Goal: Task Accomplishment & Management: Use online tool/utility

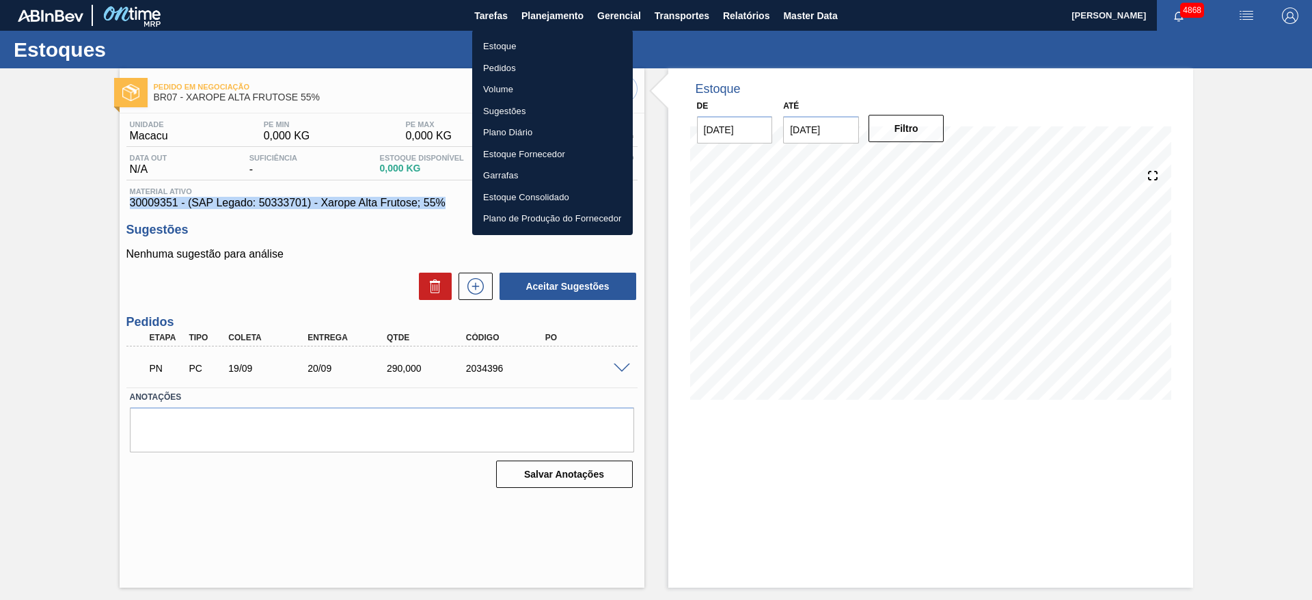
click at [554, 39] on li "Estoque" at bounding box center [552, 47] width 161 height 22
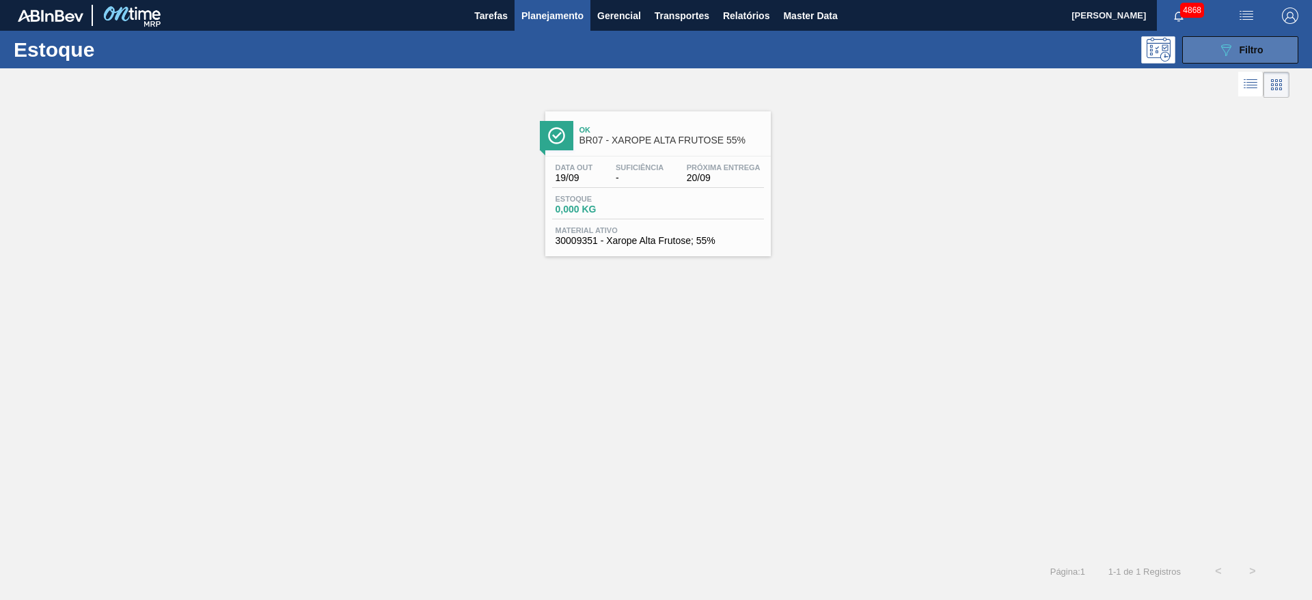
click at [1258, 57] on button "089F7B8B-B2A5-4AFE-B5C0-19BA573D28AC Filtro" at bounding box center [1240, 49] width 116 height 27
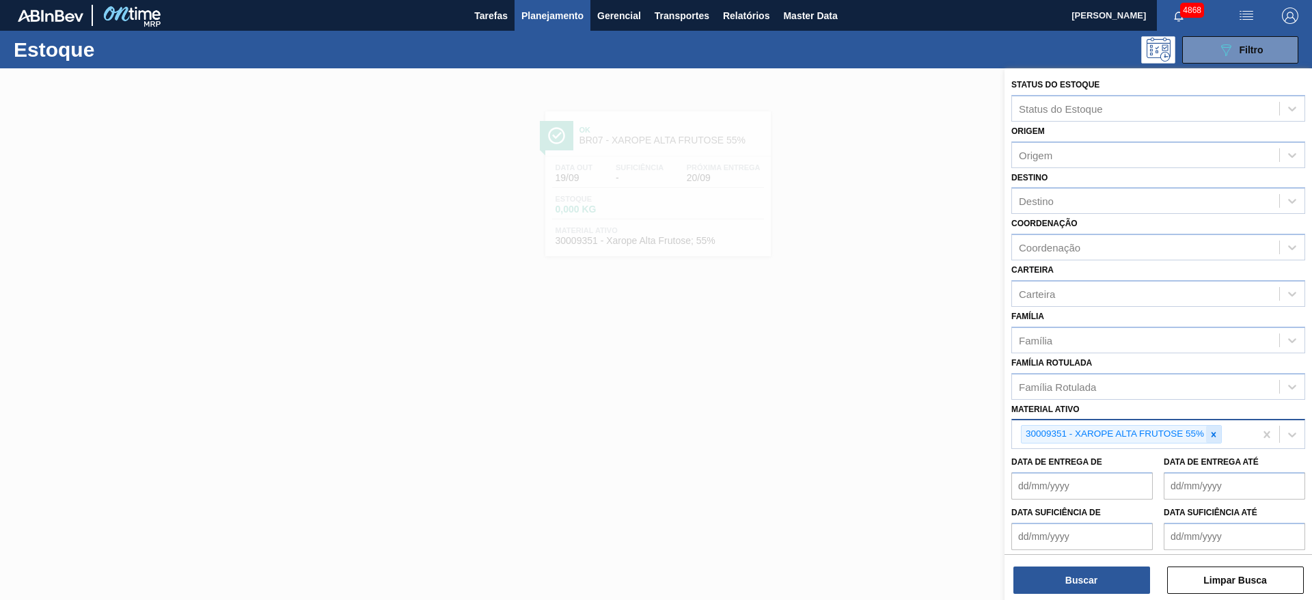
click at [1212, 435] on icon at bounding box center [1214, 434] width 5 height 5
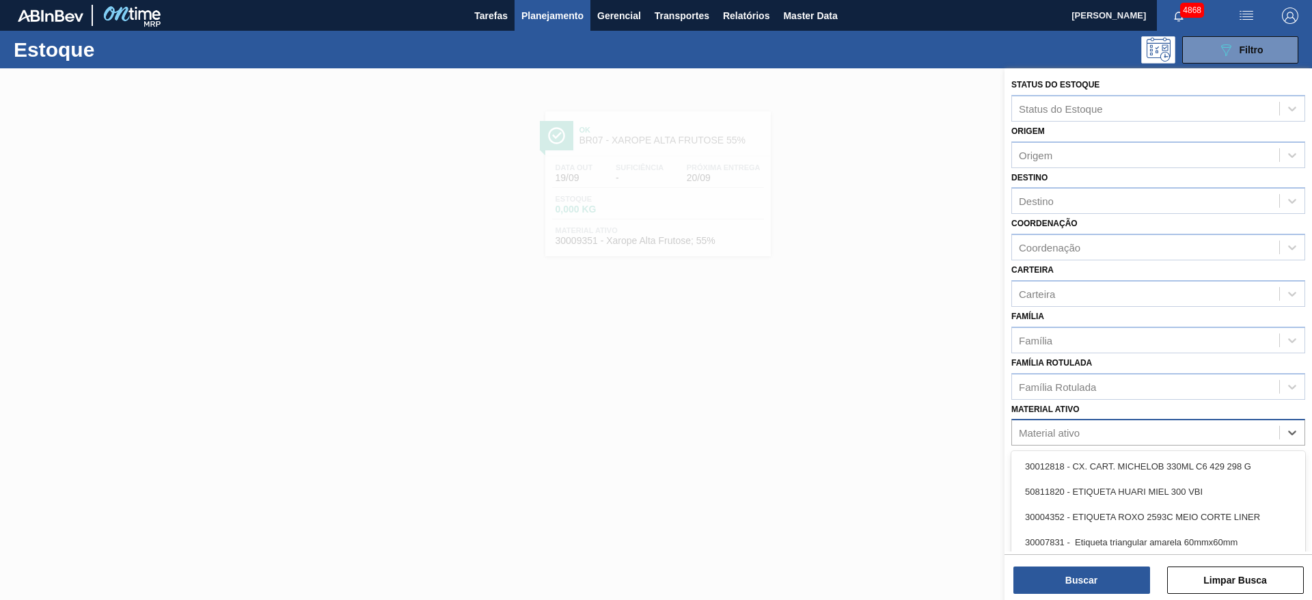
click at [1118, 429] on div "Material ativo" at bounding box center [1145, 433] width 267 height 20
click at [1046, 294] on div "Carteira" at bounding box center [1037, 294] width 36 height 12
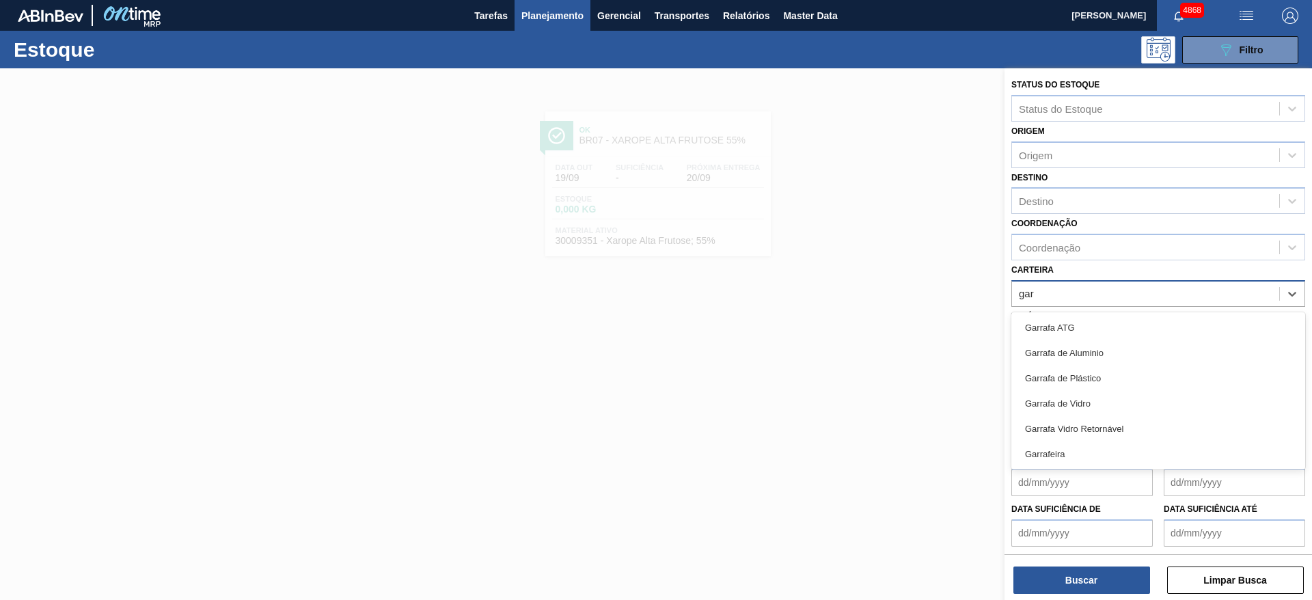
type input "garr"
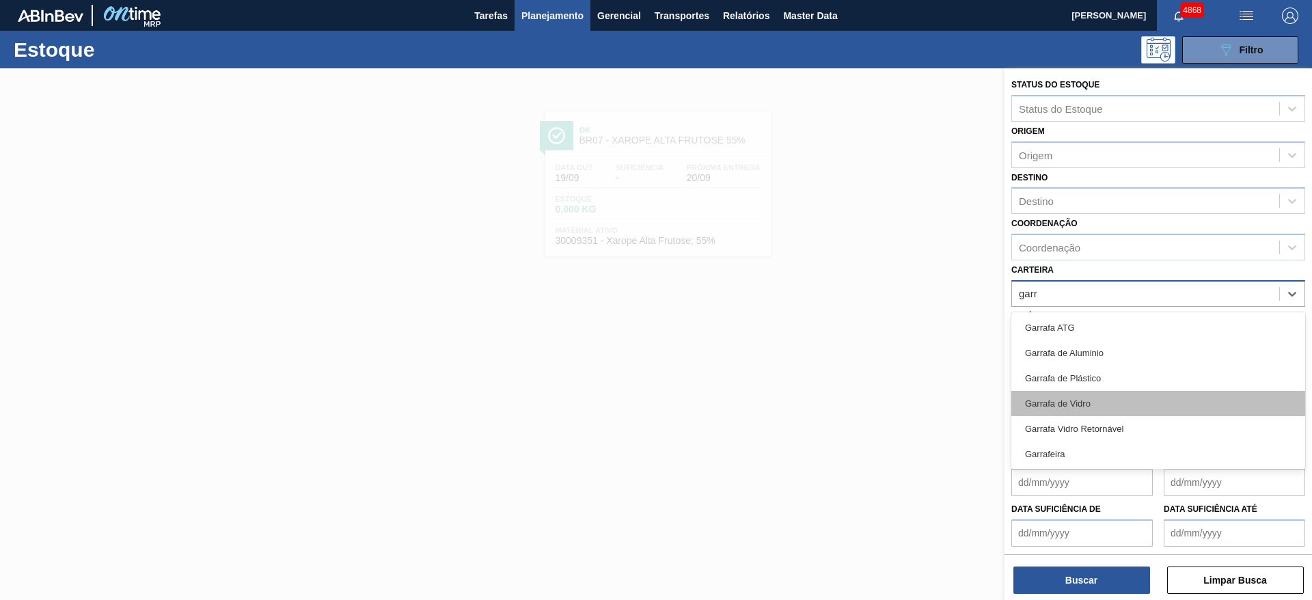
click at [1073, 409] on div "Garrafa de Vidro" at bounding box center [1159, 403] width 294 height 25
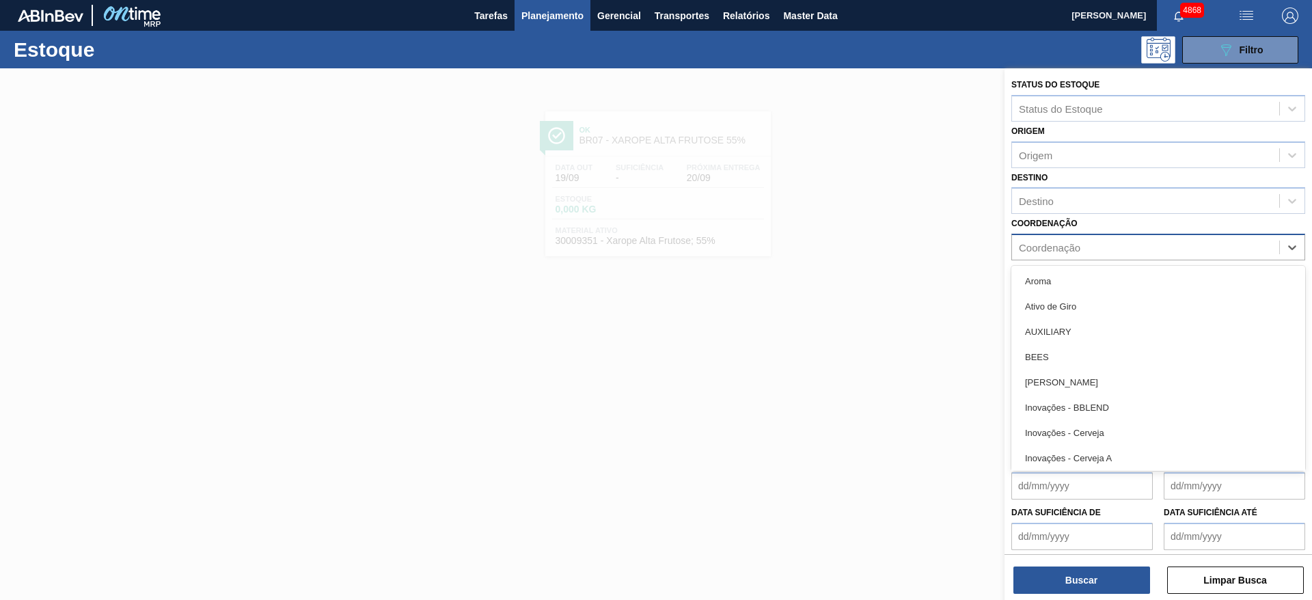
click at [1062, 248] on div "Coordenação" at bounding box center [1050, 248] width 62 height 12
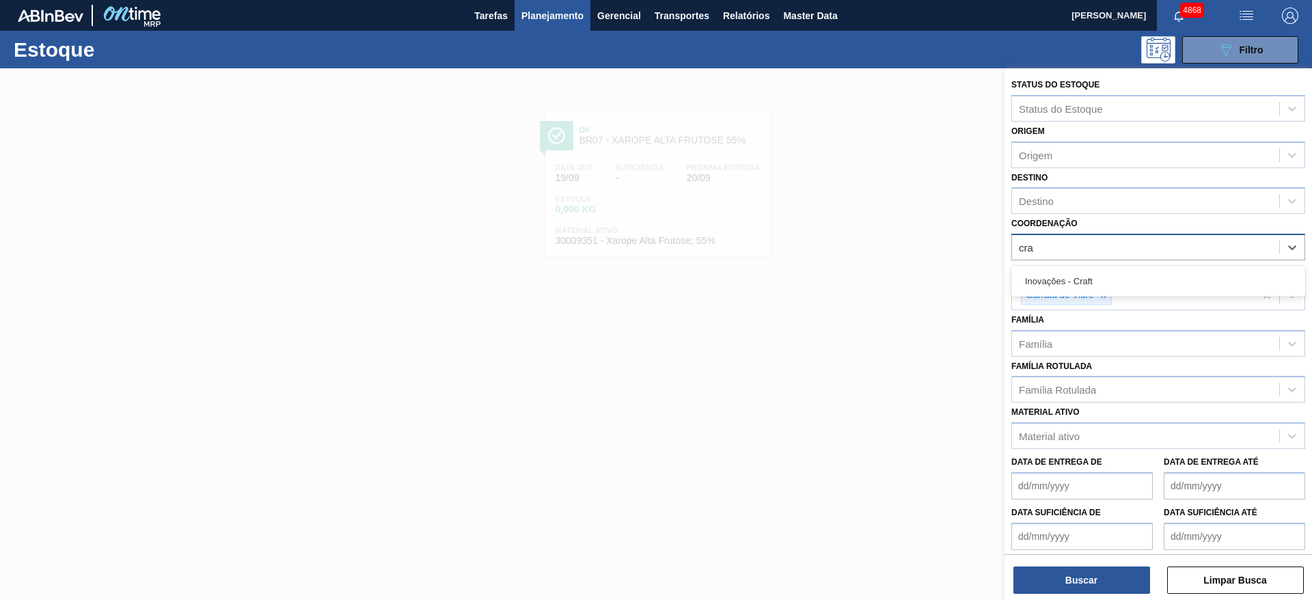
type input "craf"
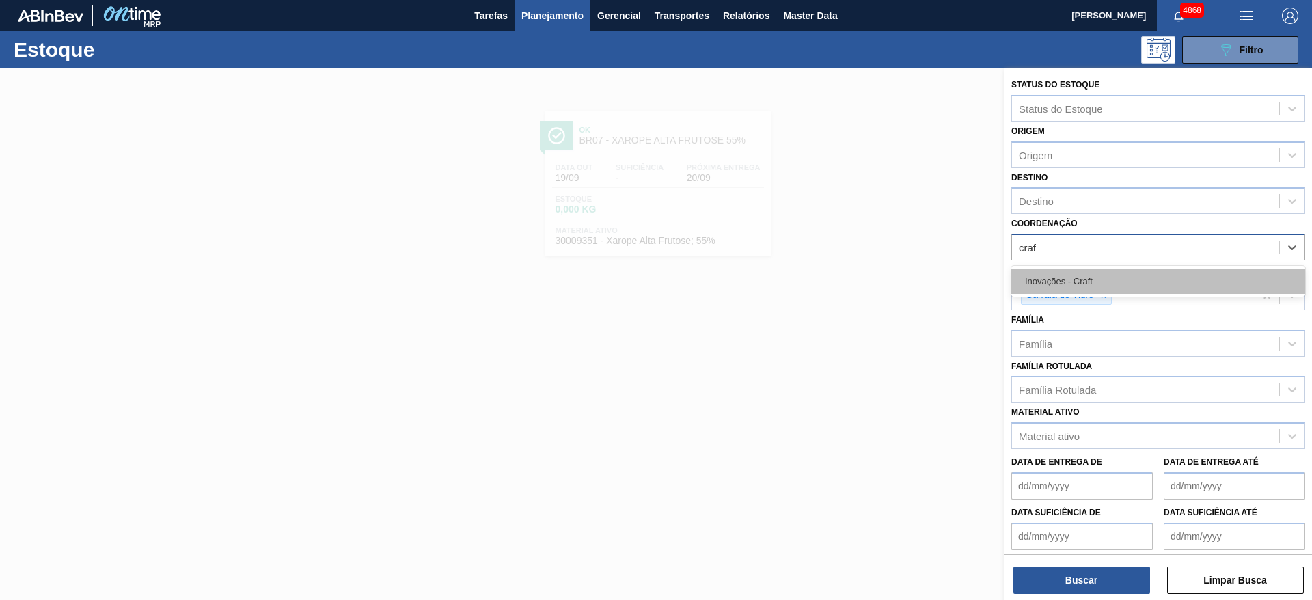
click at [1086, 284] on div "Inovações - Craft" at bounding box center [1159, 281] width 294 height 25
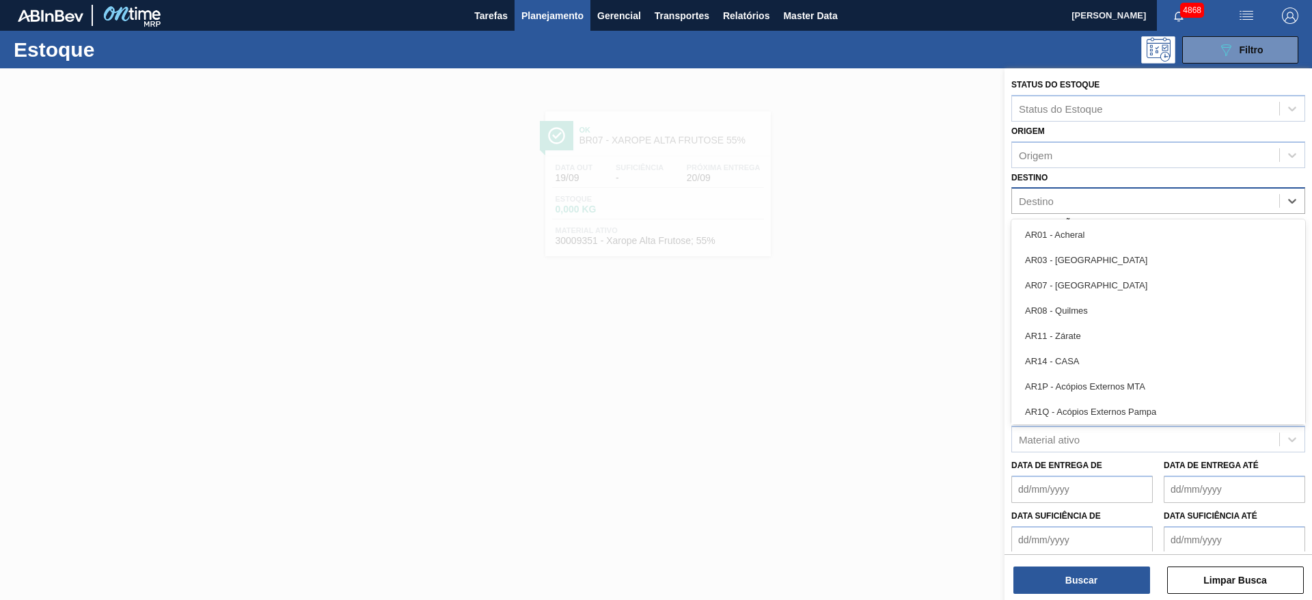
click at [1116, 211] on div "Destino" at bounding box center [1159, 200] width 294 height 27
type input "maca"
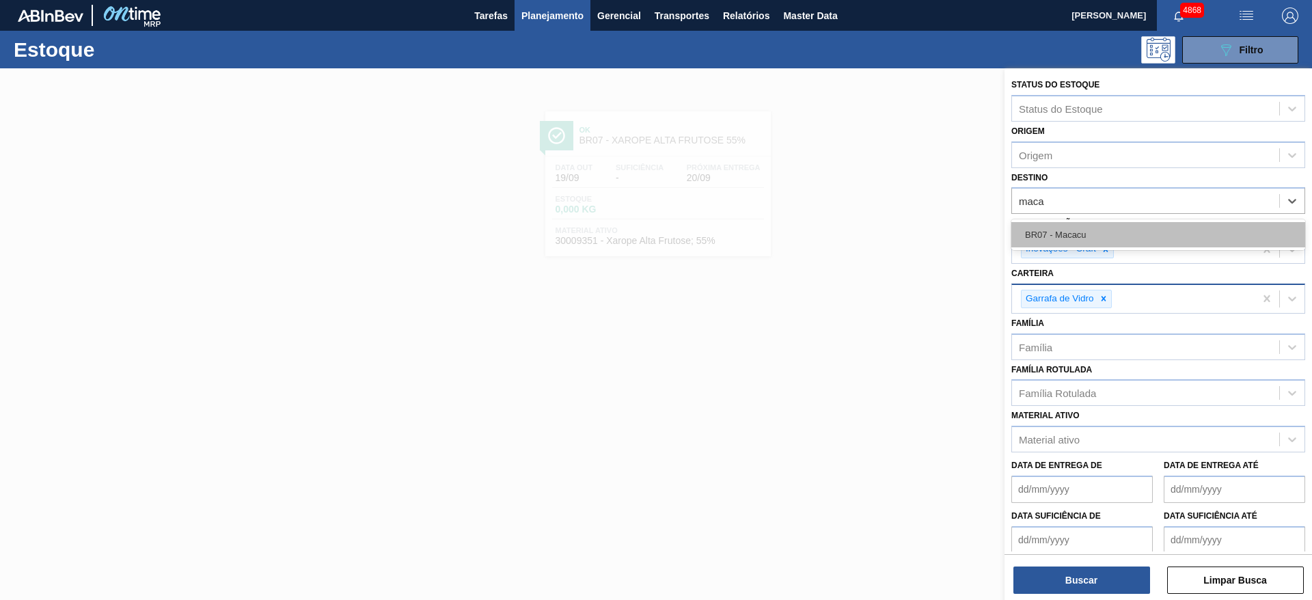
click at [1130, 222] on div "BR07 - Macacu" at bounding box center [1159, 234] width 294 height 25
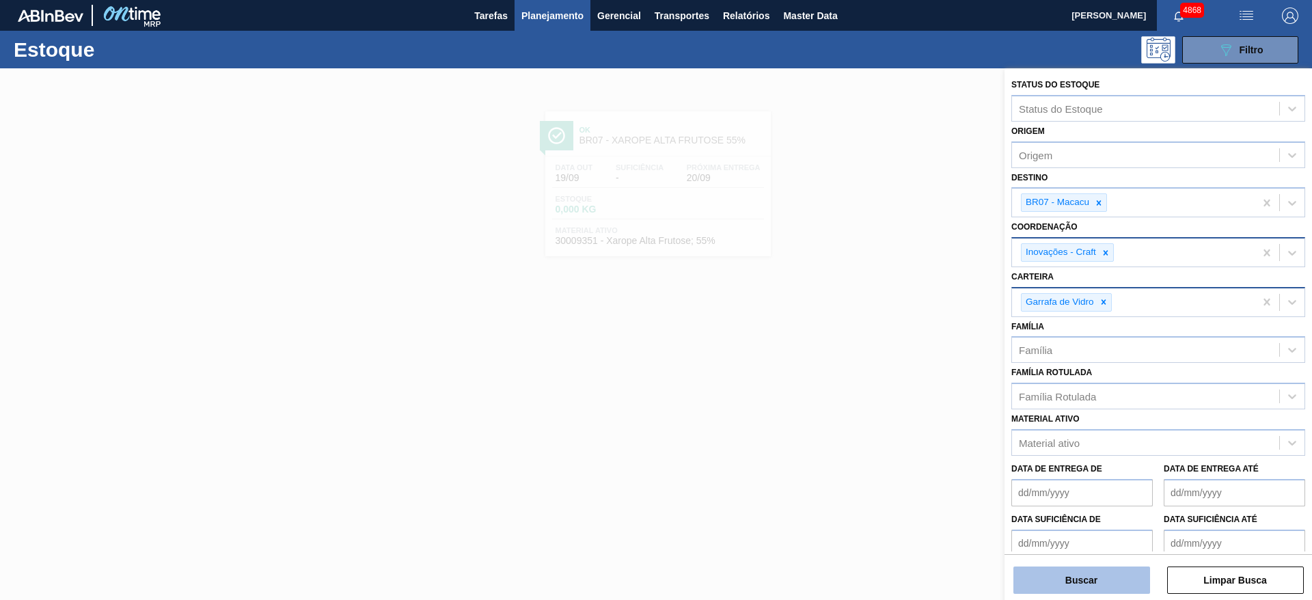
click at [1104, 586] on button "Buscar" at bounding box center [1082, 580] width 137 height 27
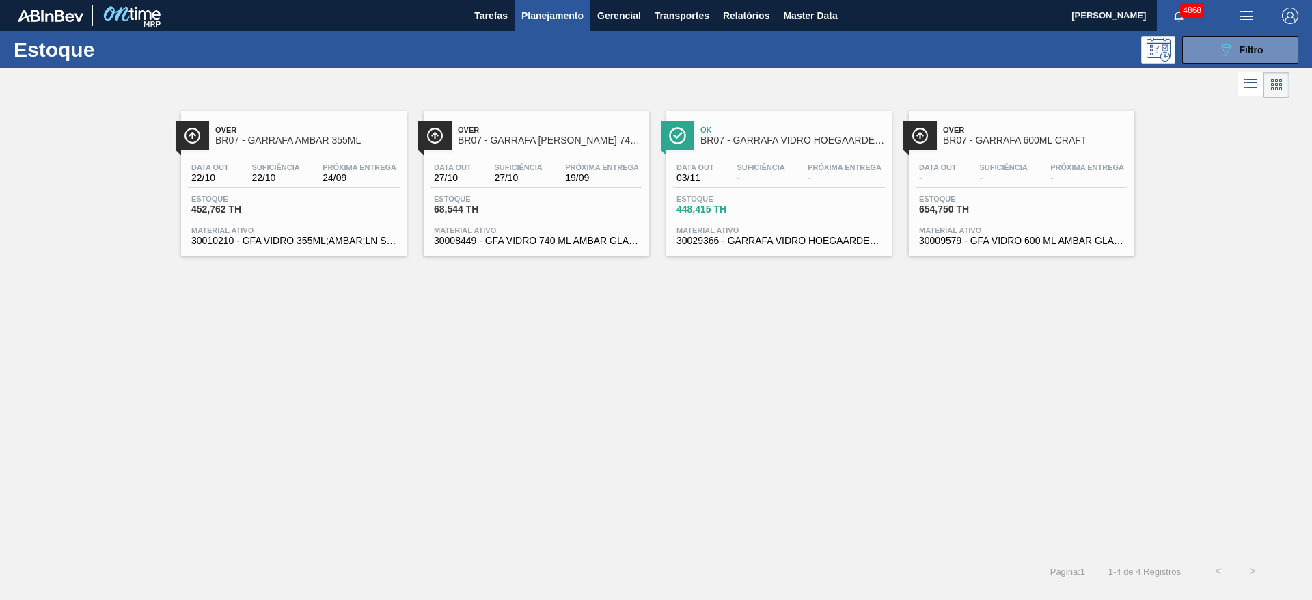
click at [524, 228] on span "Material ativo" at bounding box center [536, 230] width 205 height 8
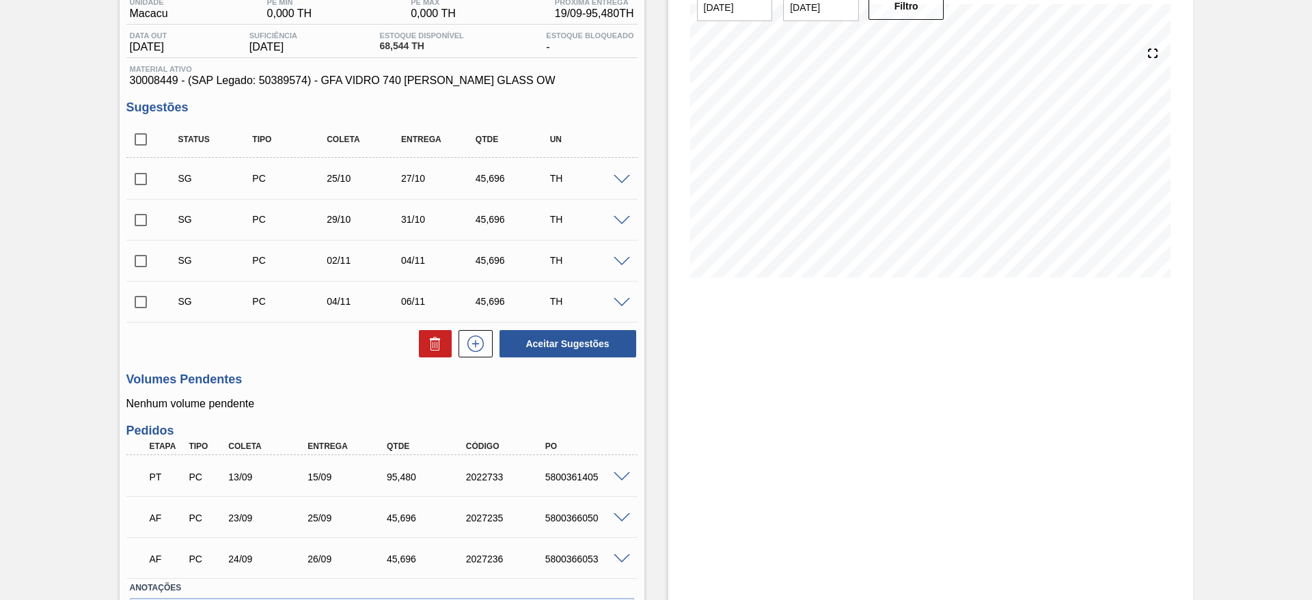
scroll to position [121, 0]
click at [621, 179] on span at bounding box center [622, 181] width 16 height 10
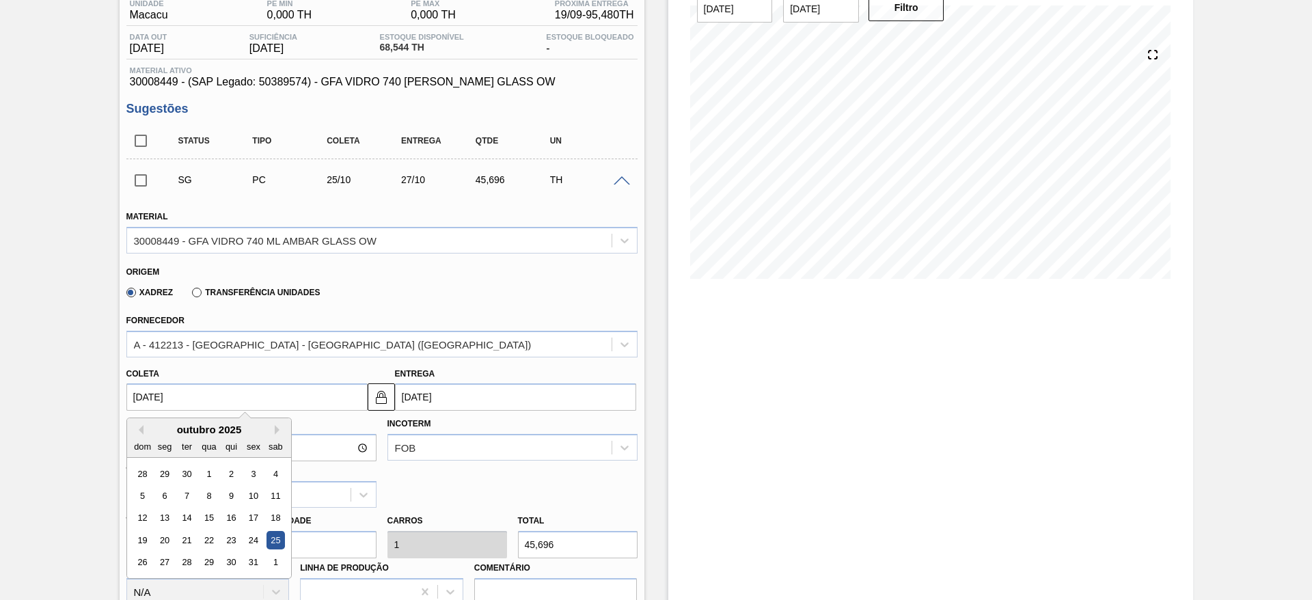
click at [302, 391] on input "[DATE]" at bounding box center [246, 396] width 241 height 27
click at [139, 433] on button "Previous Month" at bounding box center [139, 430] width 10 height 10
click at [256, 517] on div "19" at bounding box center [253, 518] width 18 height 18
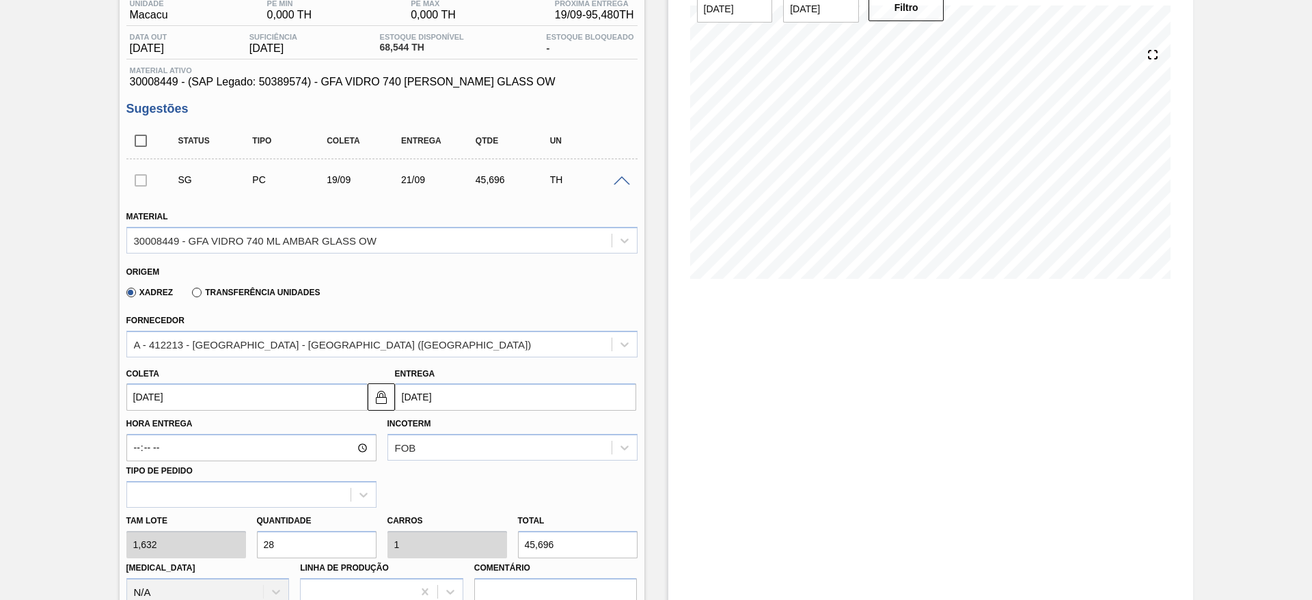
type input "[DATE]"
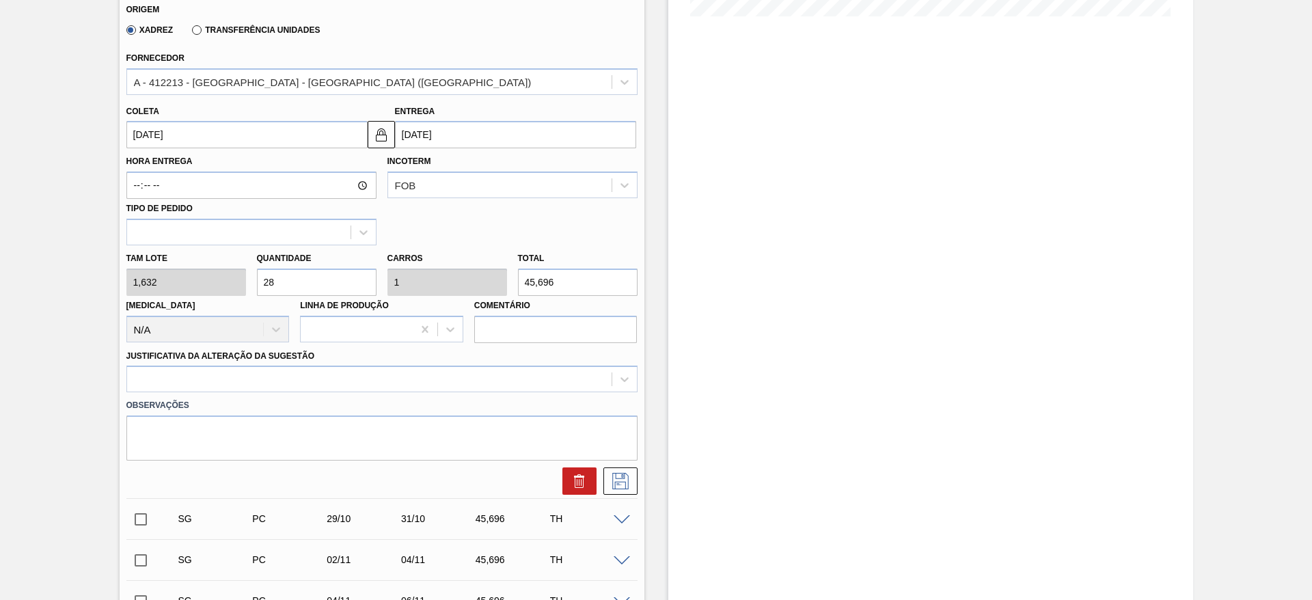
scroll to position [398, 0]
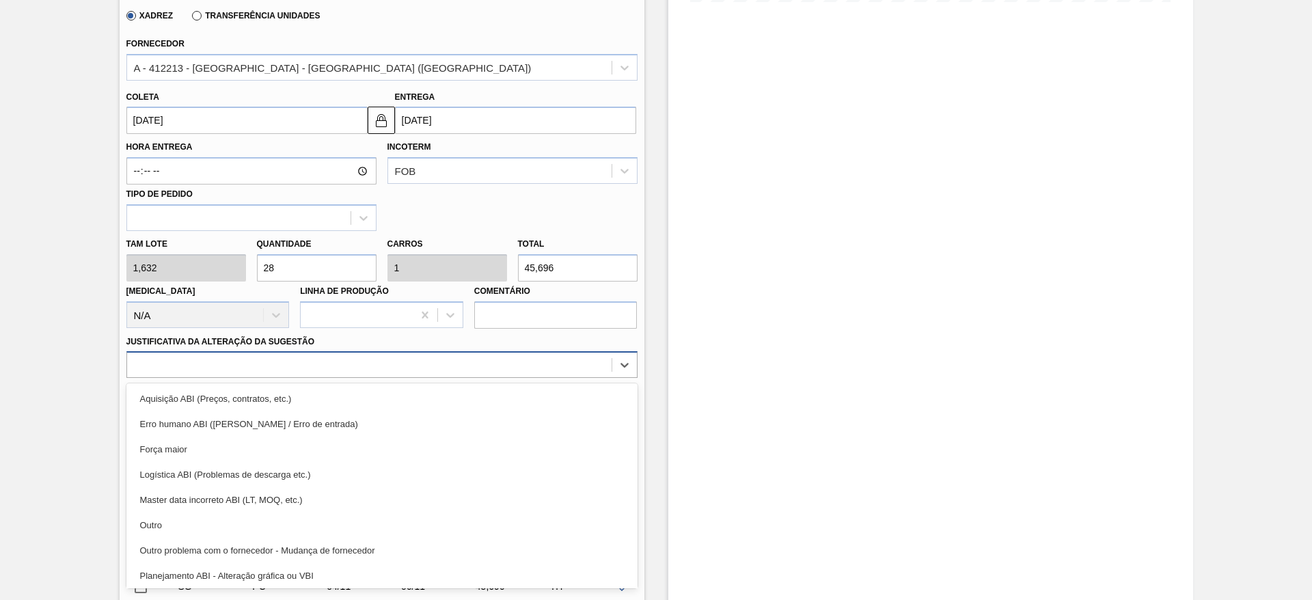
click at [607, 357] on div at bounding box center [369, 365] width 485 height 20
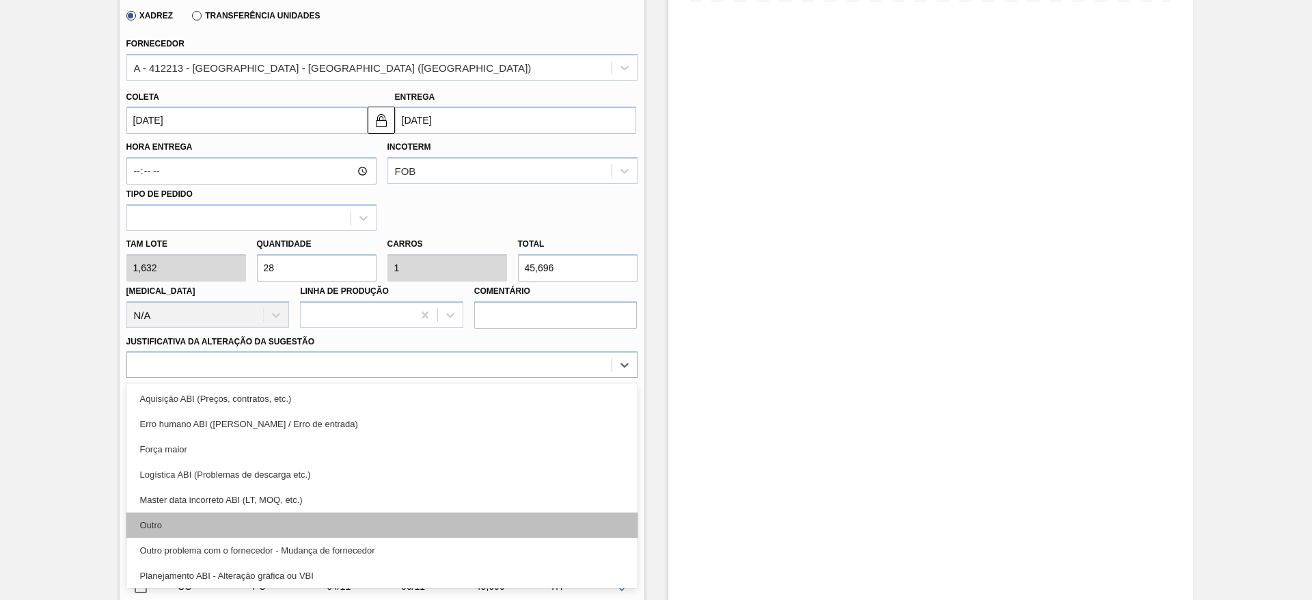
click at [535, 521] on div "Outro" at bounding box center [381, 525] width 511 height 25
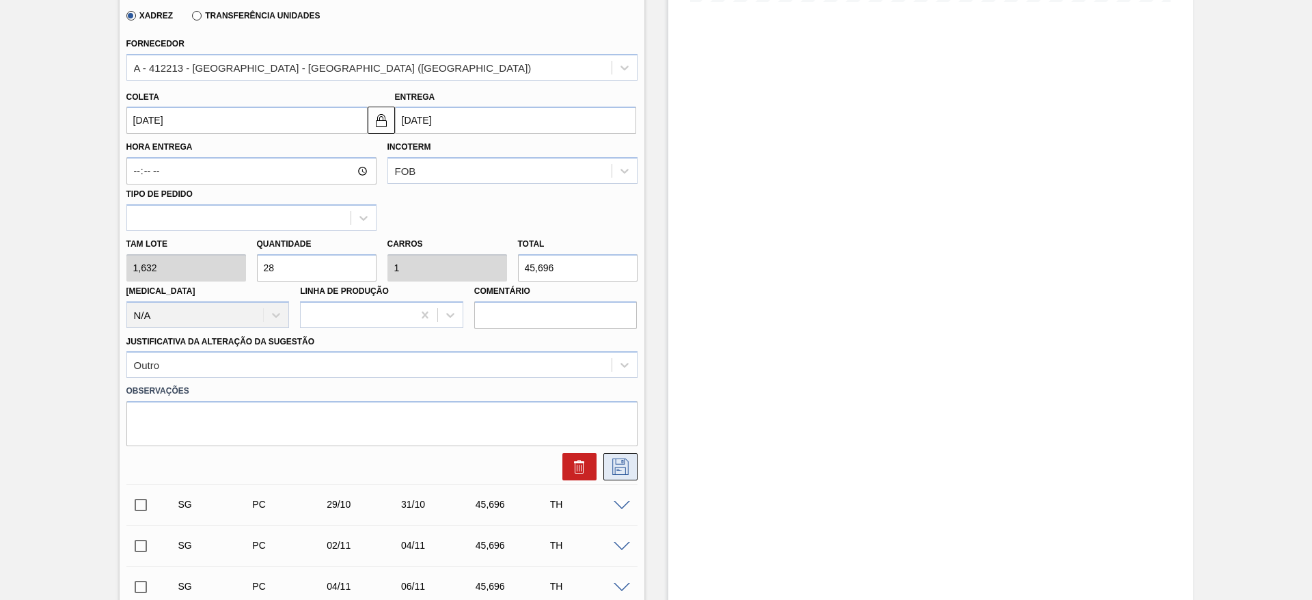
click at [627, 463] on icon at bounding box center [621, 467] width 22 height 16
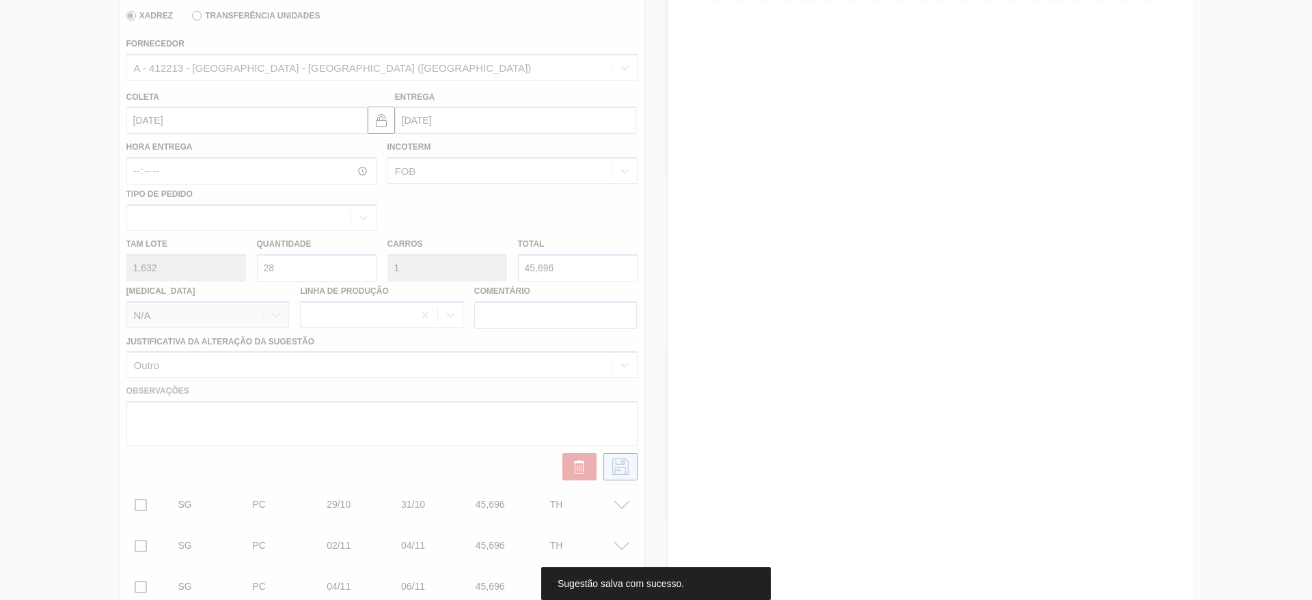
scroll to position [213, 0]
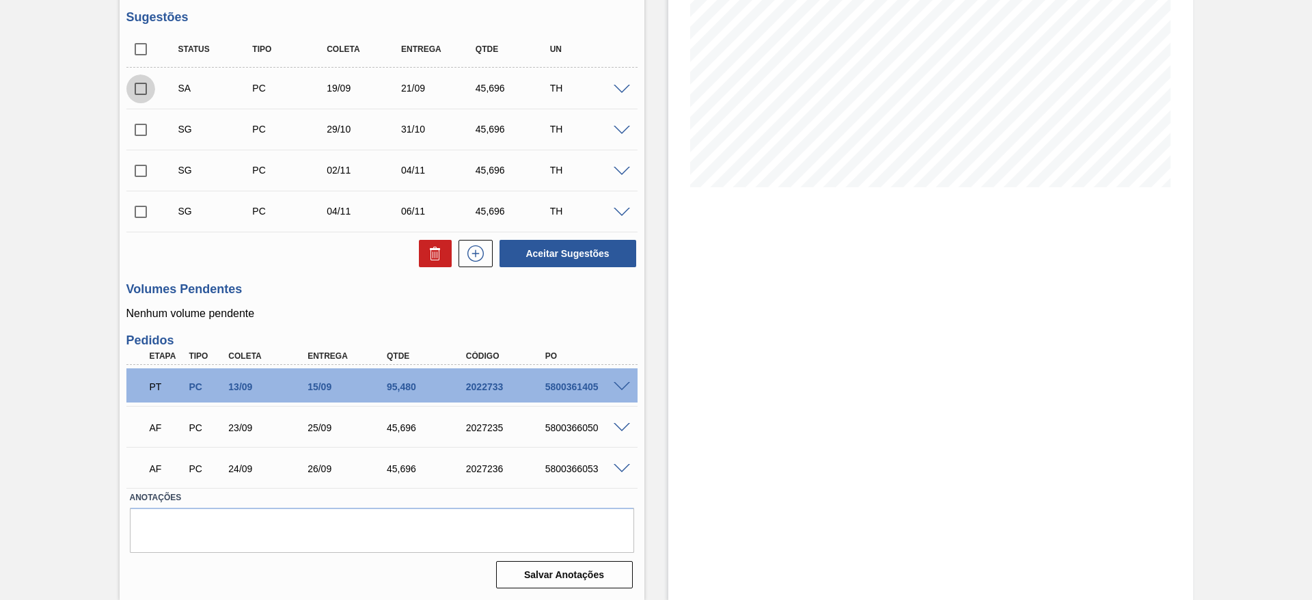
click at [140, 89] on input "checkbox" at bounding box center [140, 88] width 29 height 29
click at [590, 255] on button "Aceitar Sugestões" at bounding box center [568, 253] width 137 height 27
checkbox input "false"
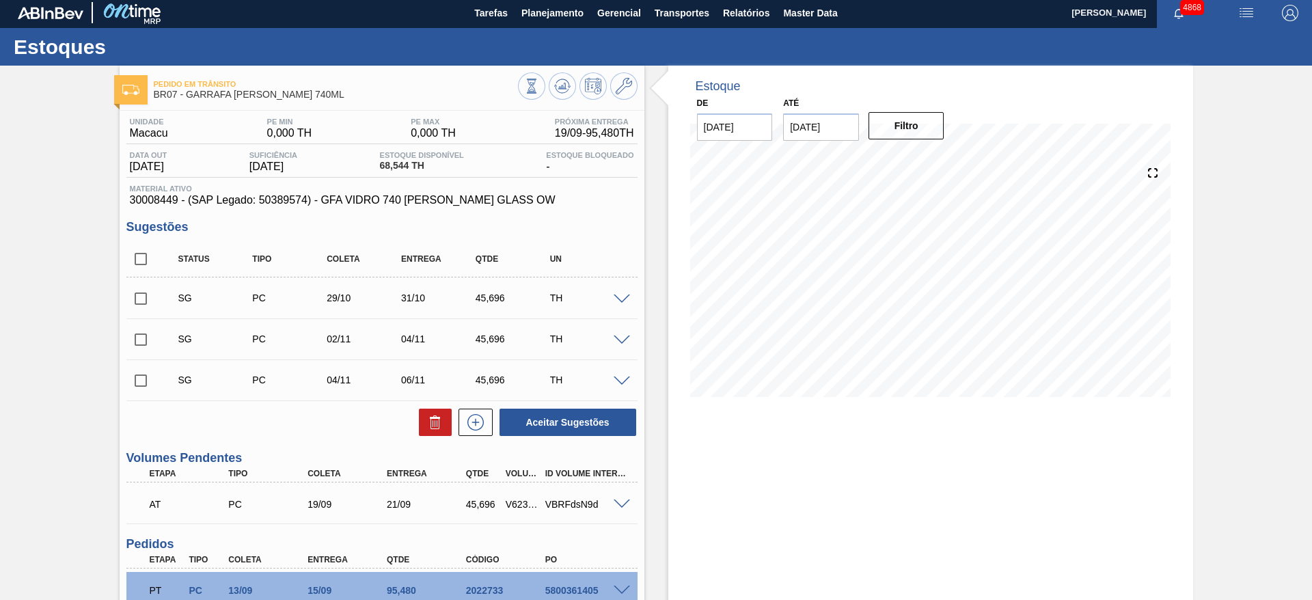
scroll to position [0, 0]
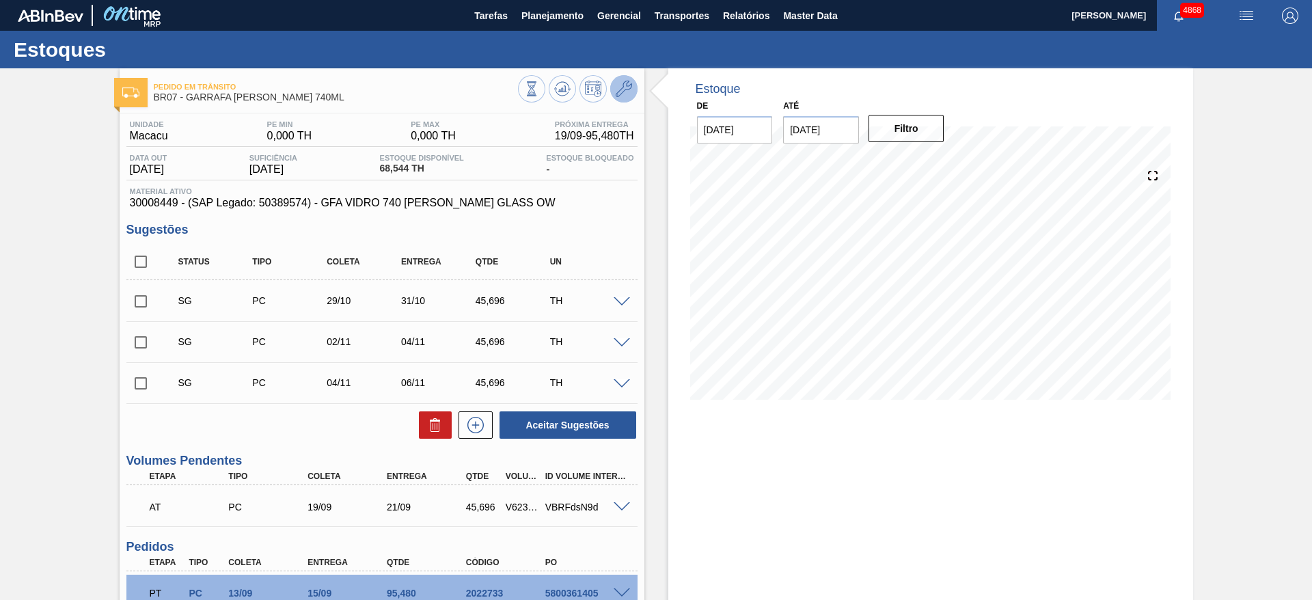
click at [623, 98] on button at bounding box center [623, 88] width 27 height 27
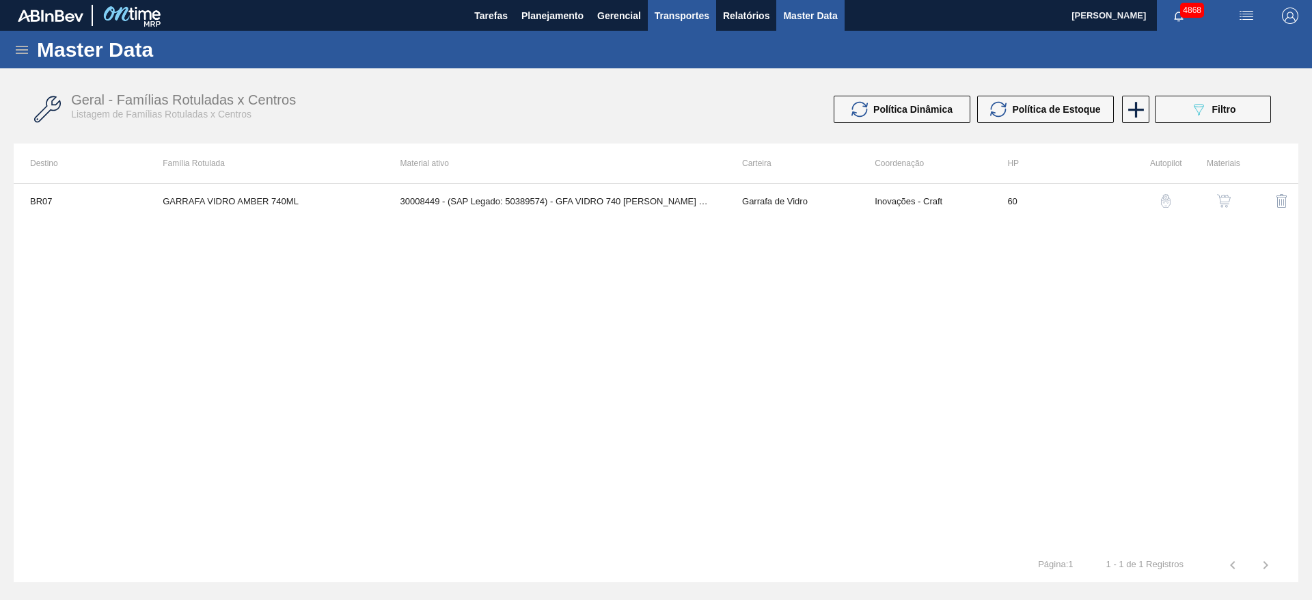
click at [690, 3] on button "Transportes" at bounding box center [682, 15] width 68 height 31
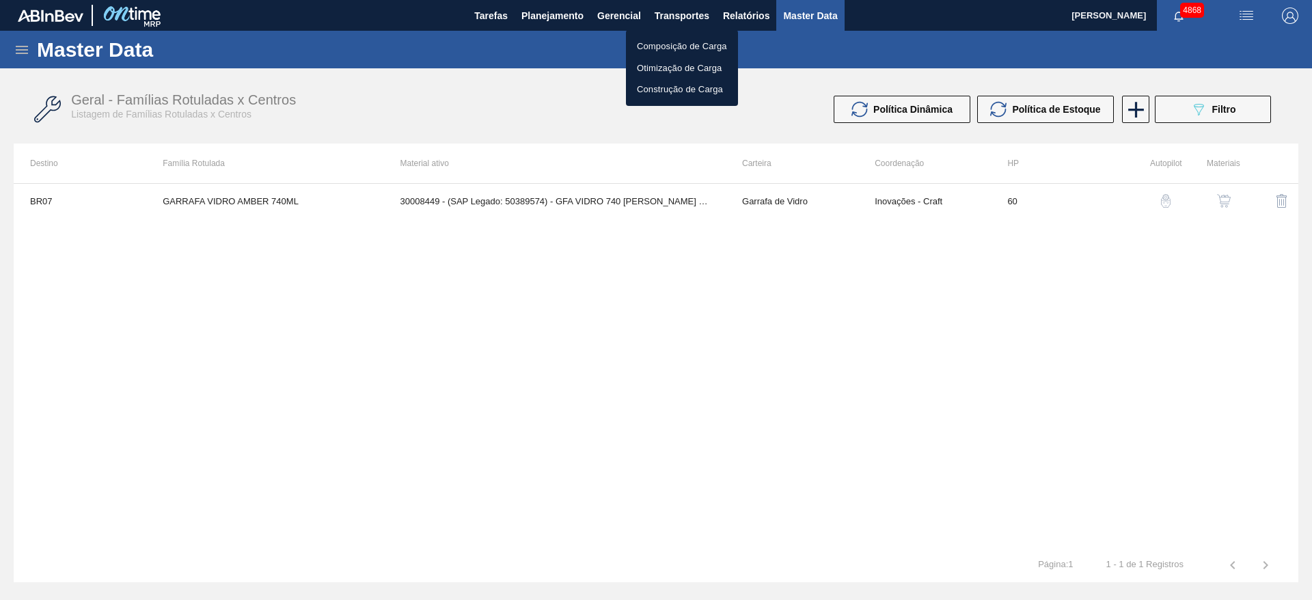
click at [711, 72] on li "Otimização de Carga" at bounding box center [682, 68] width 112 height 22
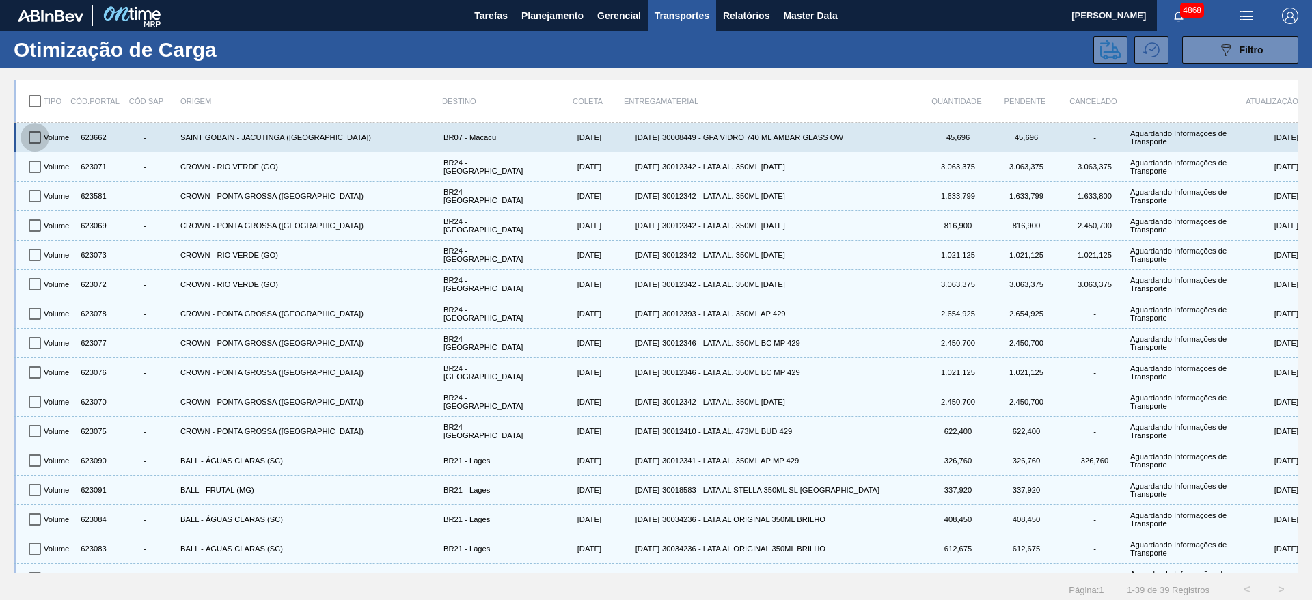
click at [29, 131] on input "checkbox" at bounding box center [35, 137] width 29 height 29
checkbox input "true"
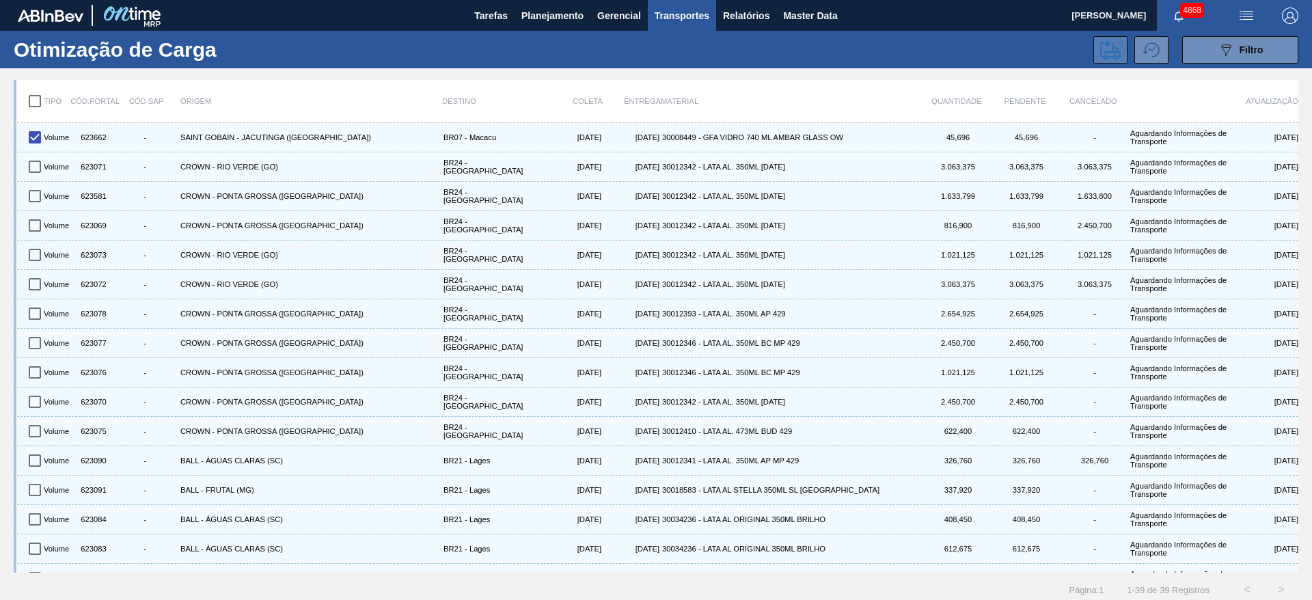
click at [1100, 60] on button at bounding box center [1111, 49] width 34 height 27
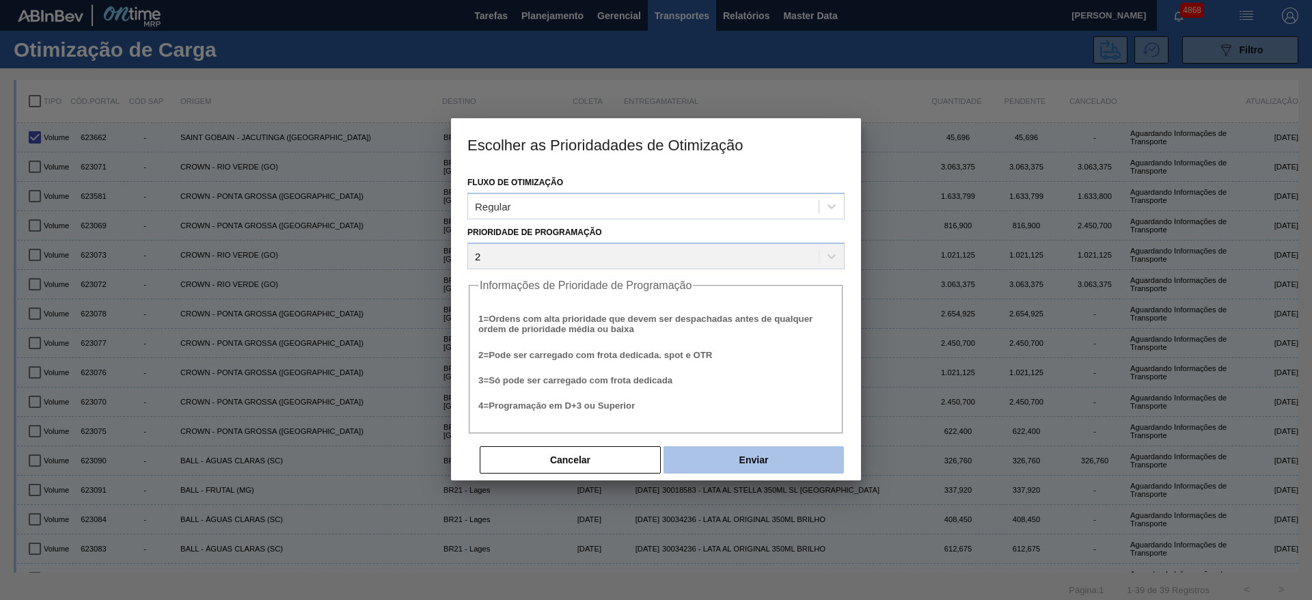
drag, startPoint x: 727, startPoint y: 444, endPoint x: 737, endPoint y: 460, distance: 19.0
click at [737, 460] on div "Cancelar Enviar" at bounding box center [655, 449] width 377 height 30
click at [737, 460] on button "Enviar" at bounding box center [754, 459] width 180 height 27
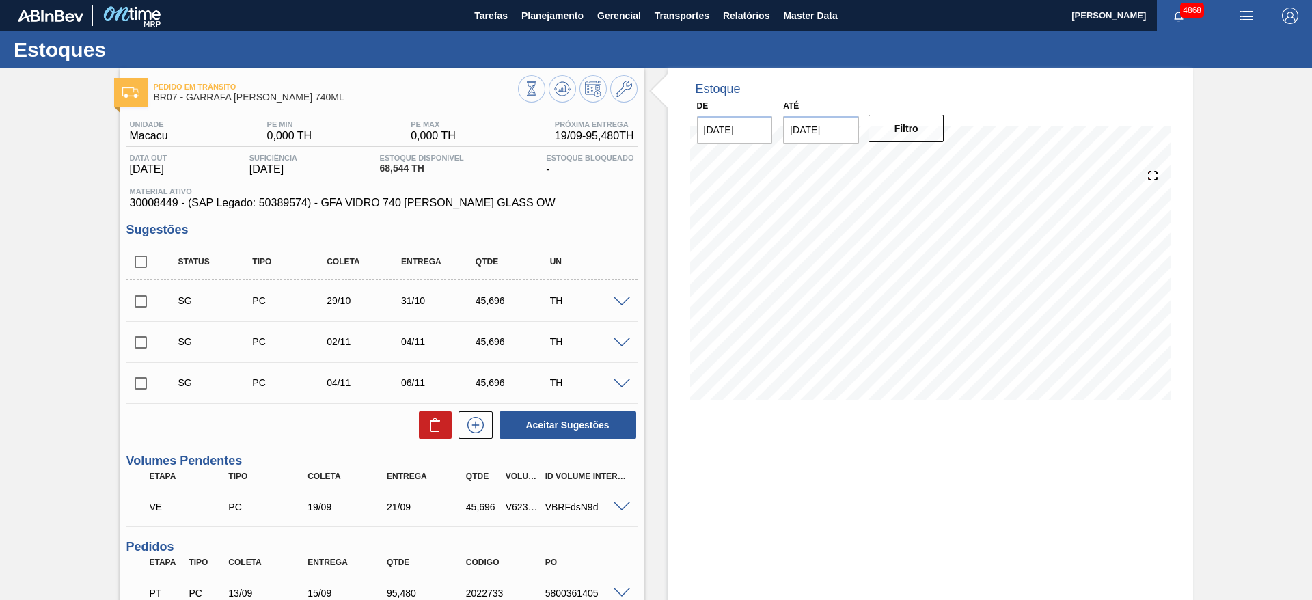
click at [625, 508] on span at bounding box center [622, 507] width 16 height 10
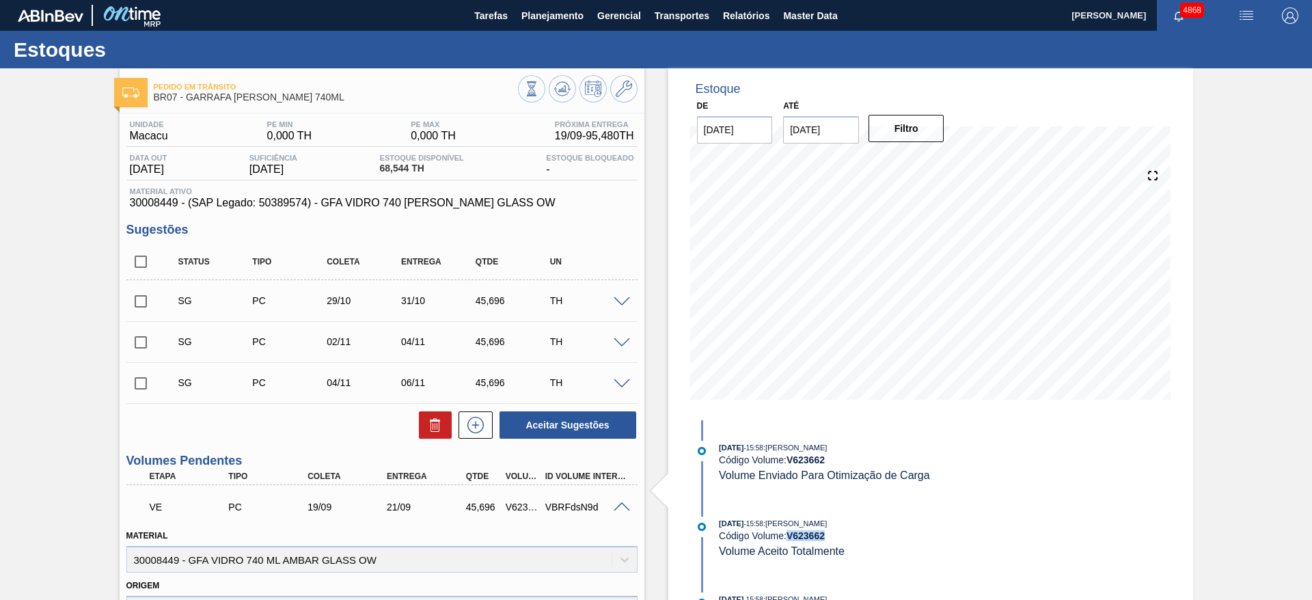
drag, startPoint x: 788, startPoint y: 532, endPoint x: 834, endPoint y: 535, distance: 45.9
click at [834, 535] on div "Código Volume: V 623662" at bounding box center [881, 535] width 325 height 11
copy strong "V 623662"
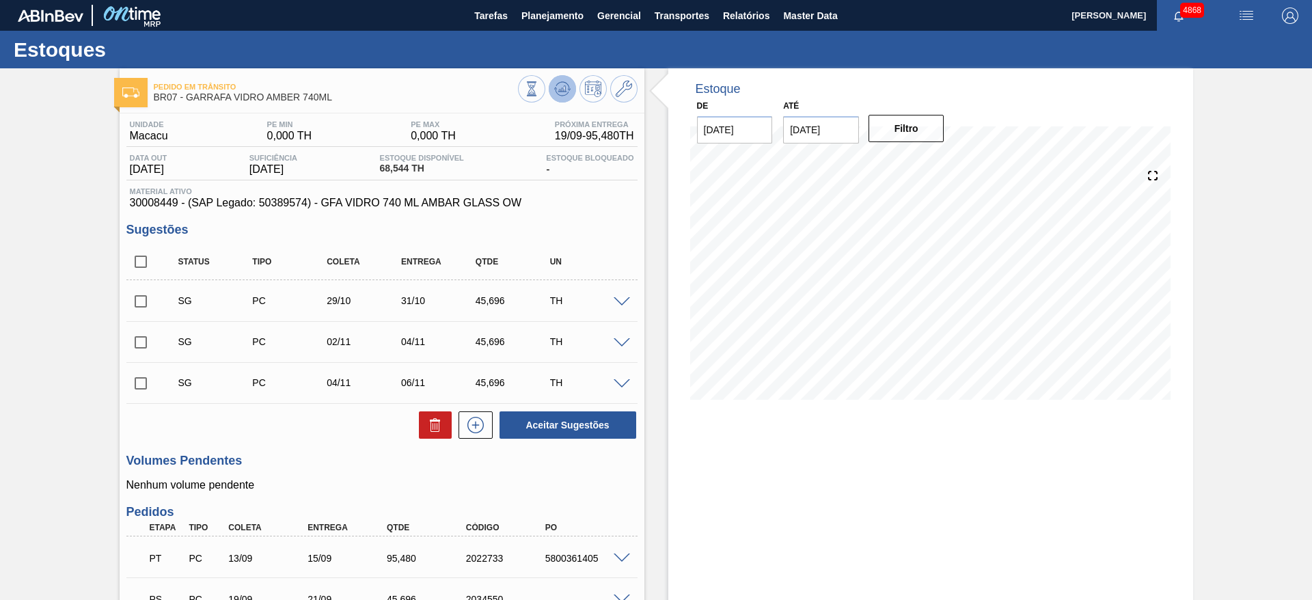
click at [563, 88] on polygon at bounding box center [563, 88] width 1 height 5
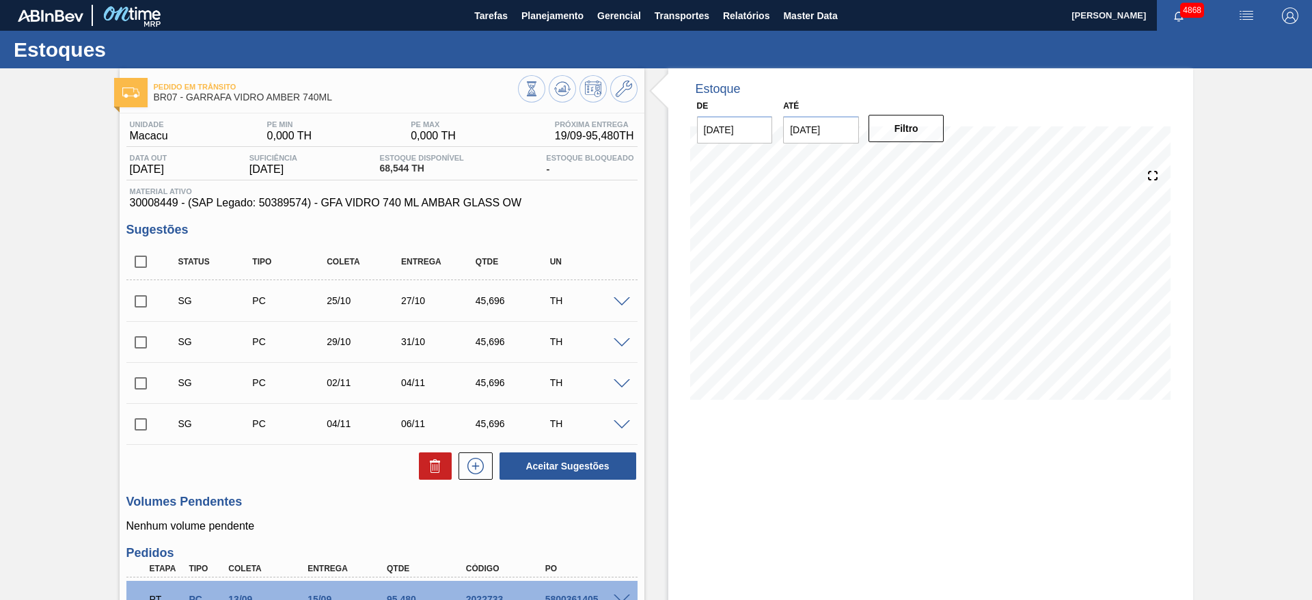
scroll to position [205, 0]
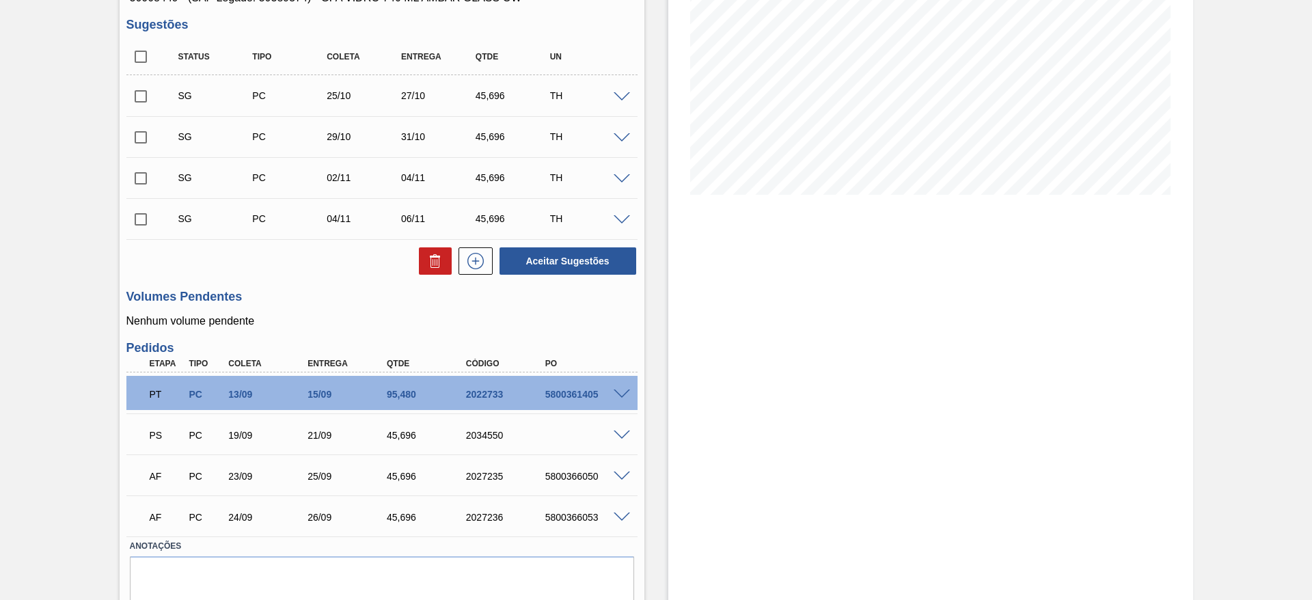
click at [618, 433] on span at bounding box center [622, 436] width 16 height 10
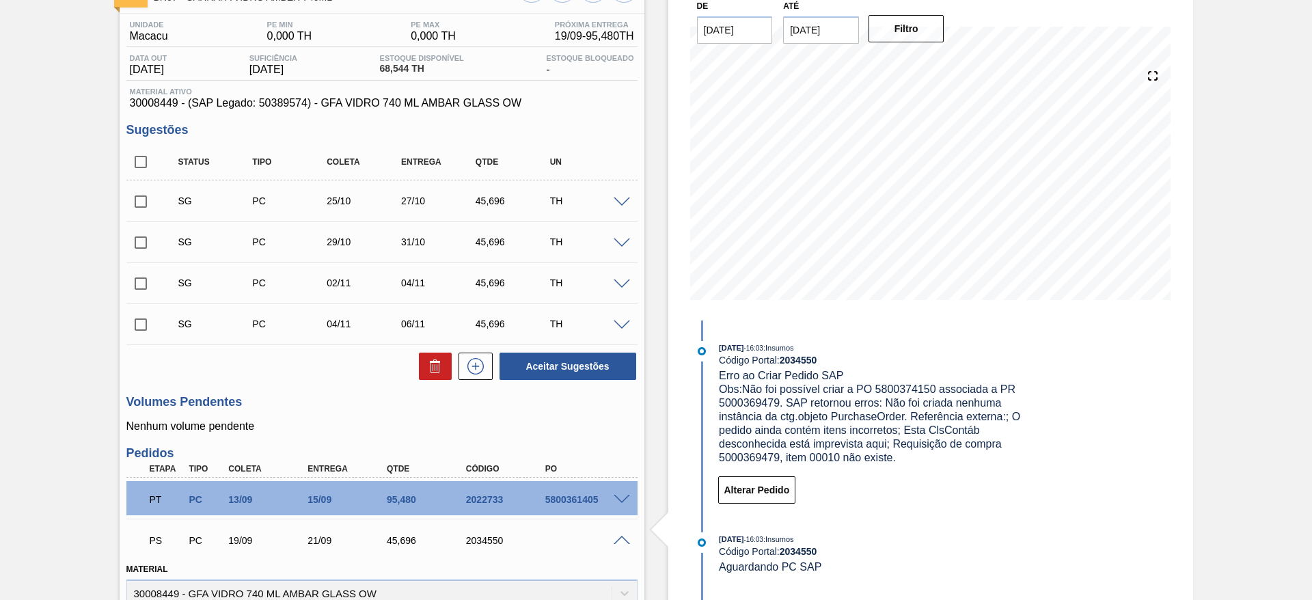
scroll to position [103, 0]
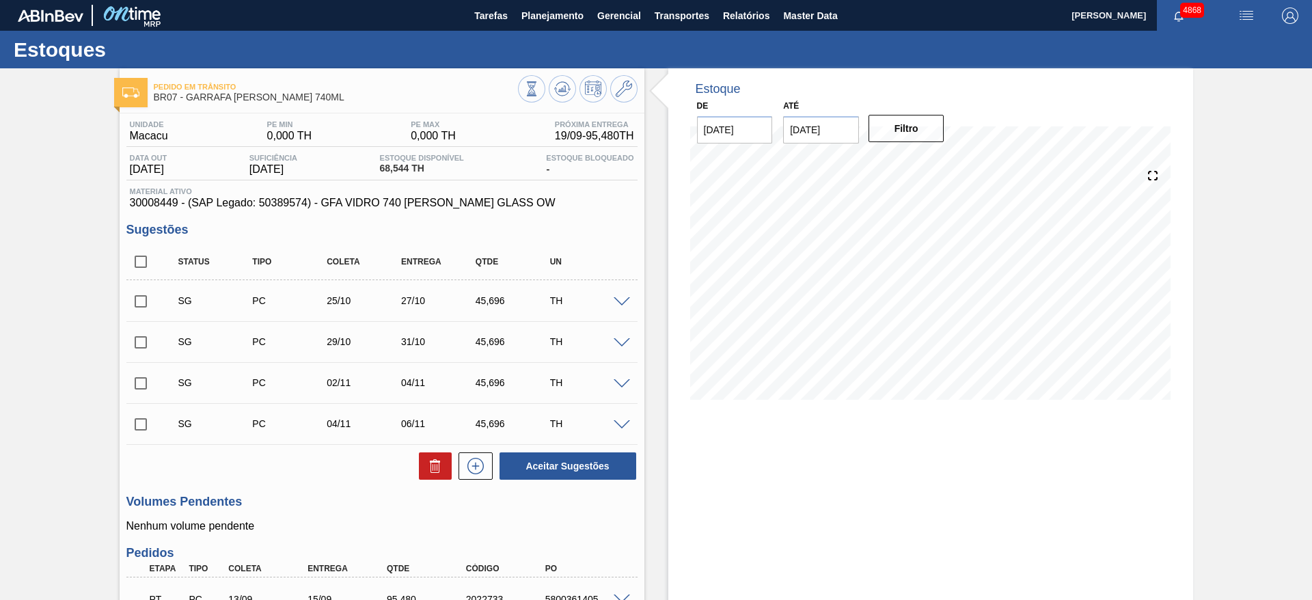
scroll to position [254, 0]
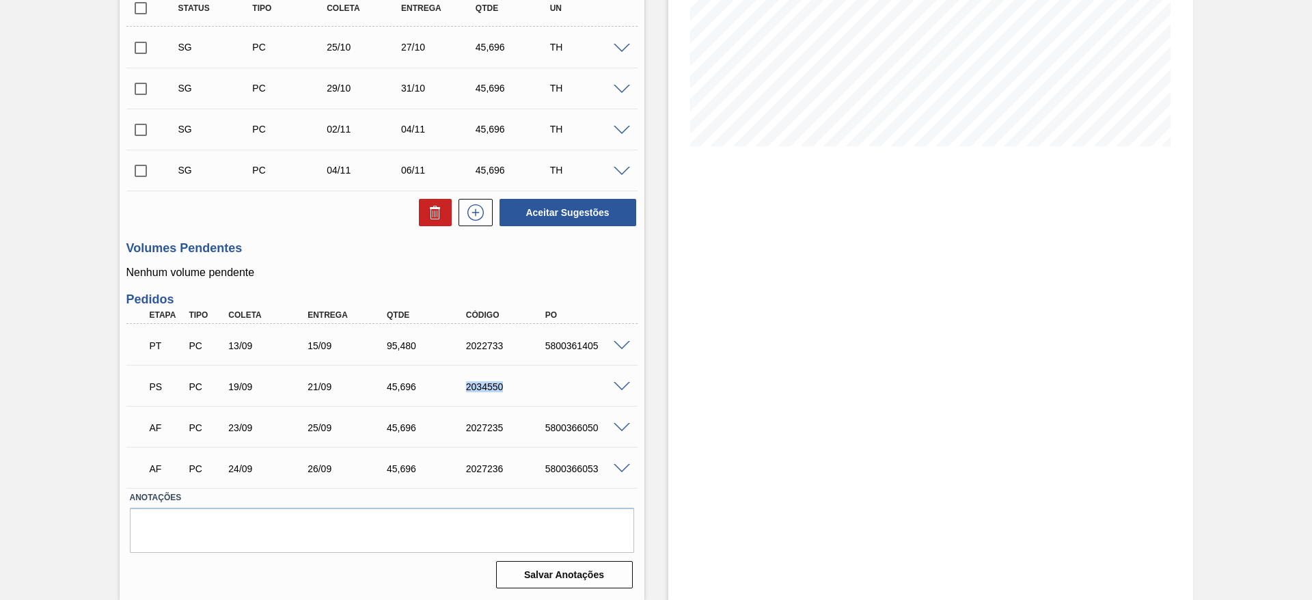
drag, startPoint x: 459, startPoint y: 392, endPoint x: 540, endPoint y: 387, distance: 81.5
click at [540, 388] on div "PS PC 19/09 21/09 45,696 2034550" at bounding box center [378, 385] width 475 height 27
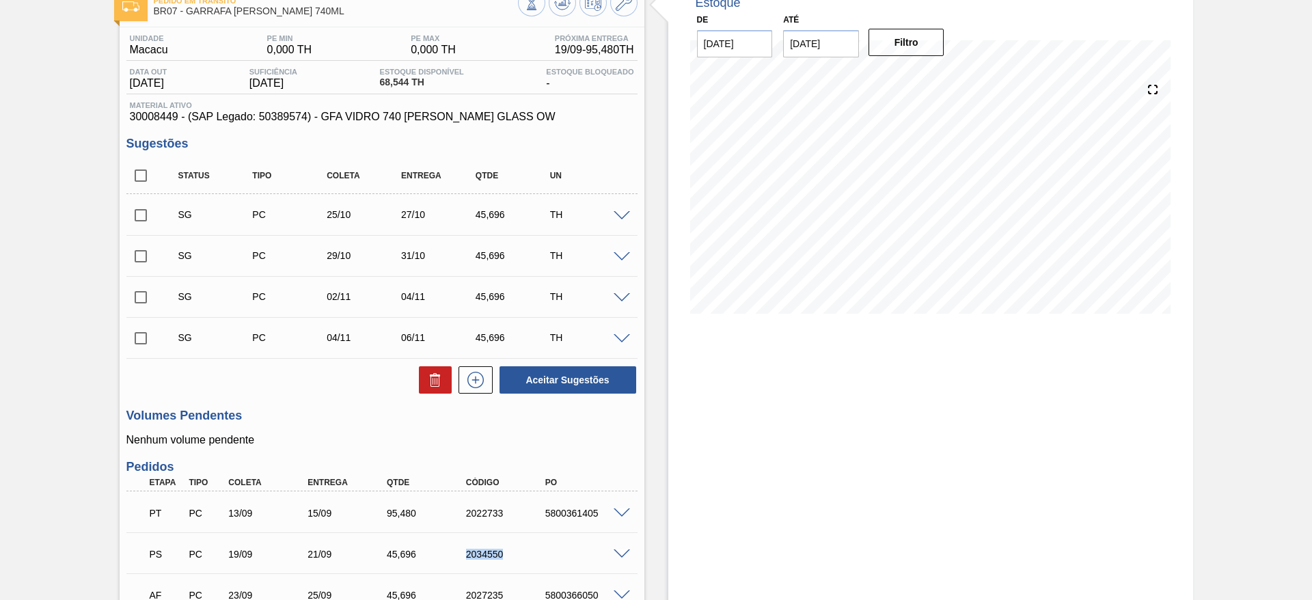
scroll to position [0, 0]
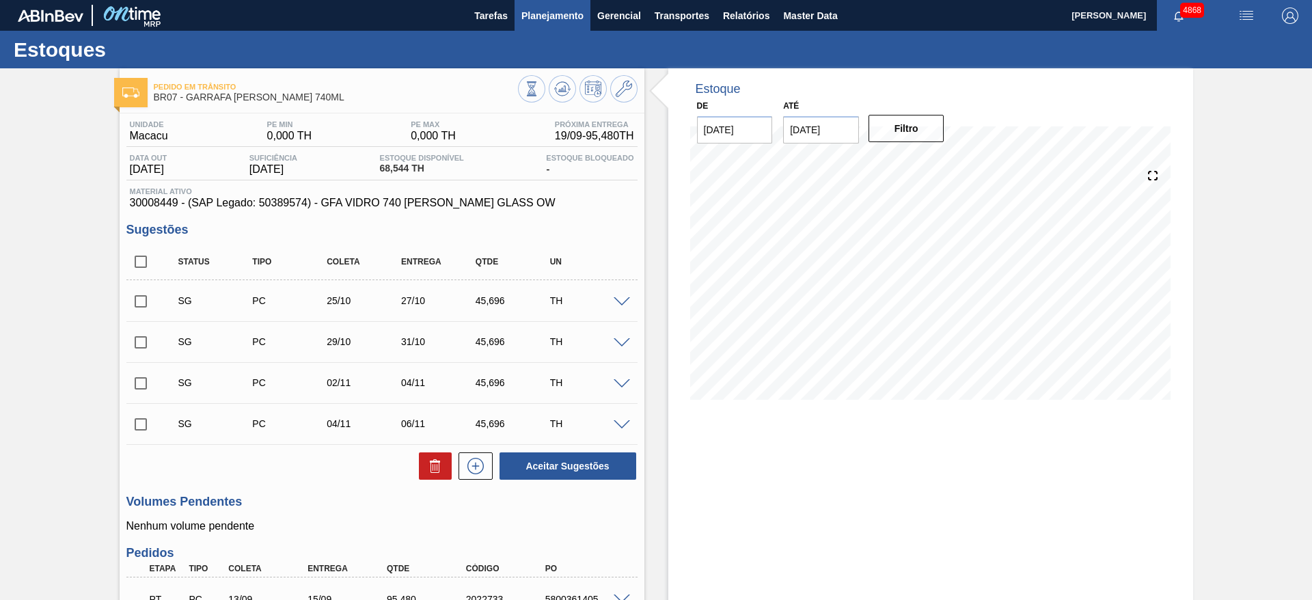
click at [580, 14] on span "Planejamento" at bounding box center [552, 16] width 62 height 16
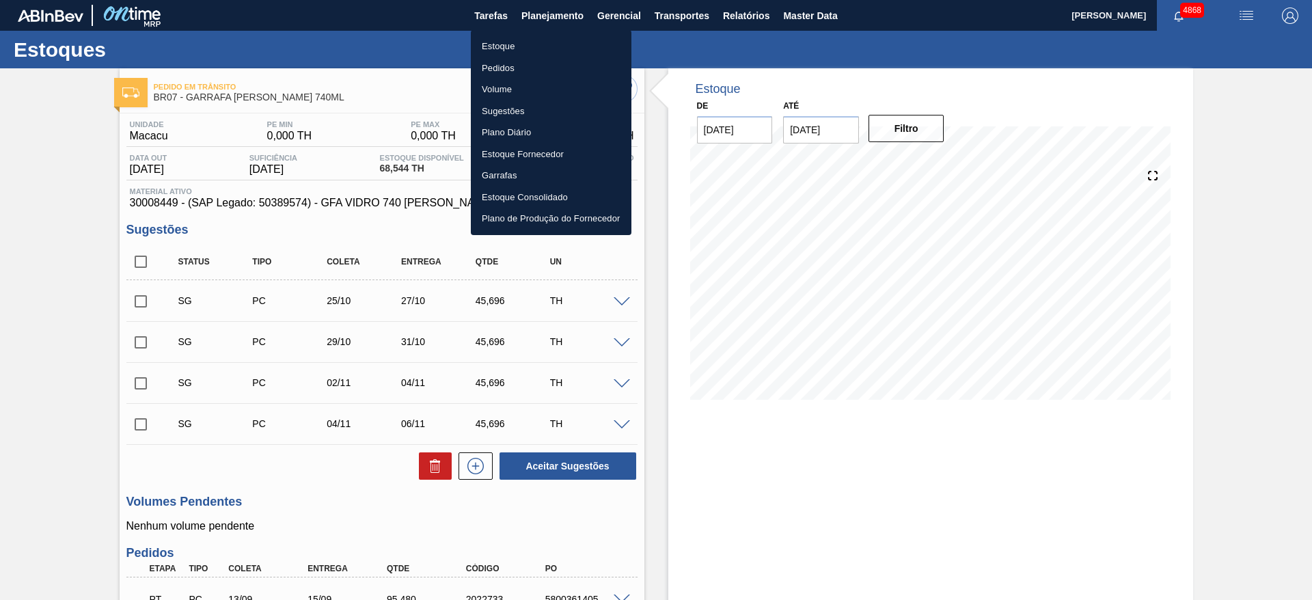
click at [1083, 130] on div at bounding box center [656, 300] width 1312 height 600
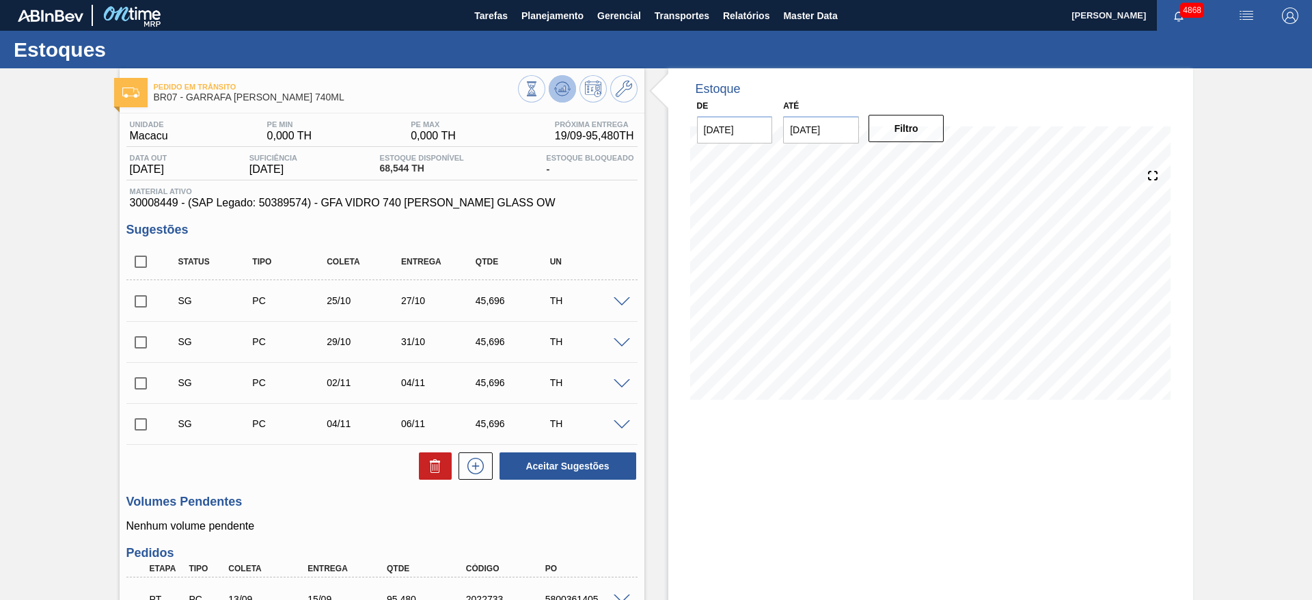
click at [563, 81] on icon at bounding box center [562, 89] width 16 height 16
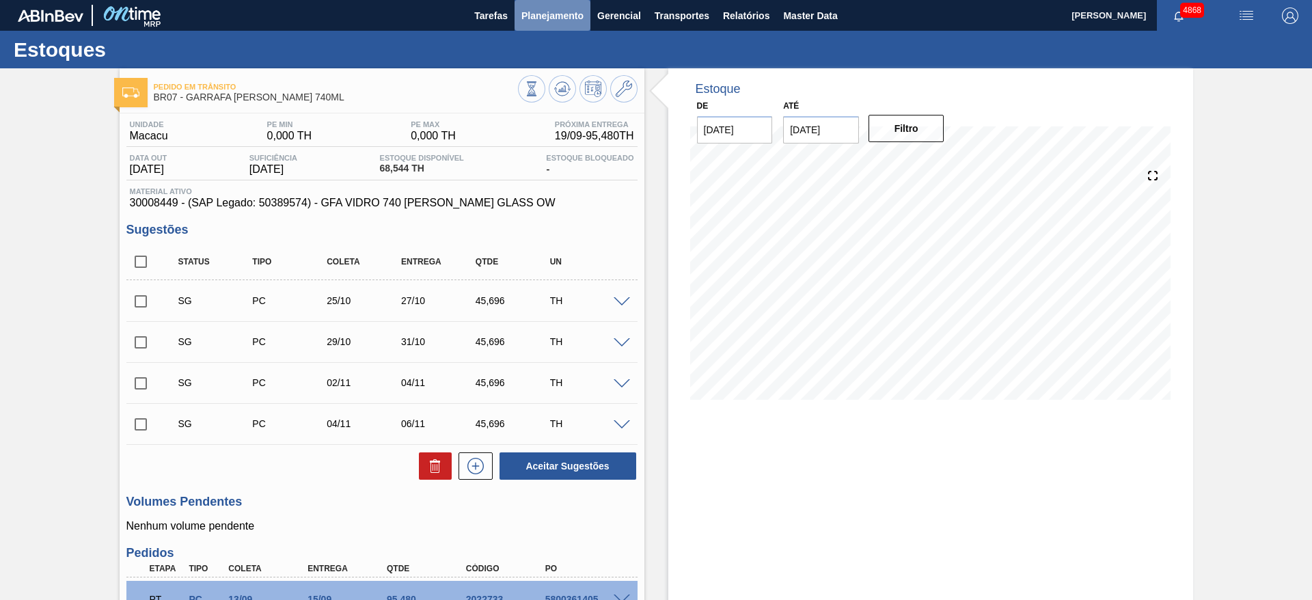
click at [549, 21] on span "Planejamento" at bounding box center [552, 16] width 62 height 16
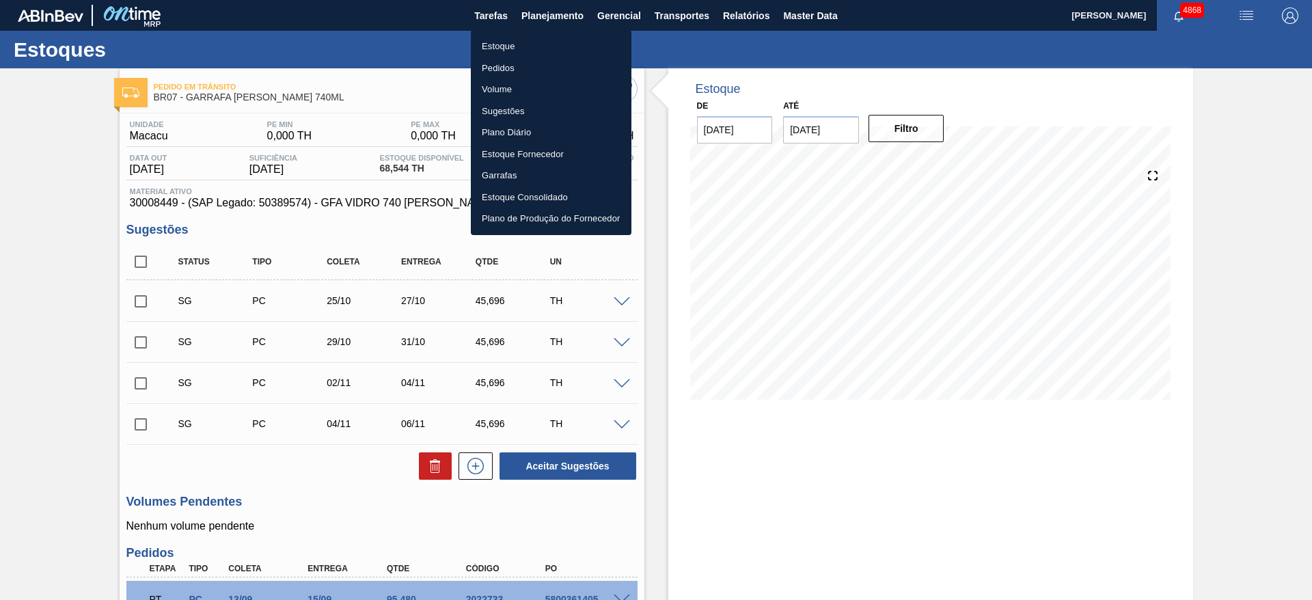
click at [517, 66] on li "Pedidos" at bounding box center [551, 68] width 161 height 22
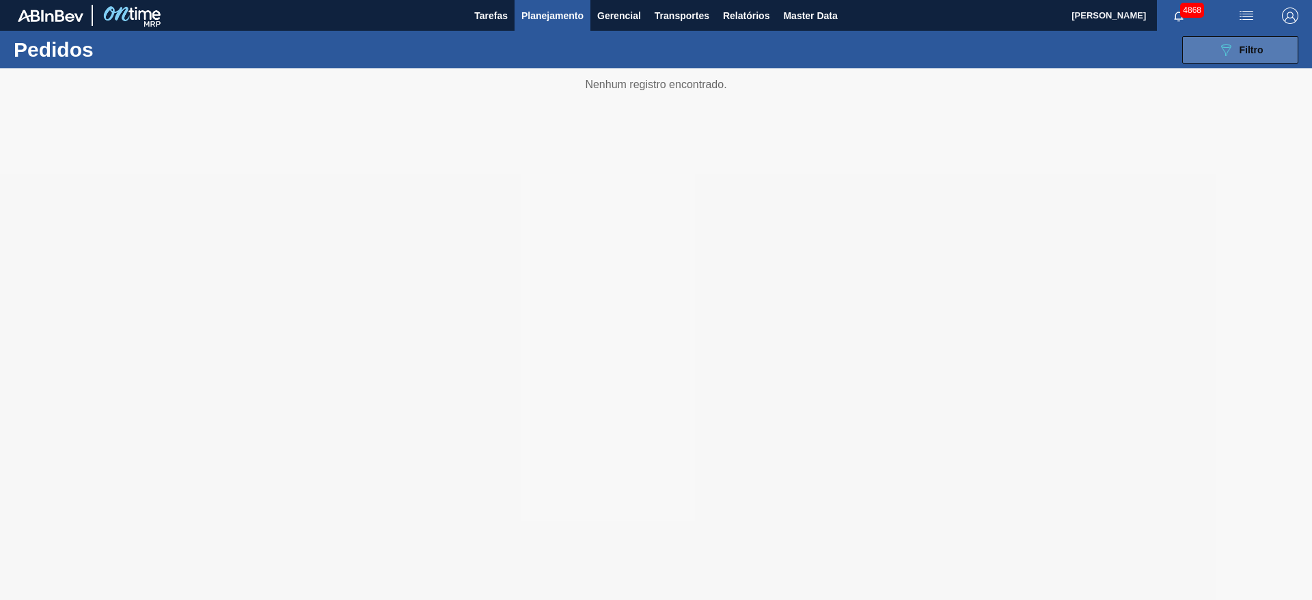
click at [1199, 45] on button "089F7B8B-B2A5-4AFE-B5C0-19BA573D28AC Filtro" at bounding box center [1240, 49] width 116 height 27
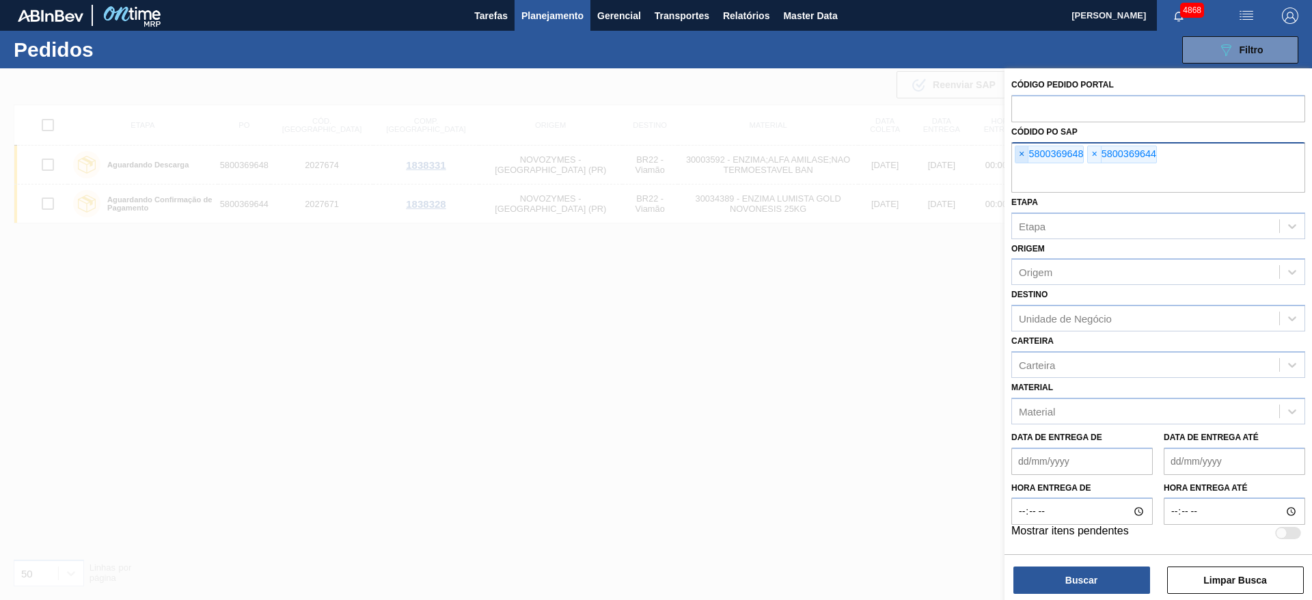
click at [1020, 153] on span "×" at bounding box center [1022, 154] width 13 height 16
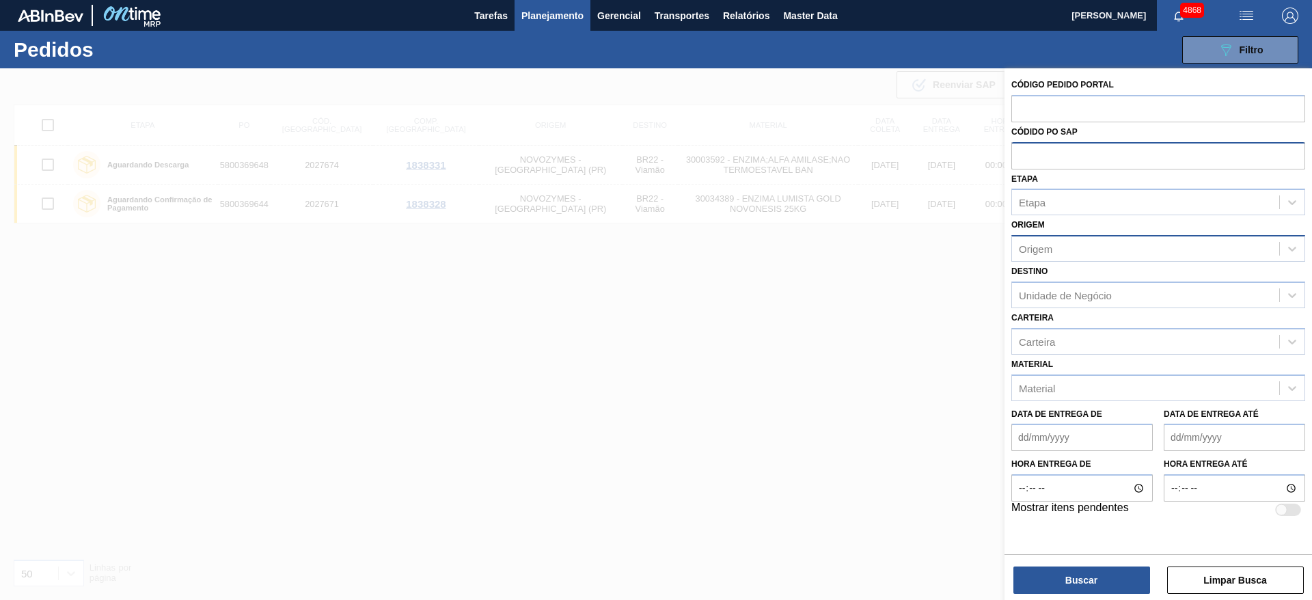
click at [1060, 252] on div "Origem" at bounding box center [1145, 249] width 267 height 20
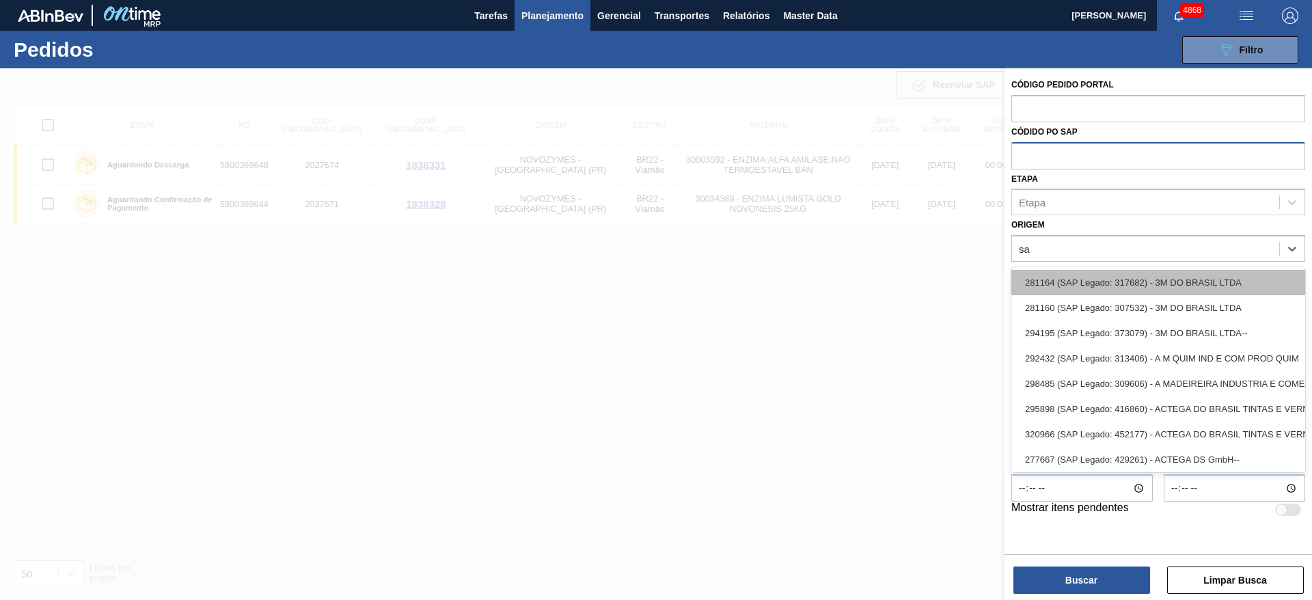
type input "sai"
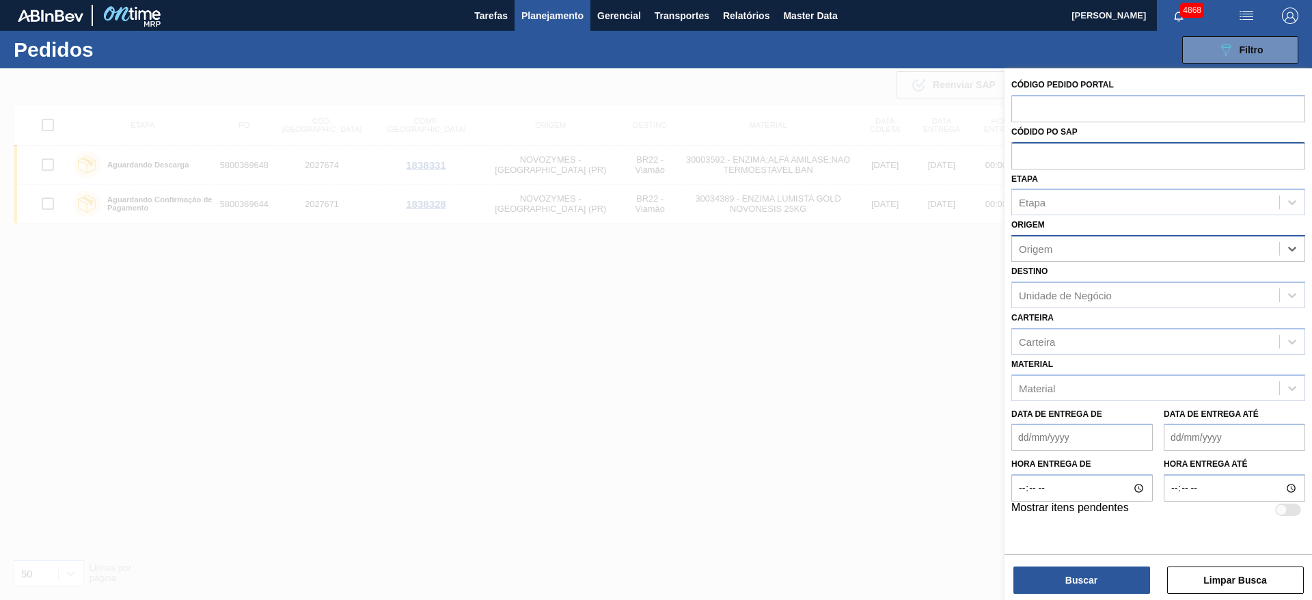
drag, startPoint x: 1116, startPoint y: 238, endPoint x: 1035, endPoint y: 246, distance: 81.1
click at [1035, 246] on div "Origem" at bounding box center [1159, 248] width 294 height 27
type input "saint g"
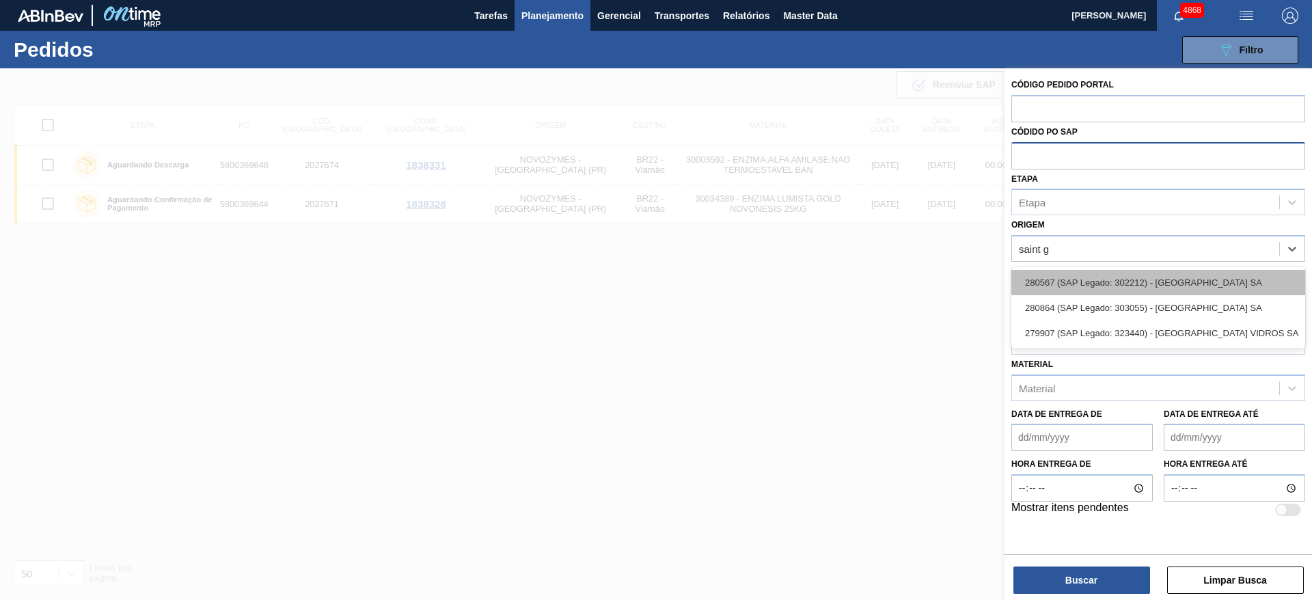
click at [1074, 277] on div "280567 (SAP Legado: 302212) - SAINT GOBAIN VIDROS SA" at bounding box center [1159, 282] width 294 height 25
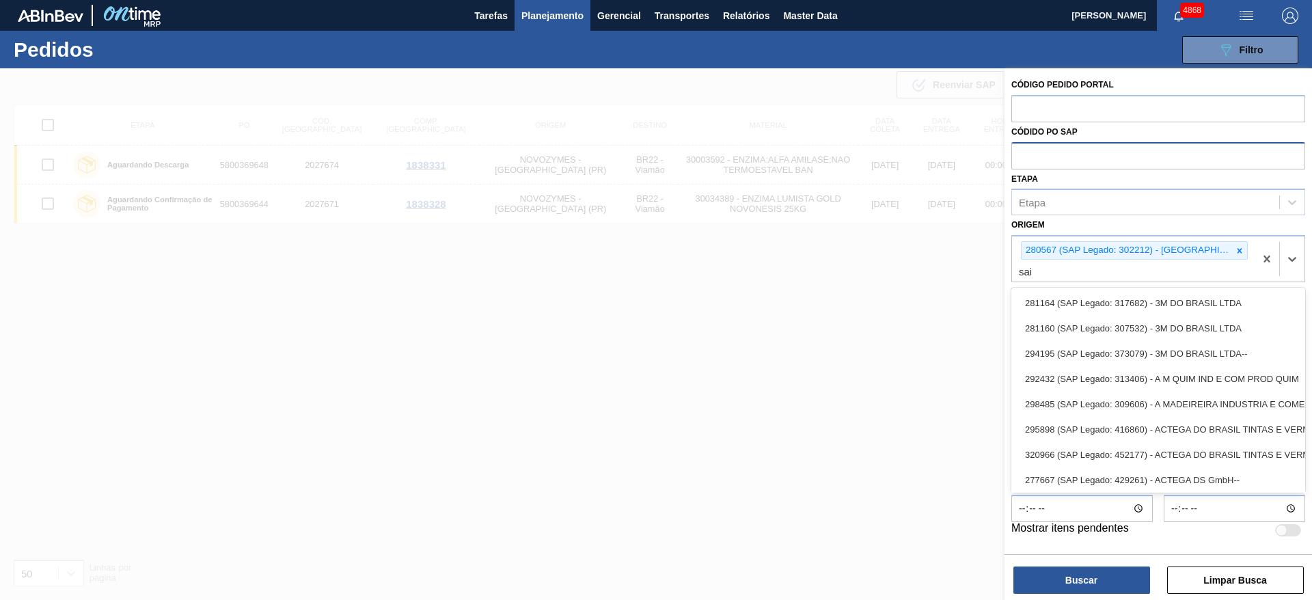
type input "sain"
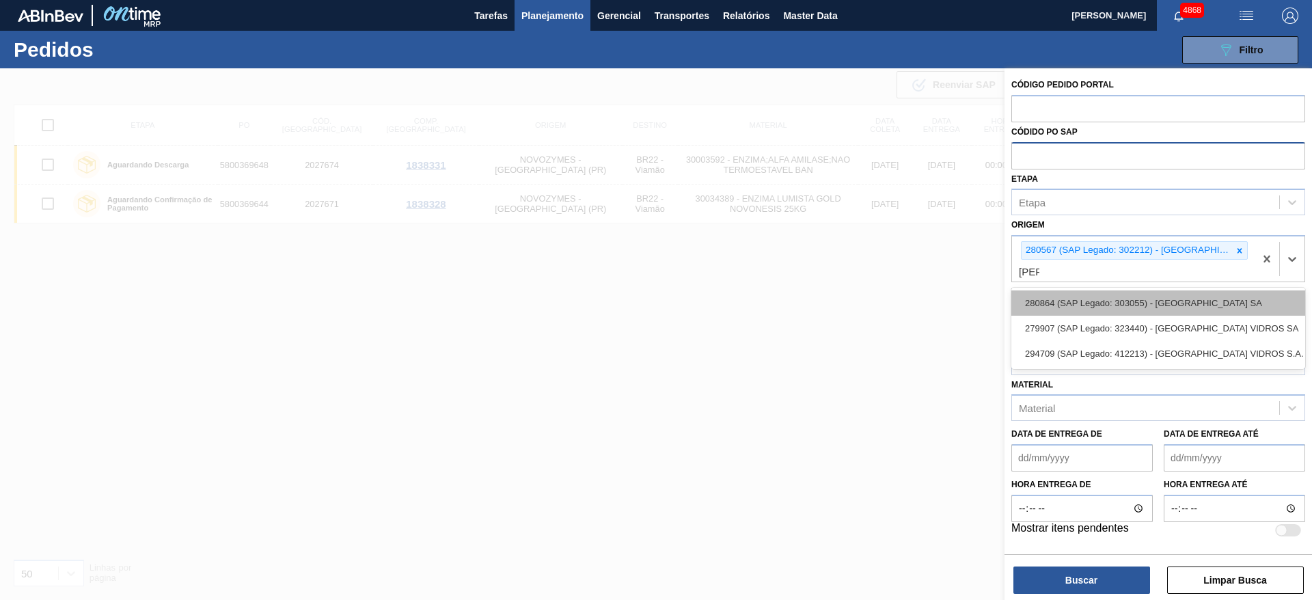
click at [1068, 297] on div "280864 (SAP Legado: 303055) - SAINT GOBAIN VIDROS SA" at bounding box center [1159, 302] width 294 height 25
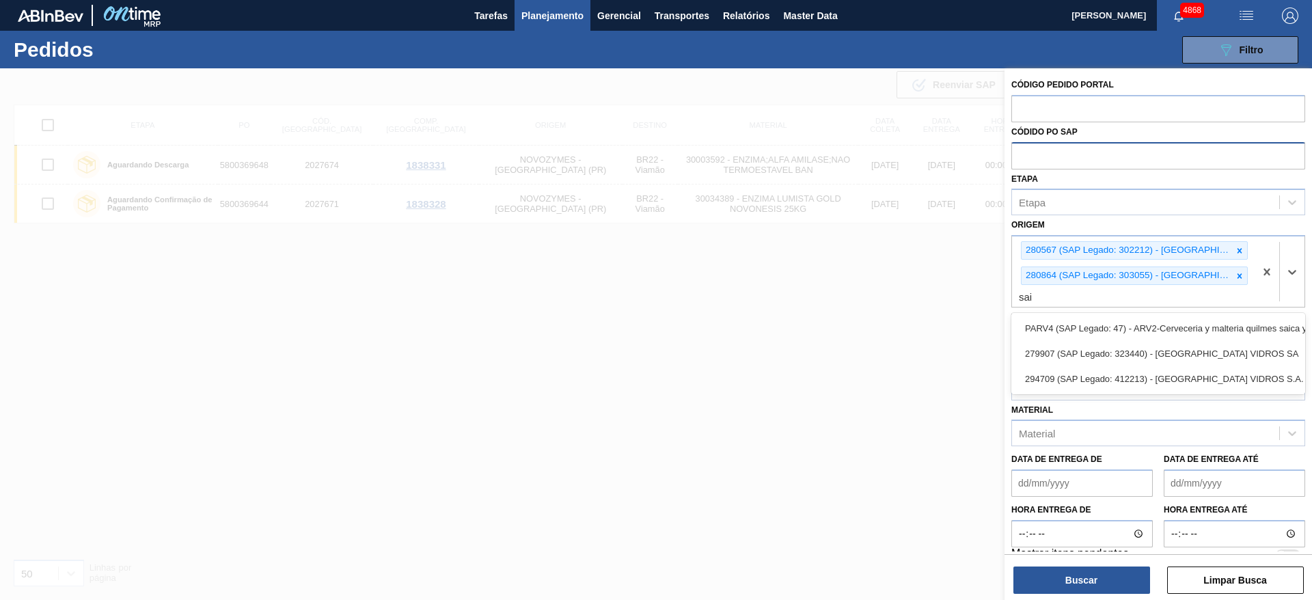
type input "sain"
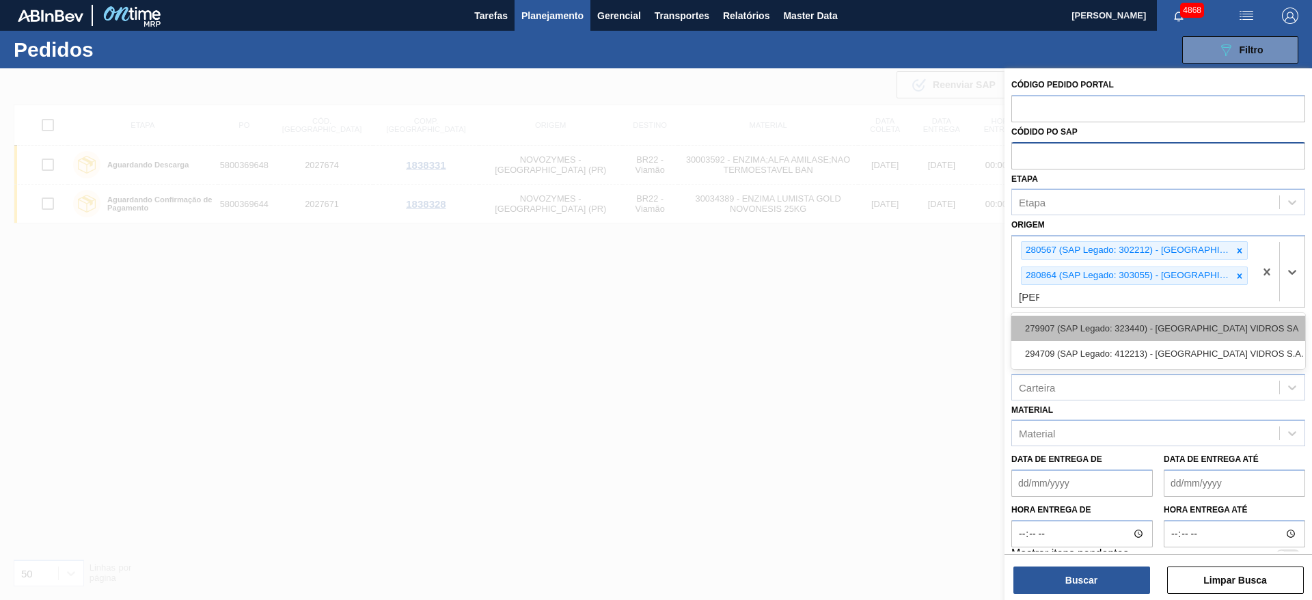
click at [1059, 334] on div "279907 (SAP Legado: 323440) - SAINT GOBAIN VIDROS SA" at bounding box center [1159, 328] width 294 height 25
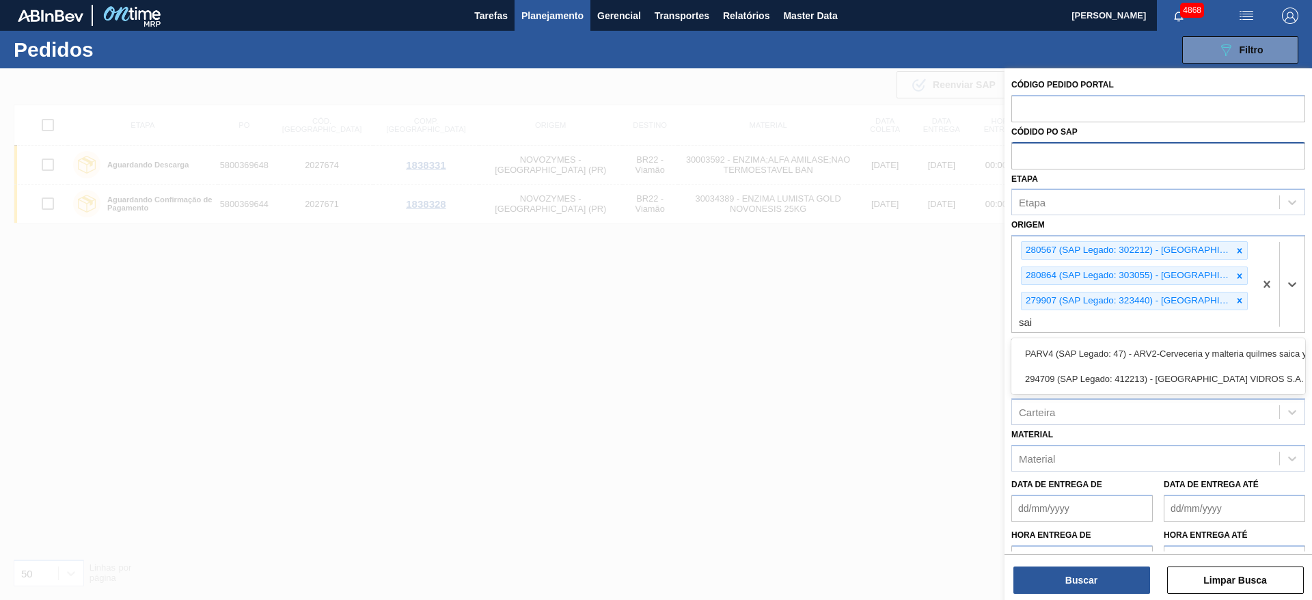
type input "sain"
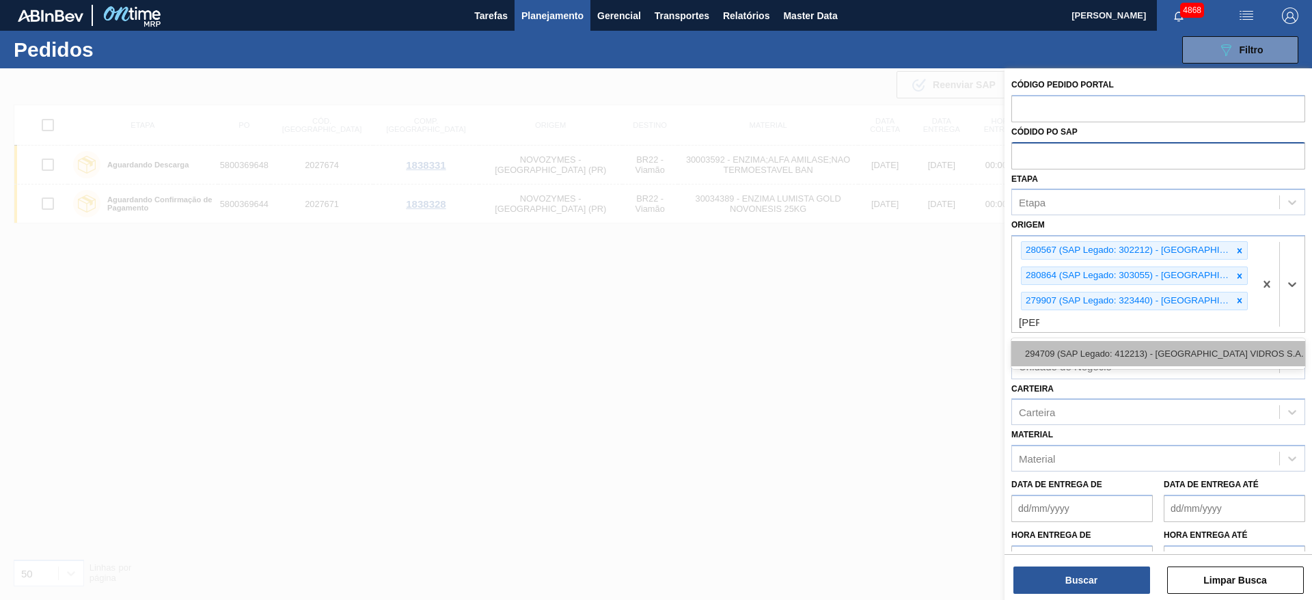
click at [1042, 342] on div "294709 (SAP Legado: 412213) - SAINT-GOBAIN VIDROS S.A." at bounding box center [1159, 353] width 294 height 25
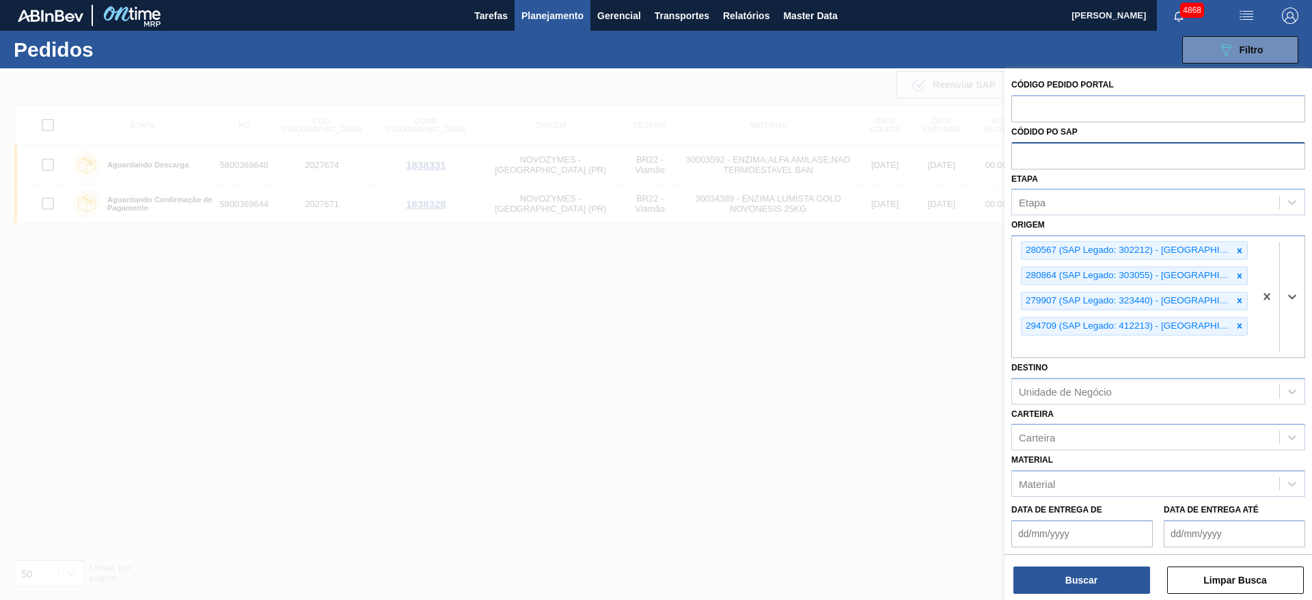
drag, startPoint x: 578, startPoint y: 357, endPoint x: 450, endPoint y: 279, distance: 149.5
click at [576, 357] on div at bounding box center [656, 368] width 1312 height 600
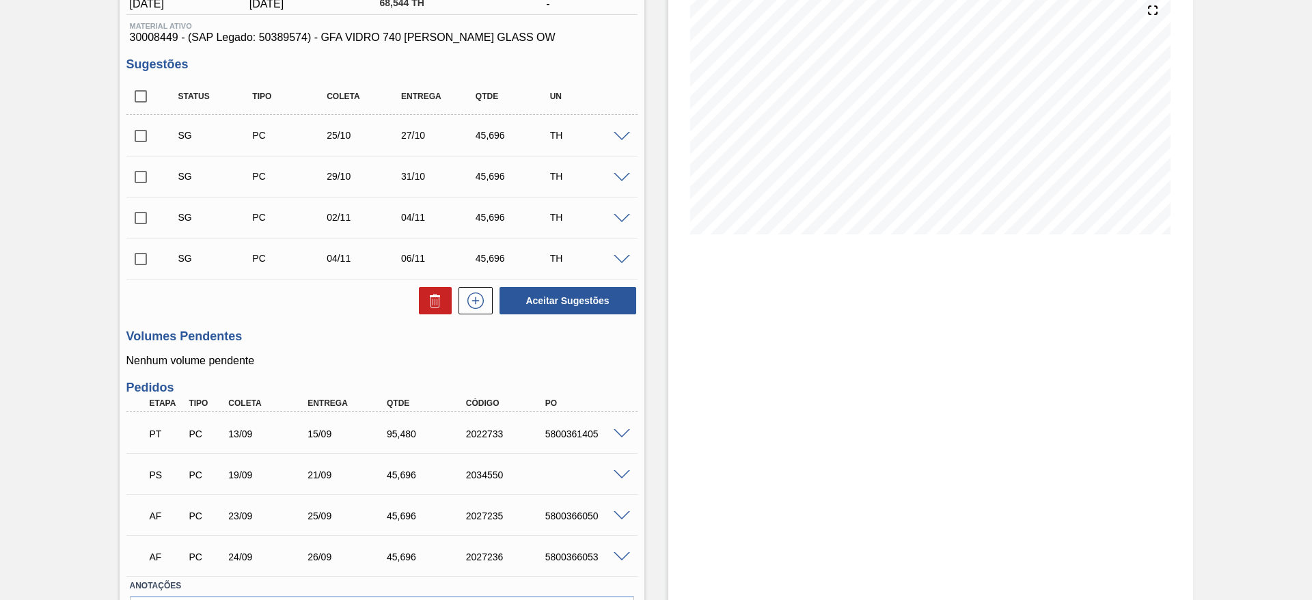
scroll to position [254, 0]
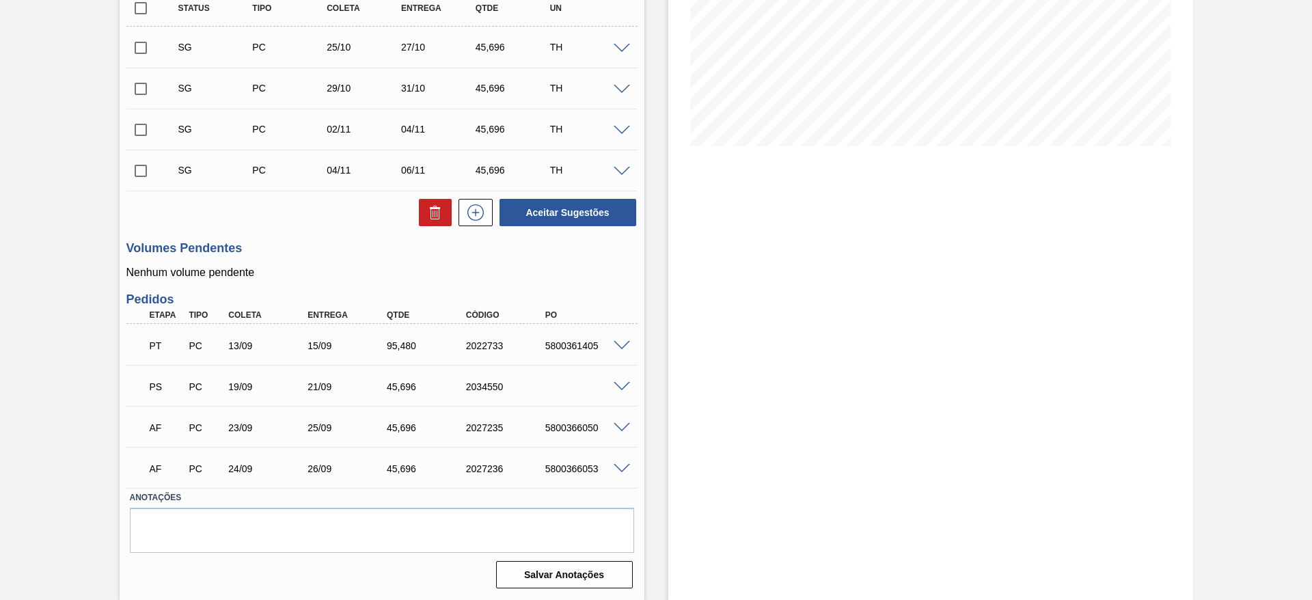
click at [616, 390] on div "PS PC 19/09 21/09 45,696 2034550" at bounding box center [381, 385] width 511 height 34
click at [628, 385] on span at bounding box center [622, 387] width 16 height 10
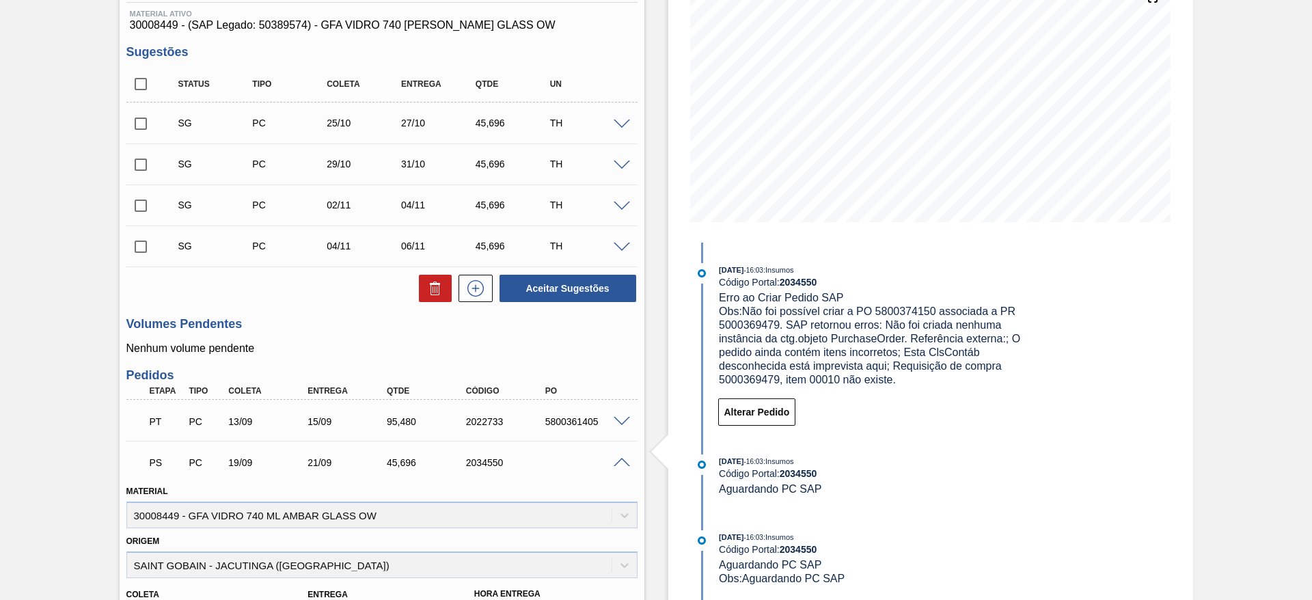
scroll to position [151, 0]
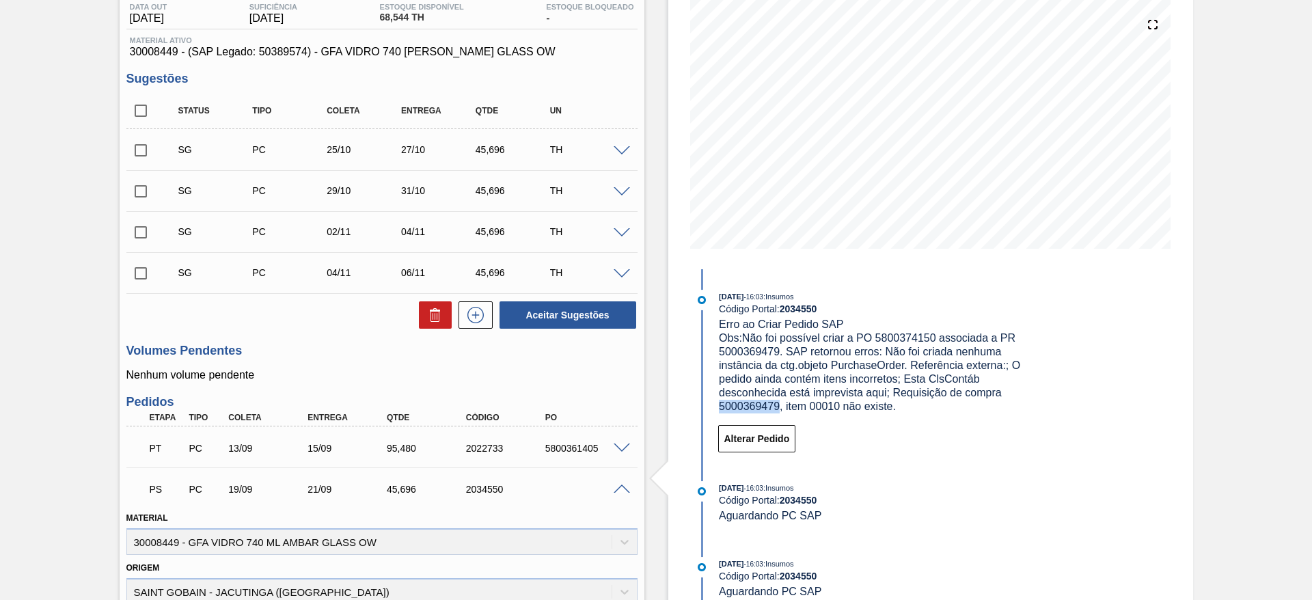
drag, startPoint x: 720, startPoint y: 407, endPoint x: 779, endPoint y: 409, distance: 58.8
click at [779, 409] on span "Obs: Não foi possível criar a PO 5800374150 associada a PR 5000369479. SAP reto…" at bounding box center [871, 372] width 305 height 80
click at [953, 336] on span "Obs: Não foi possível criar a PO 5800374150 associada a PR 5000369479. SAP reto…" at bounding box center [871, 372] width 305 height 80
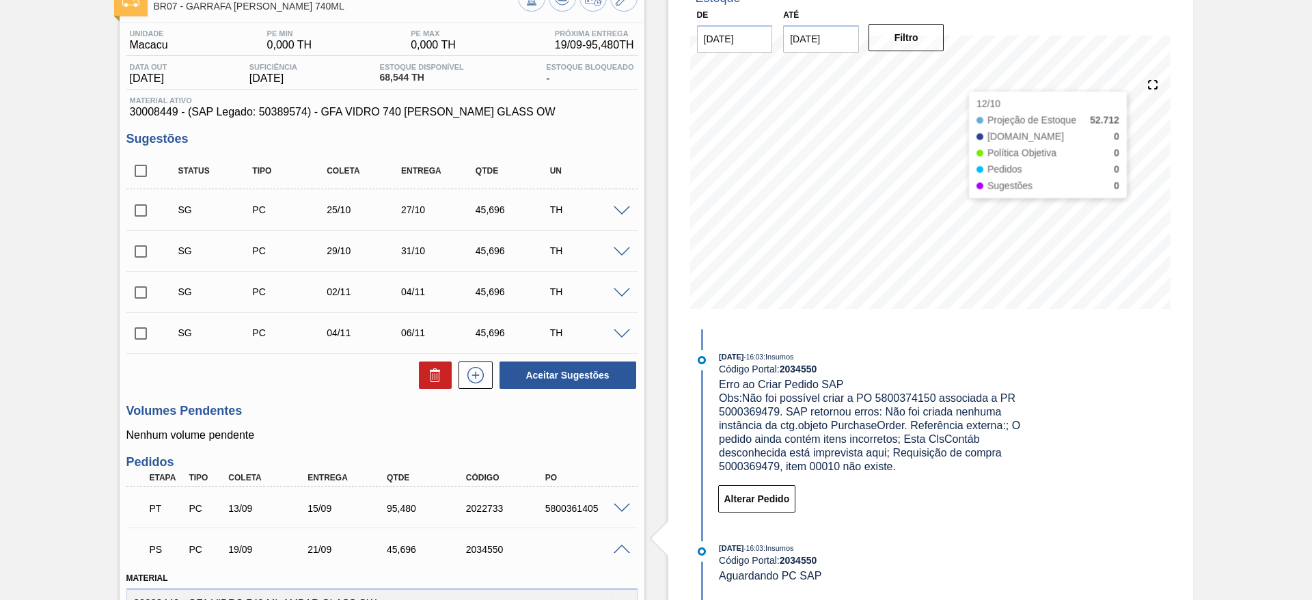
scroll to position [0, 0]
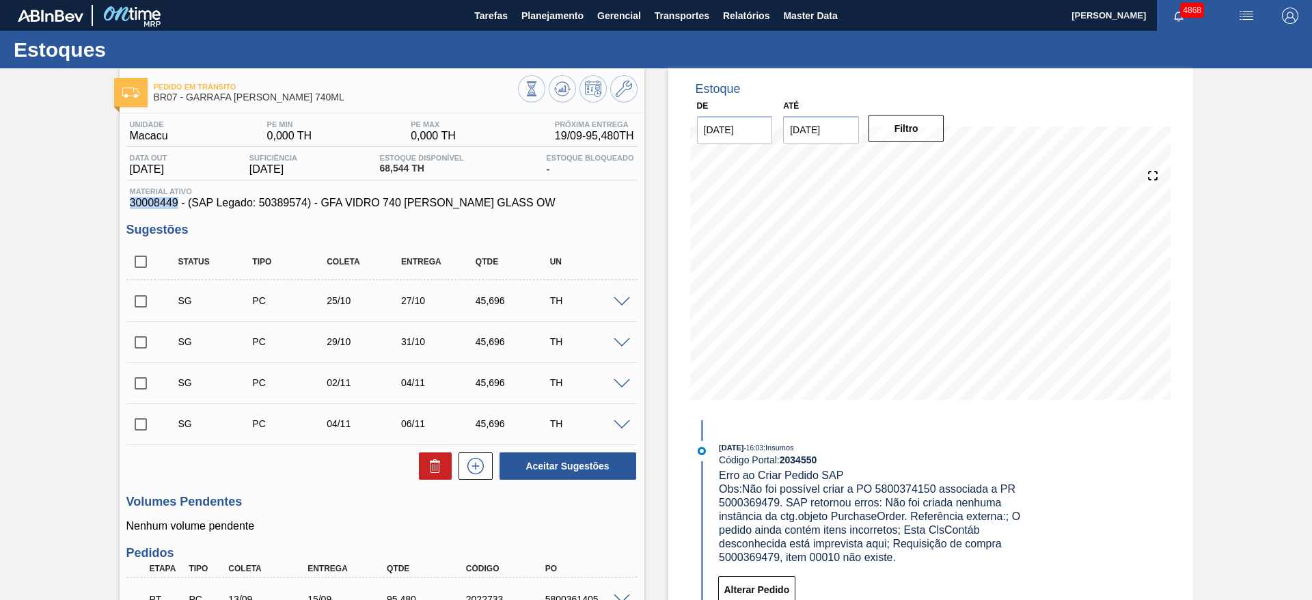
drag, startPoint x: 124, startPoint y: 207, endPoint x: 178, endPoint y: 204, distance: 54.7
copy span "30008449"
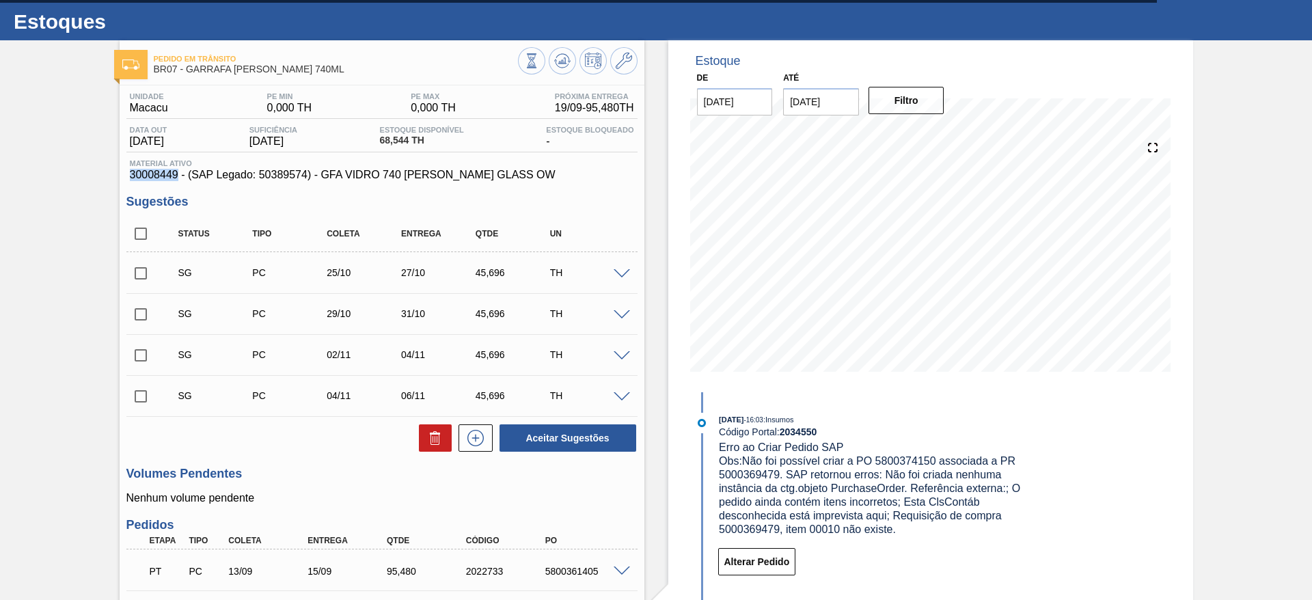
scroll to position [27, 0]
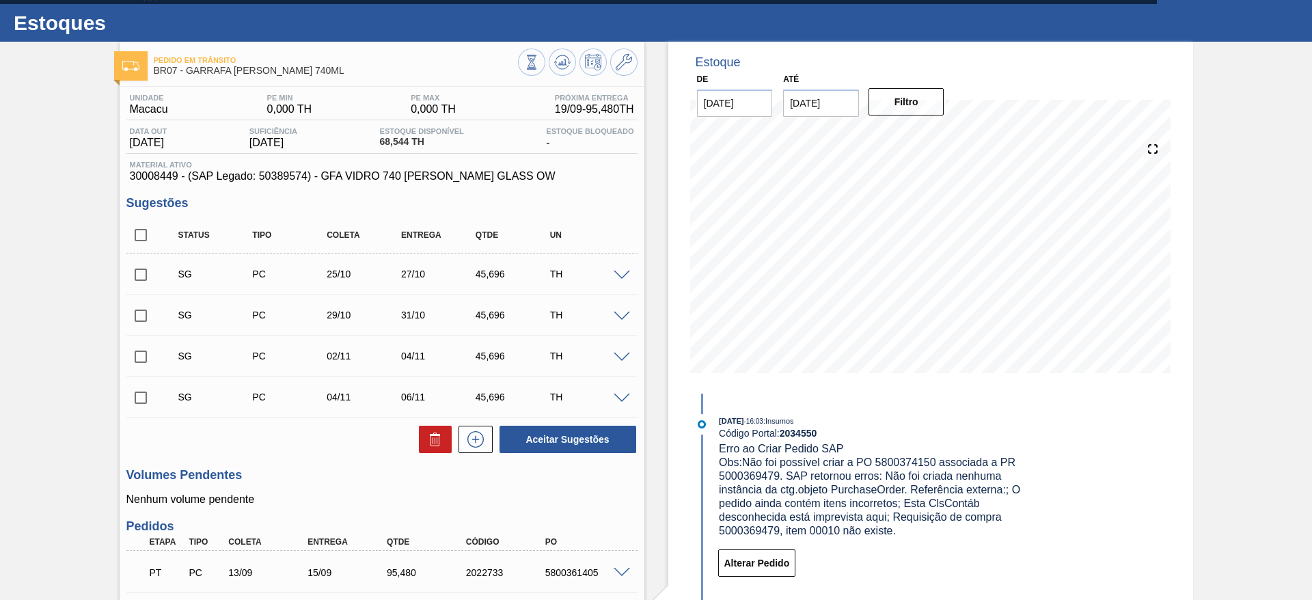
click at [906, 459] on span "Obs: Não foi possível criar a PO 5800374150 associada a PR 5000369479. SAP reto…" at bounding box center [871, 497] width 305 height 80
copy span "5800374150"
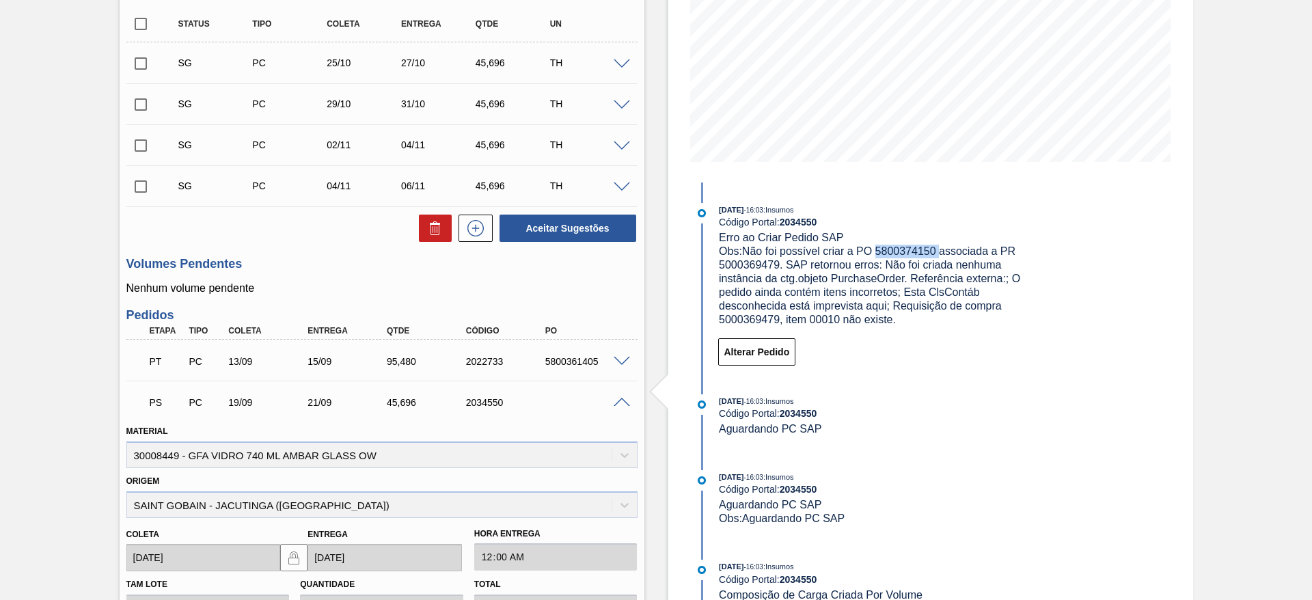
scroll to position [240, 0]
click at [565, 354] on div "5800361405" at bounding box center [586, 359] width 89 height 11
copy div "5800361405"
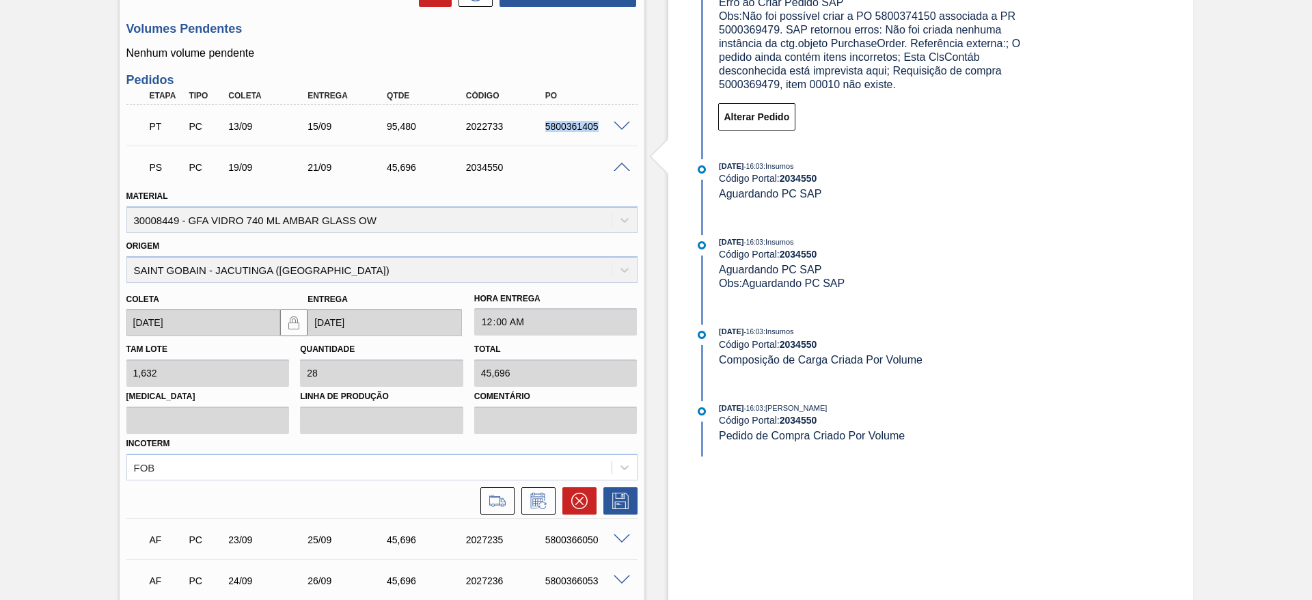
scroll to position [474, 0]
click at [483, 494] on button at bounding box center [497, 500] width 34 height 27
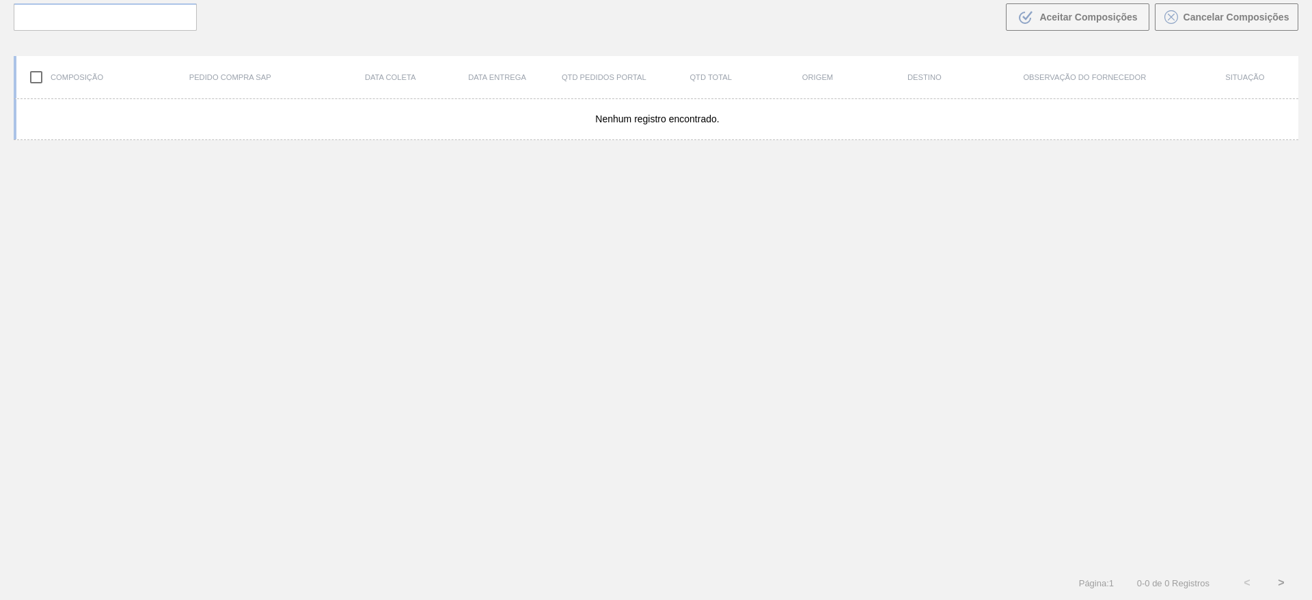
scroll to position [98, 0]
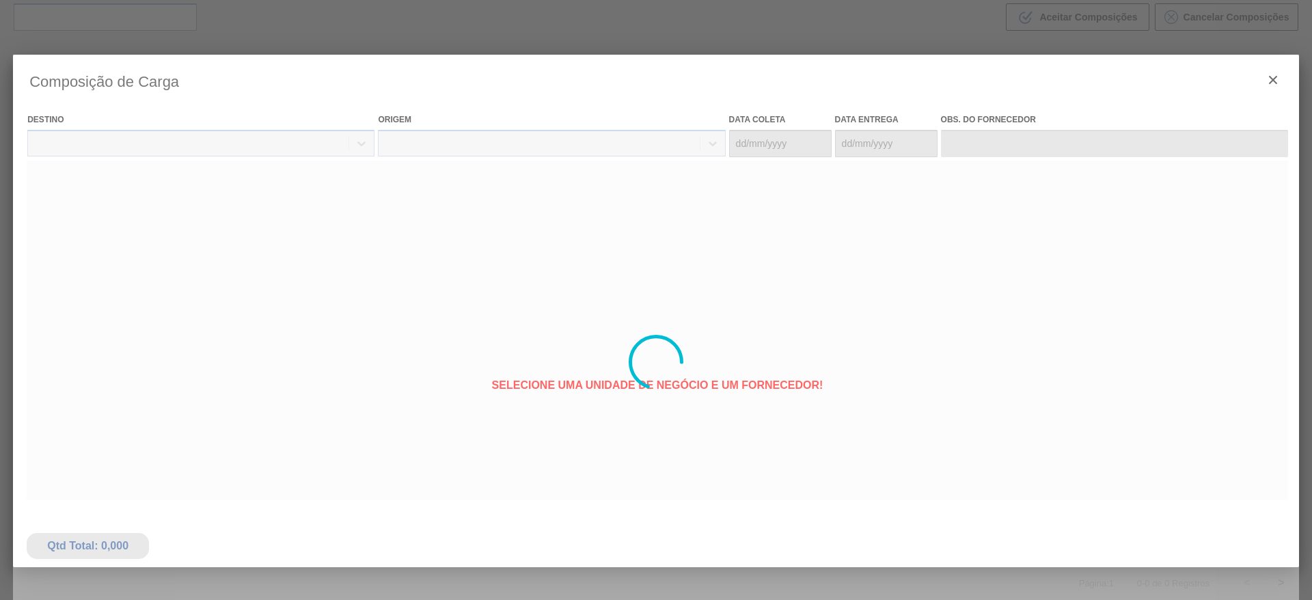
type coleta "[DATE]"
type entrega "[DATE]"
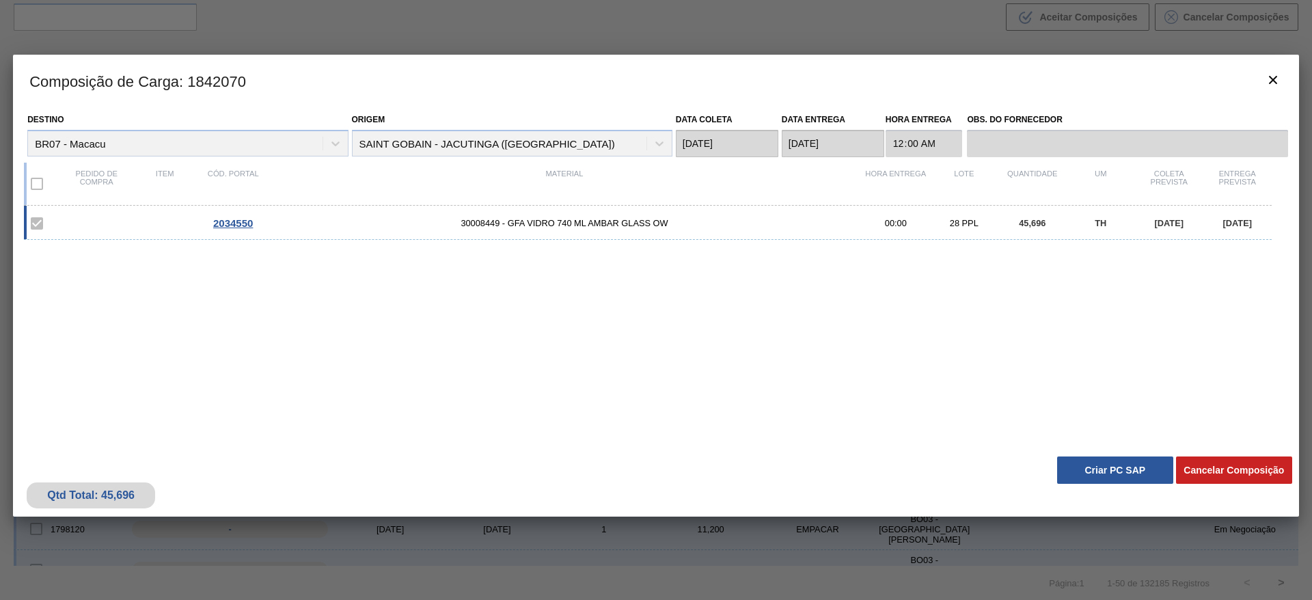
click at [1104, 465] on button "Criar PC SAP" at bounding box center [1115, 470] width 116 height 27
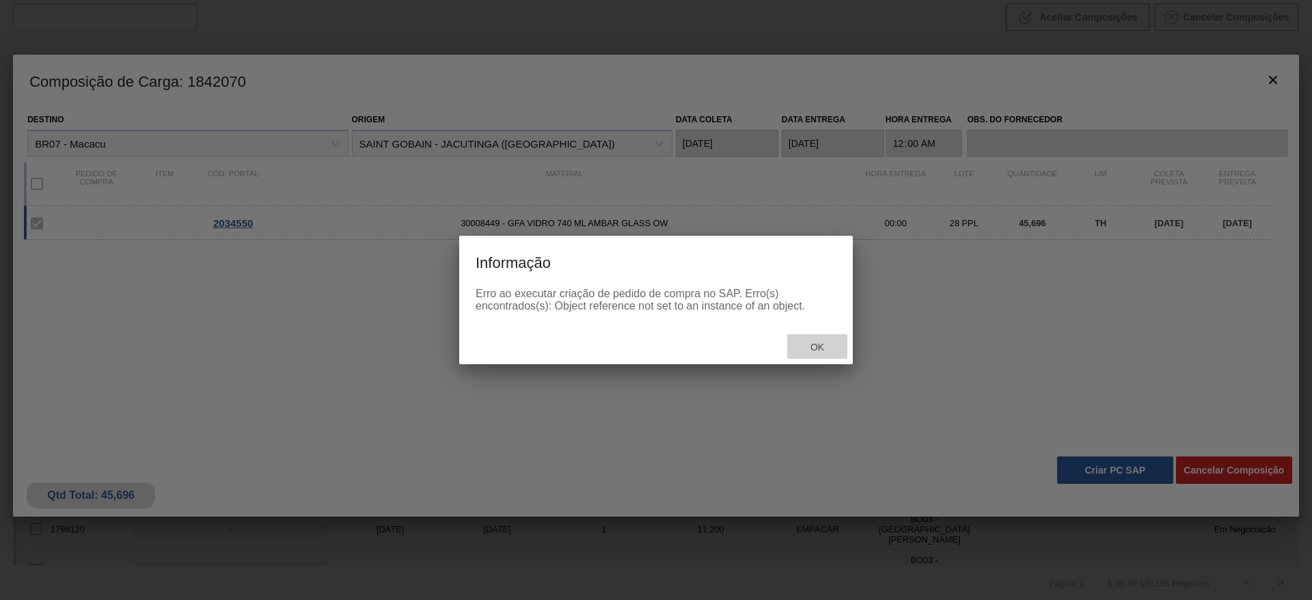
click at [813, 344] on span "Ok" at bounding box center [818, 347] width 36 height 11
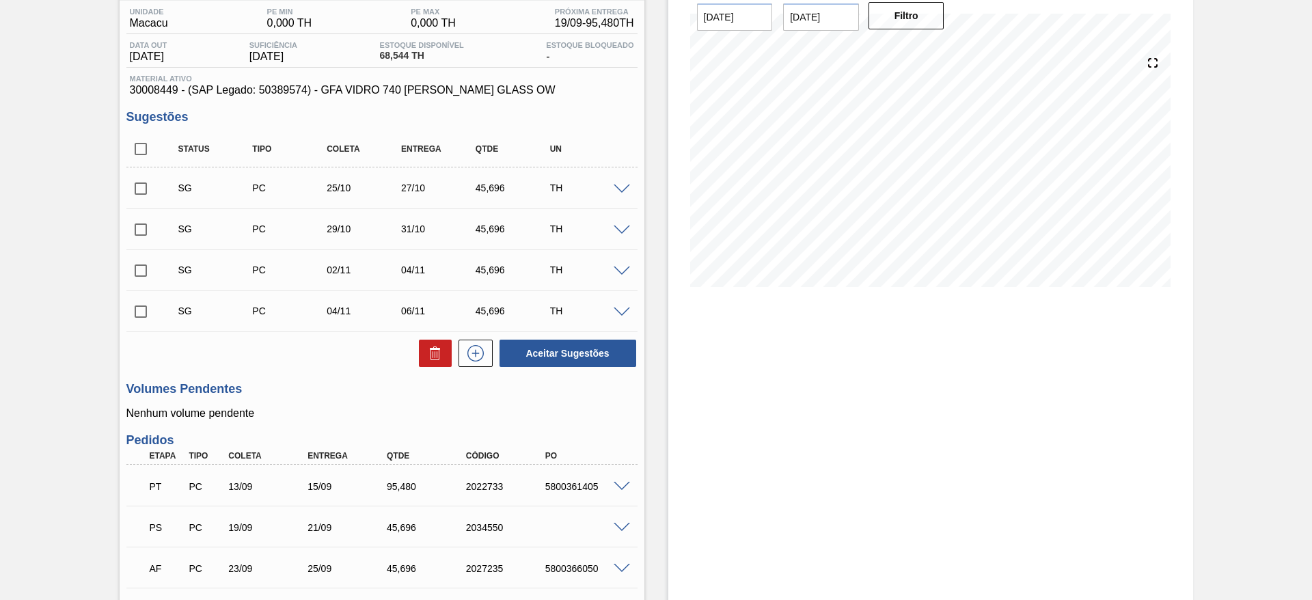
scroll to position [254, 0]
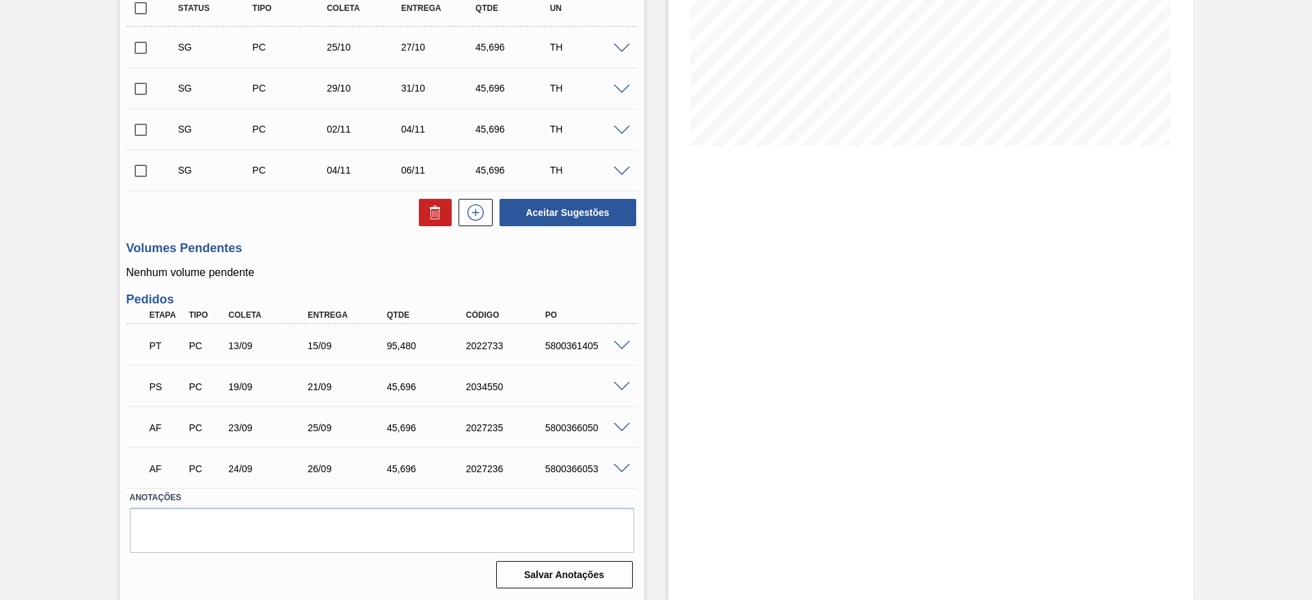
click at [496, 390] on div "2034550" at bounding box center [507, 386] width 89 height 11
copy div "2034550"
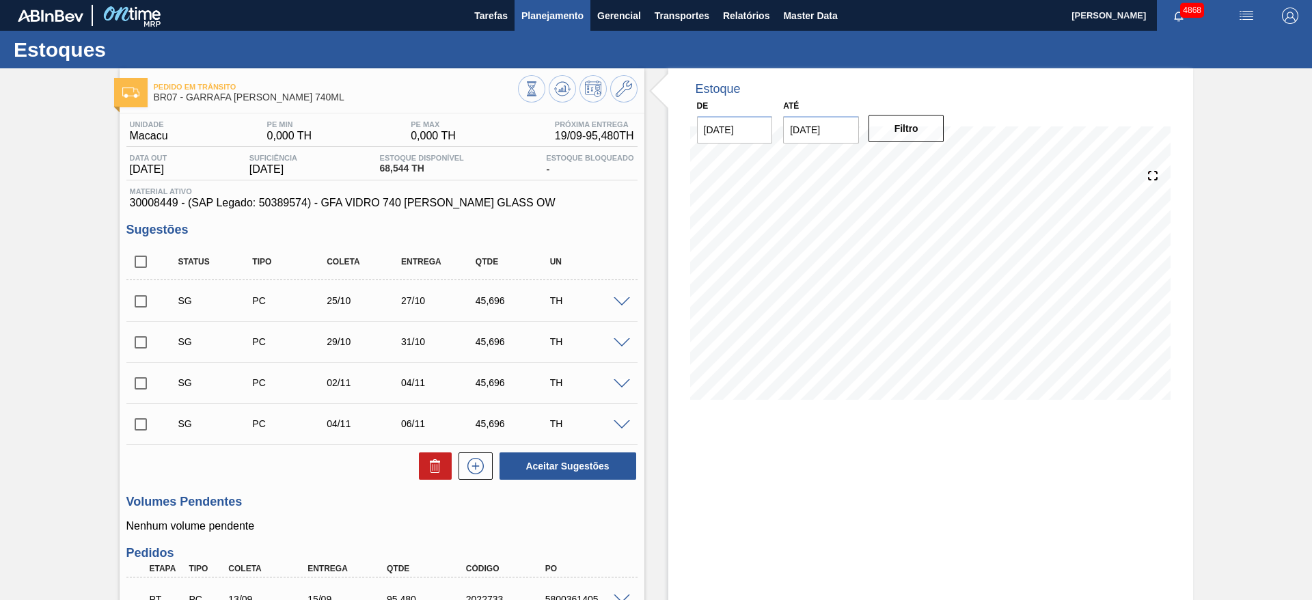
click at [545, 6] on button "Planejamento" at bounding box center [553, 15] width 76 height 31
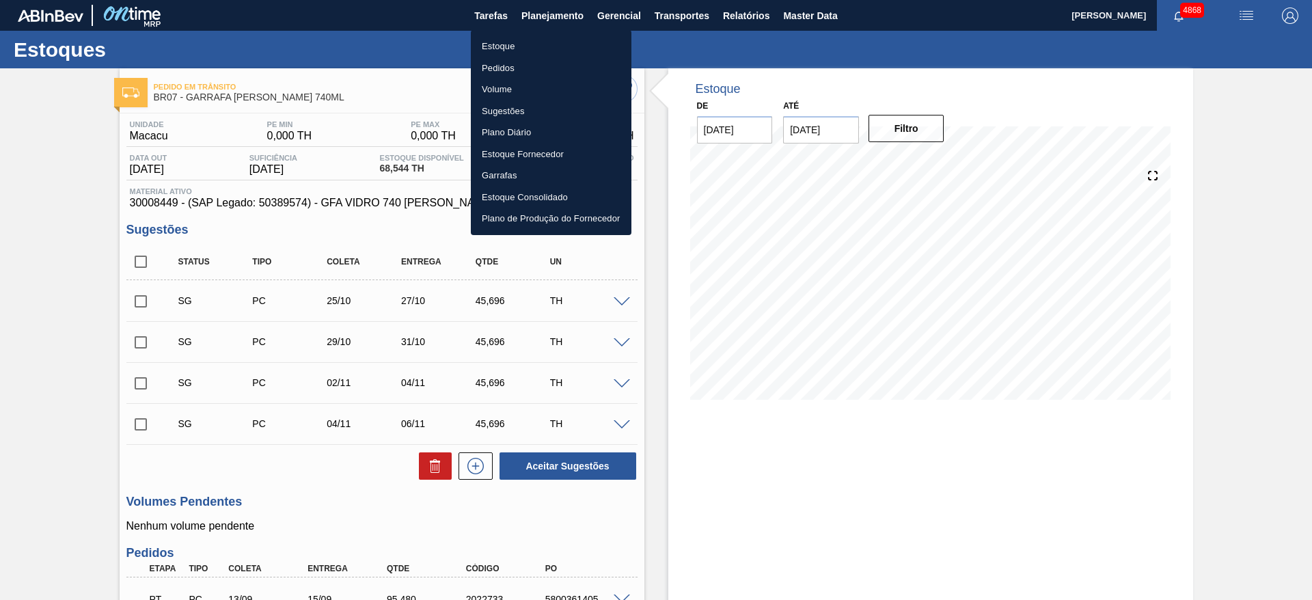
click at [501, 64] on li "Pedidos" at bounding box center [551, 68] width 161 height 22
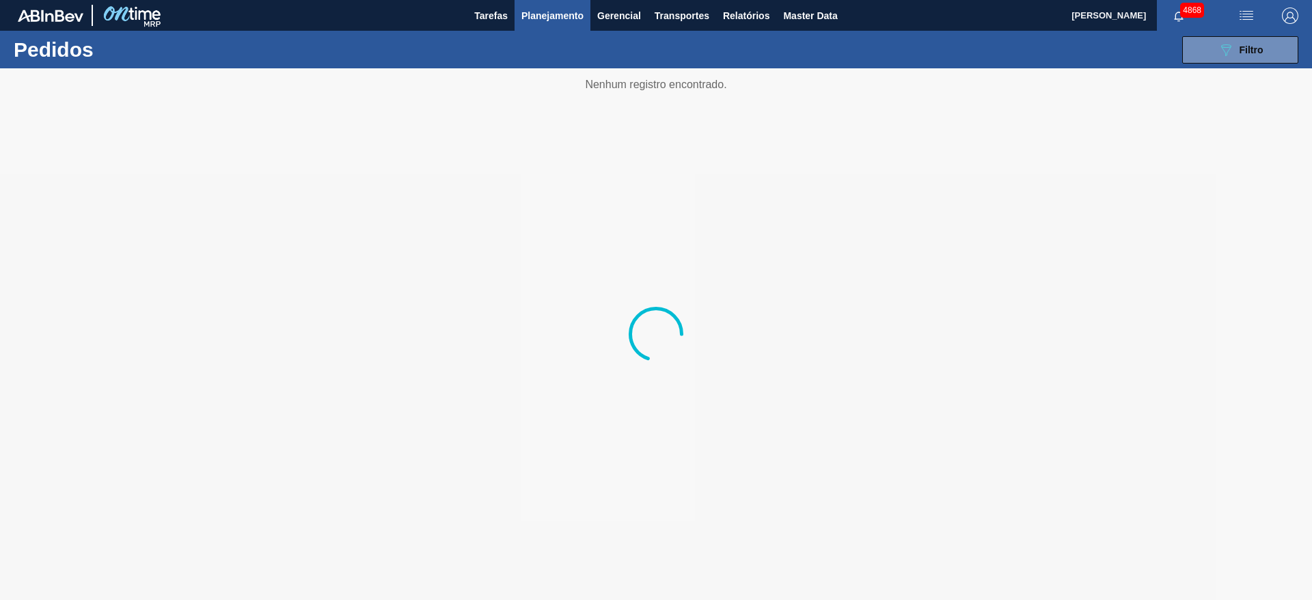
click at [1236, 64] on div "089F7B8B-B2A5-4AFE-B5C0-19BA573D28AC Filtro Código Pedido Portal Códido PO SAP …" at bounding box center [761, 49] width 1087 height 41
click at [1234, 57] on div "089F7B8B-B2A5-4AFE-B5C0-19BA573D28AC Filtro" at bounding box center [1241, 50] width 46 height 16
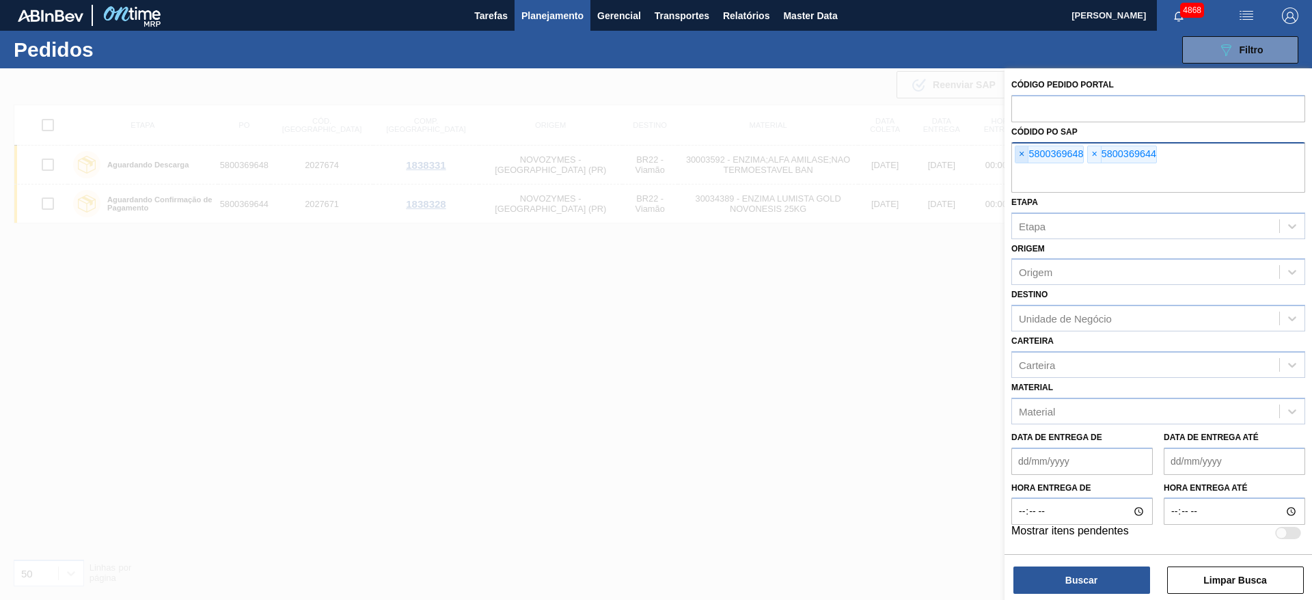
click at [1024, 152] on span "×" at bounding box center [1022, 154] width 13 height 16
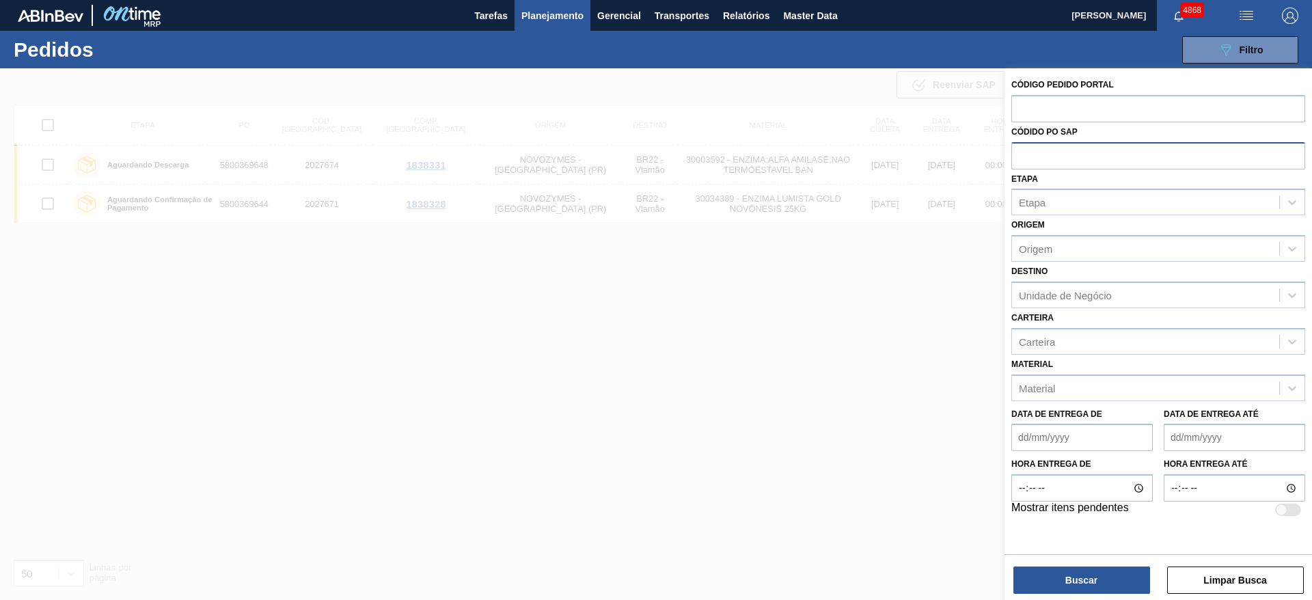
click at [1024, 152] on input "text" at bounding box center [1159, 155] width 294 height 26
paste input "2034550"
type input "2"
click at [1032, 88] on label "Código Pedido Portal" at bounding box center [1063, 85] width 103 height 10
click at [1036, 98] on input "text" at bounding box center [1159, 108] width 294 height 26
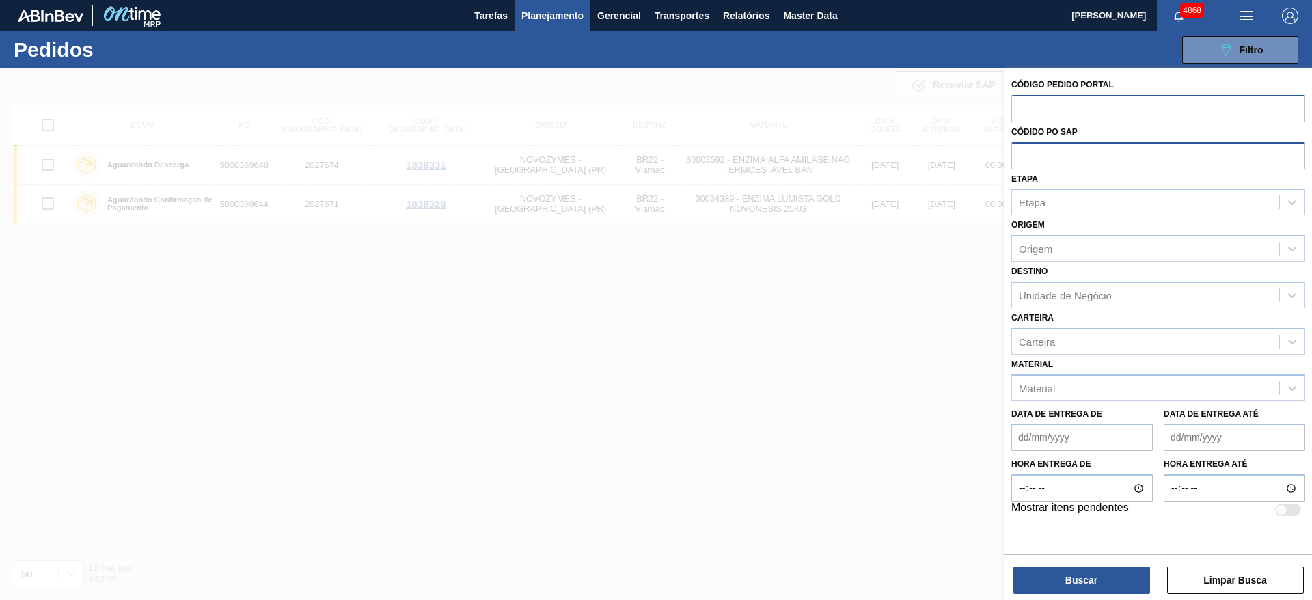
paste input "2034550"
type input "2034550"
click at [1051, 574] on button "Buscar" at bounding box center [1082, 580] width 137 height 27
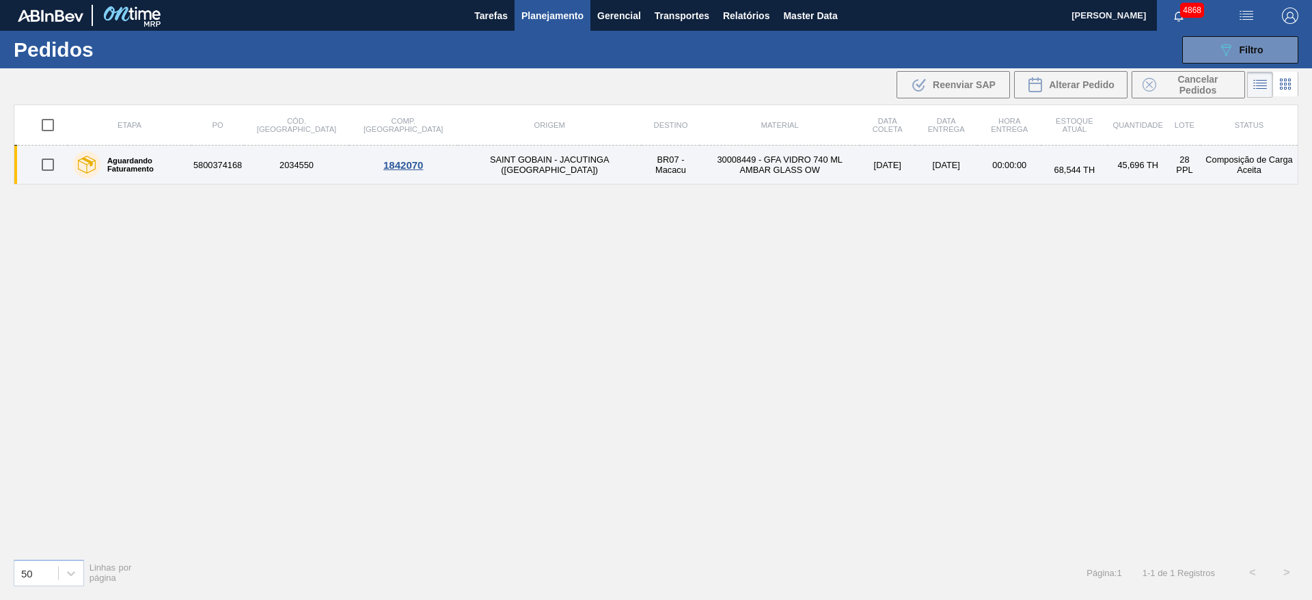
click at [463, 158] on td "SAINT GOBAIN - JACUTINGA ([GEOGRAPHIC_DATA])" at bounding box center [550, 165] width 184 height 39
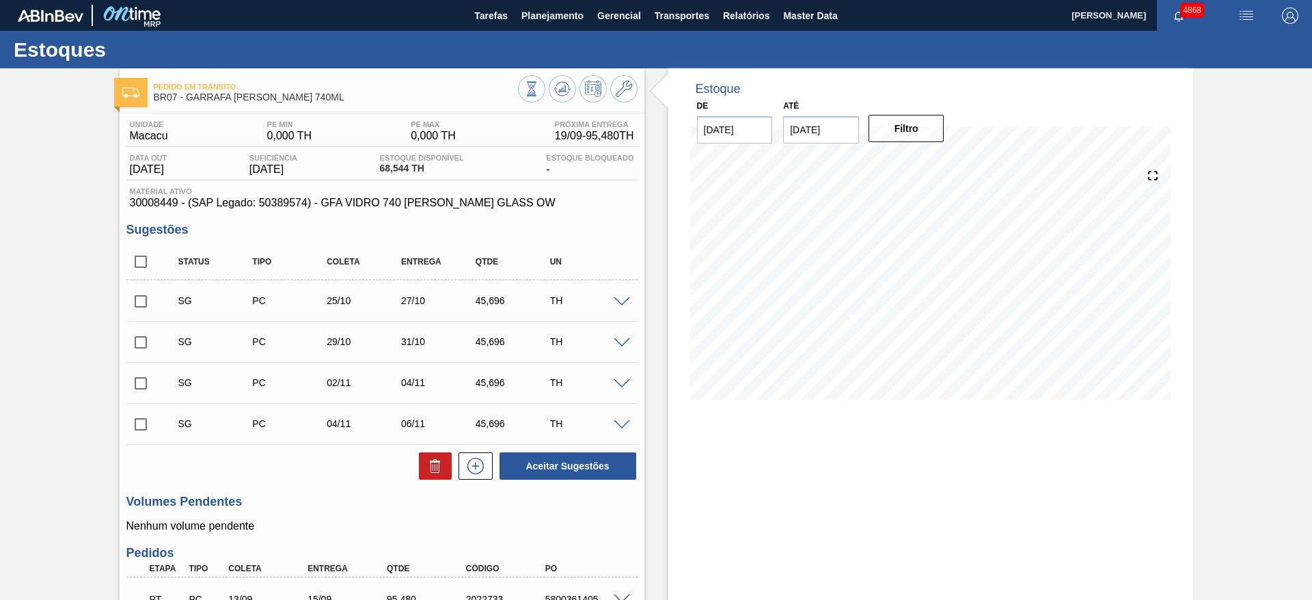
scroll to position [254, 0]
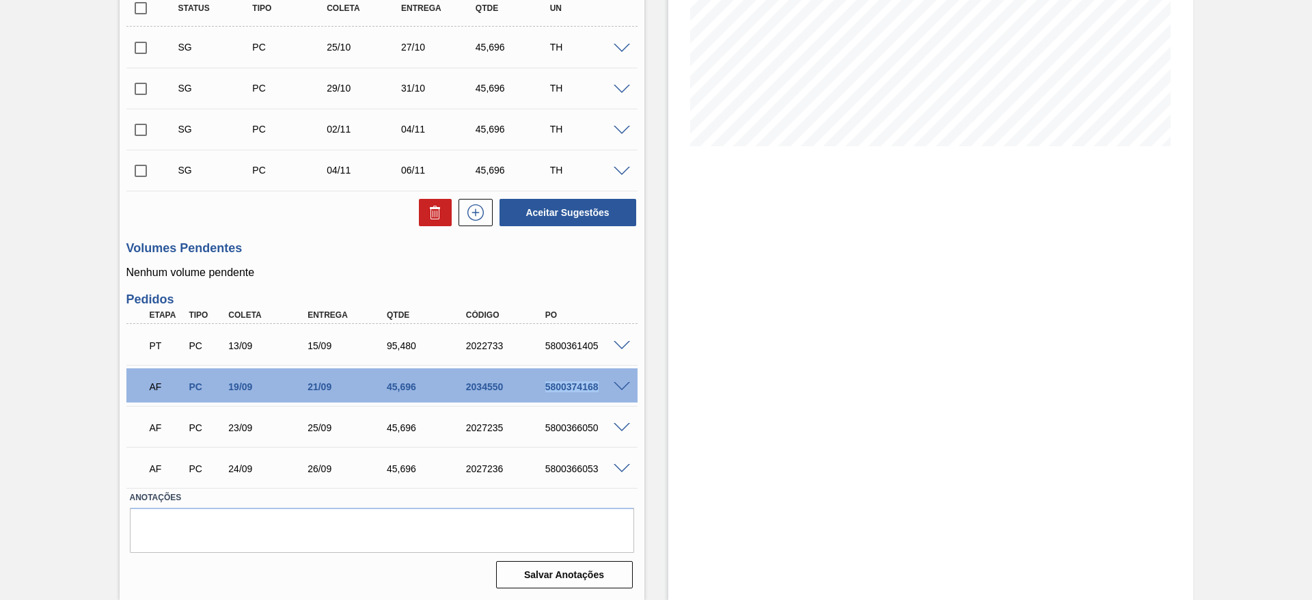
drag, startPoint x: 531, startPoint y: 381, endPoint x: 640, endPoint y: 391, distance: 109.8
click at [640, 391] on div "Unidade Macacu PE MIN 0,000 TH PE MAX 0,000 TH Próxima Entrega 19/09 - 95,480 T…" at bounding box center [382, 226] width 525 height 733
copy div "5800374168"
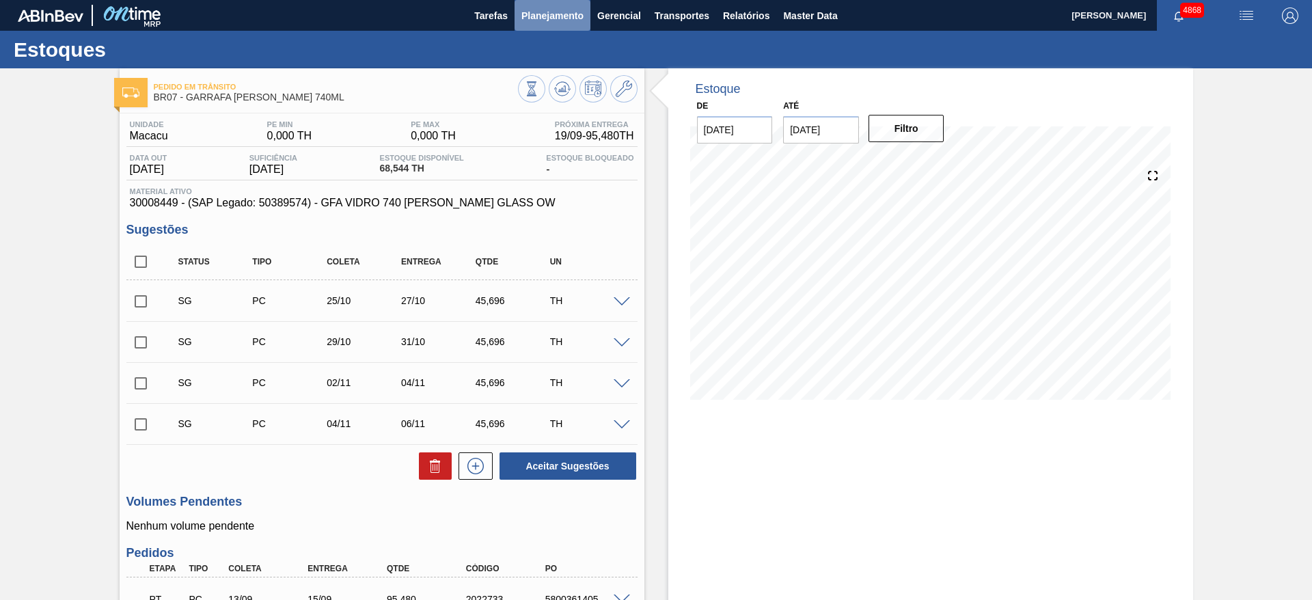
click at [562, 9] on span "Planejamento" at bounding box center [552, 16] width 62 height 16
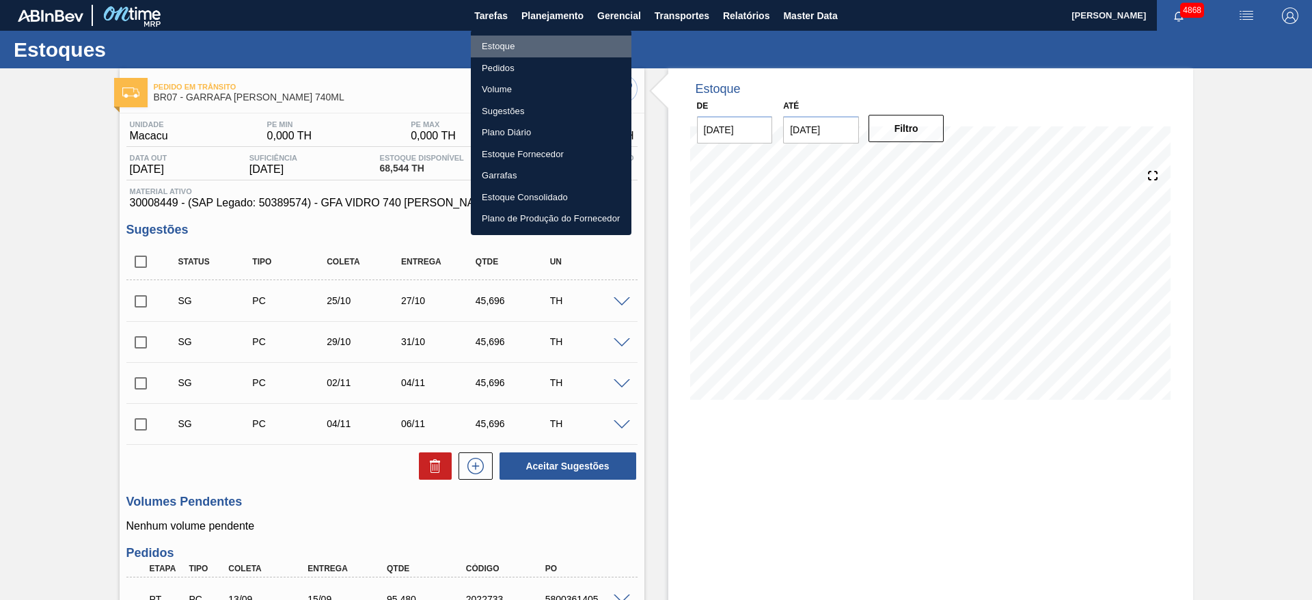
click at [550, 51] on li "Estoque" at bounding box center [551, 47] width 161 height 22
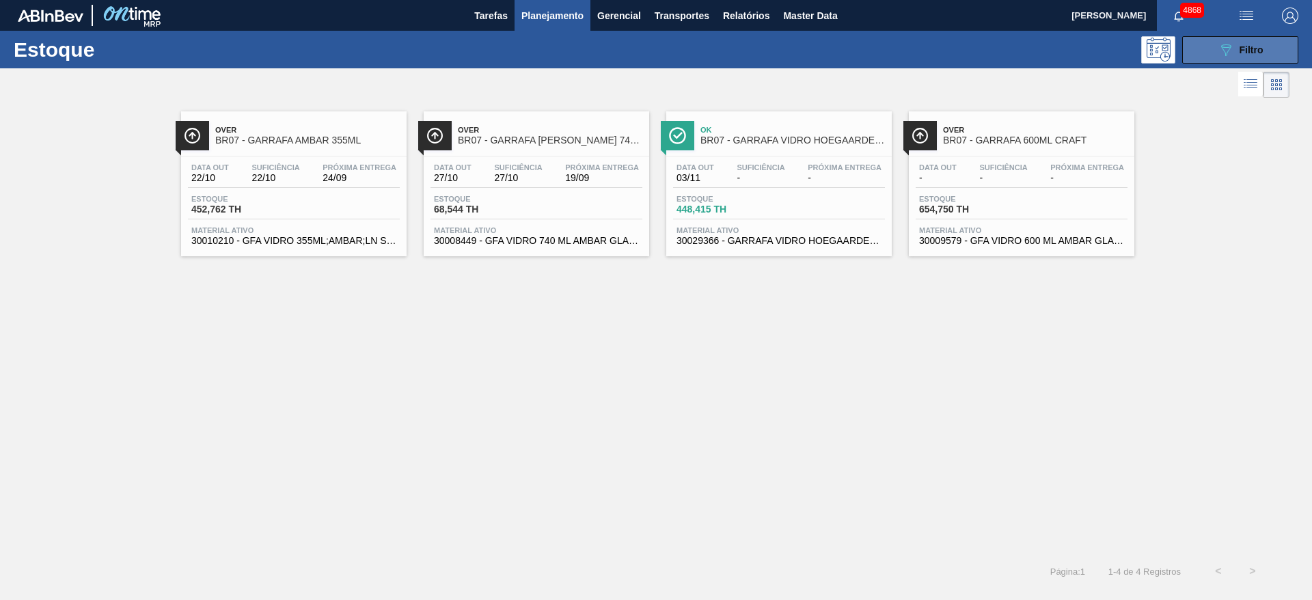
click at [1258, 46] on span "Filtro" at bounding box center [1252, 49] width 24 height 11
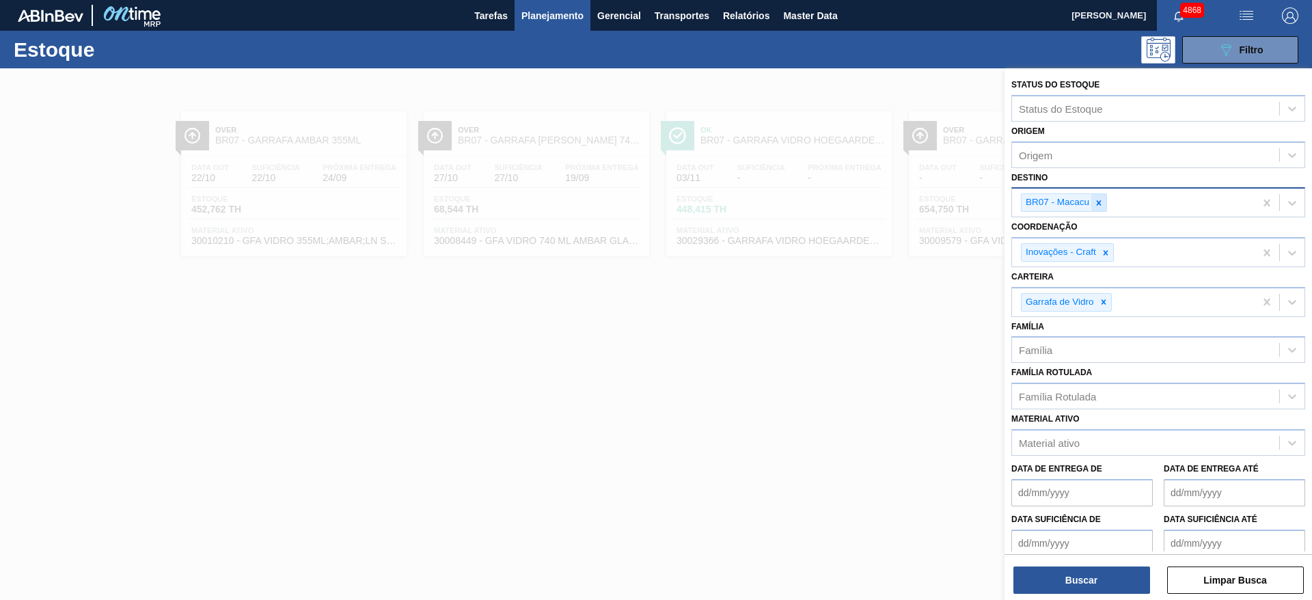
click at [1101, 202] on icon at bounding box center [1099, 203] width 10 height 10
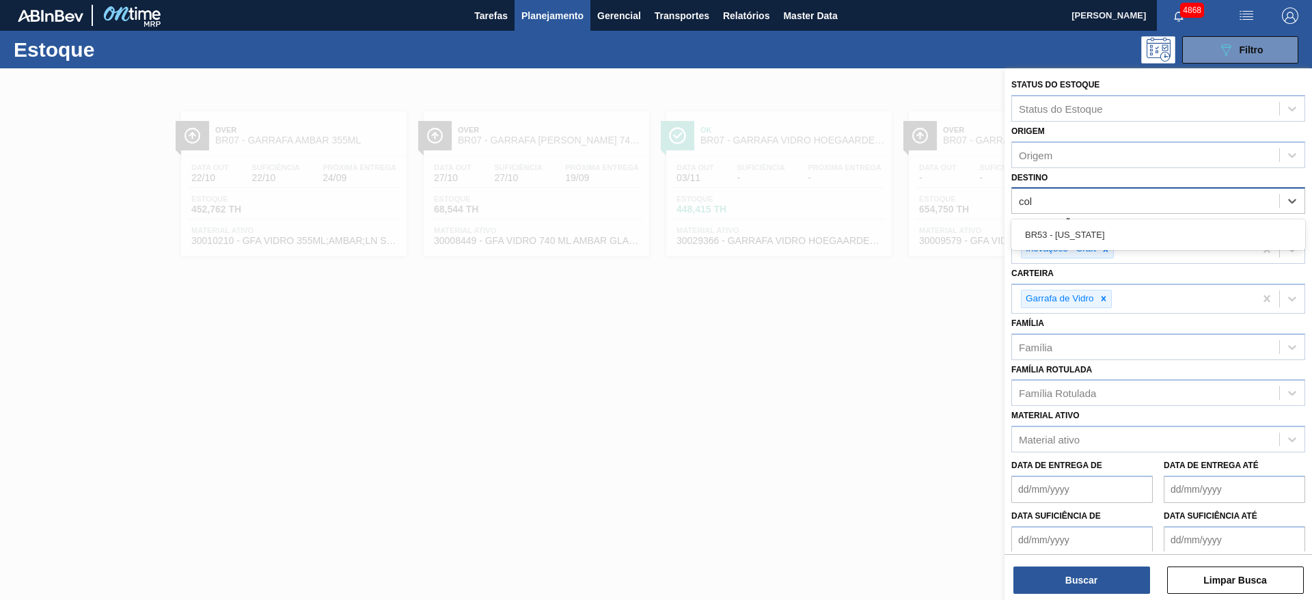
type input "colo"
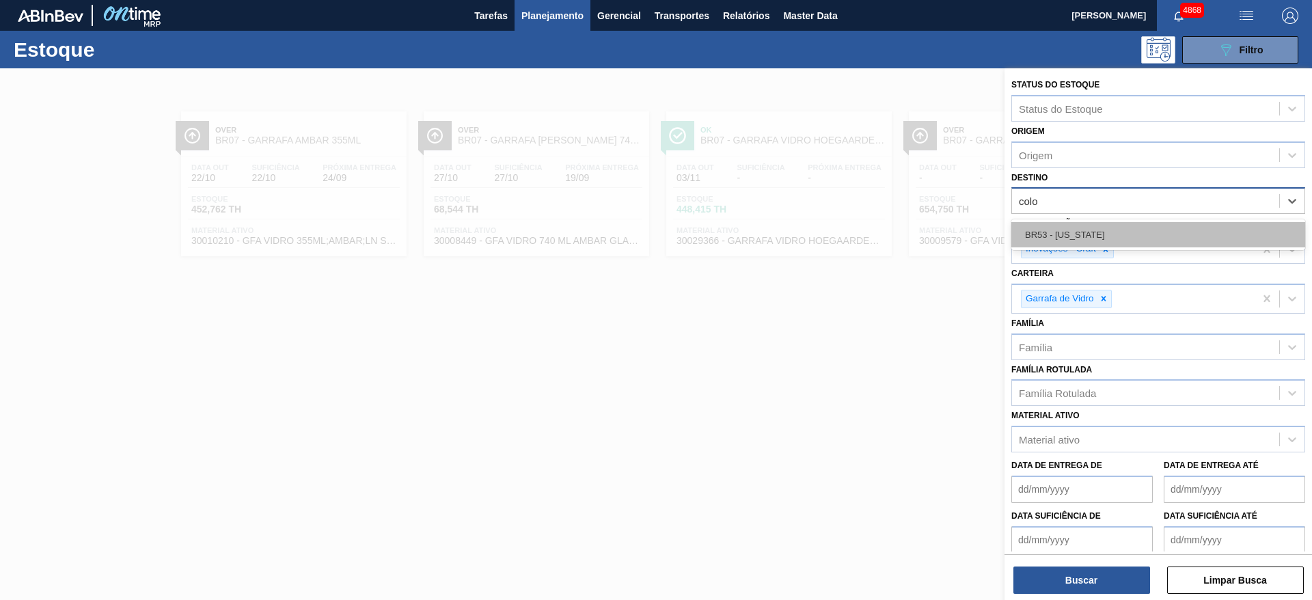
click at [1117, 226] on div "BR53 - Colorado" at bounding box center [1159, 234] width 294 height 25
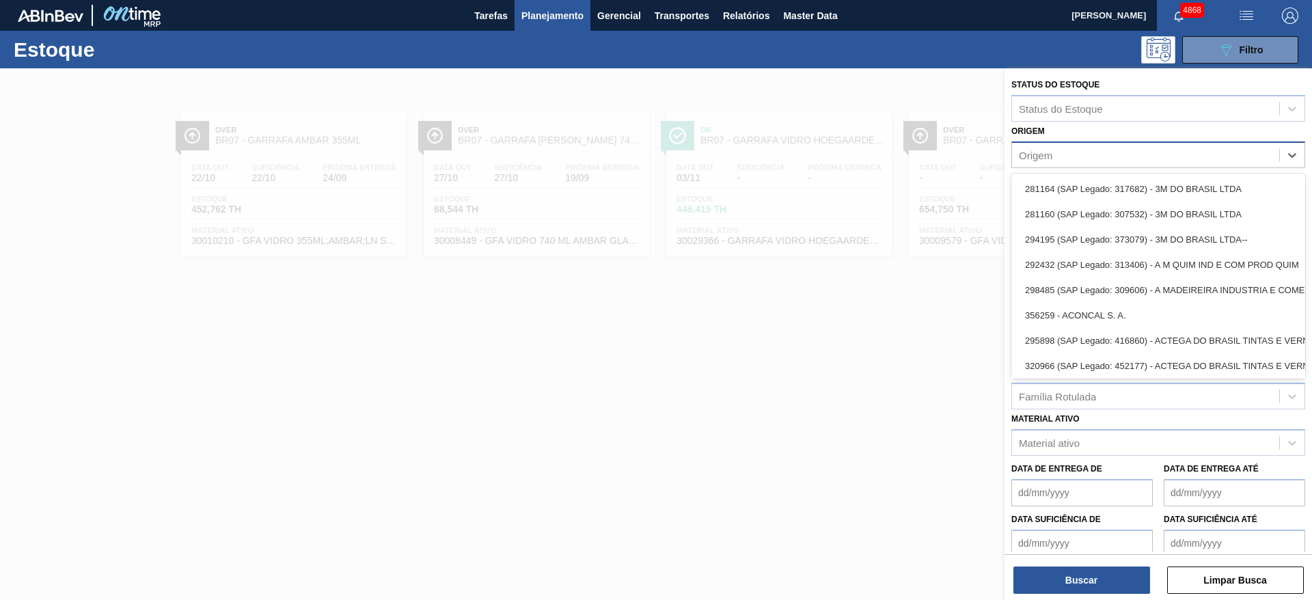
click at [1115, 163] on div "Origem" at bounding box center [1145, 155] width 267 height 20
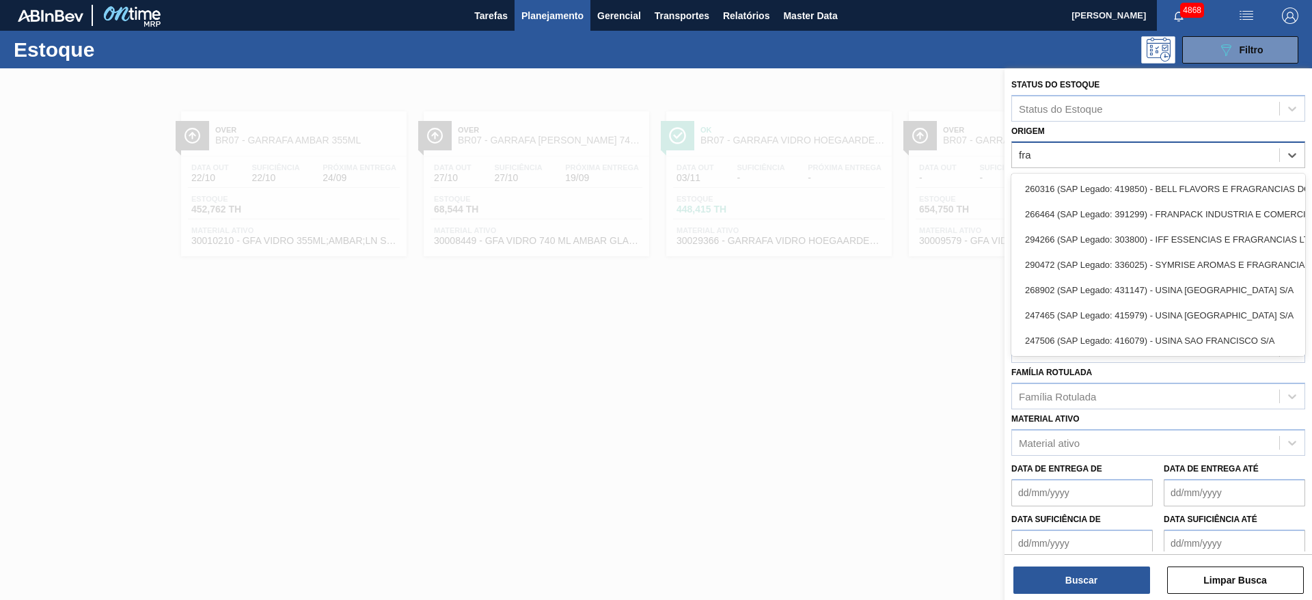
type input "fran"
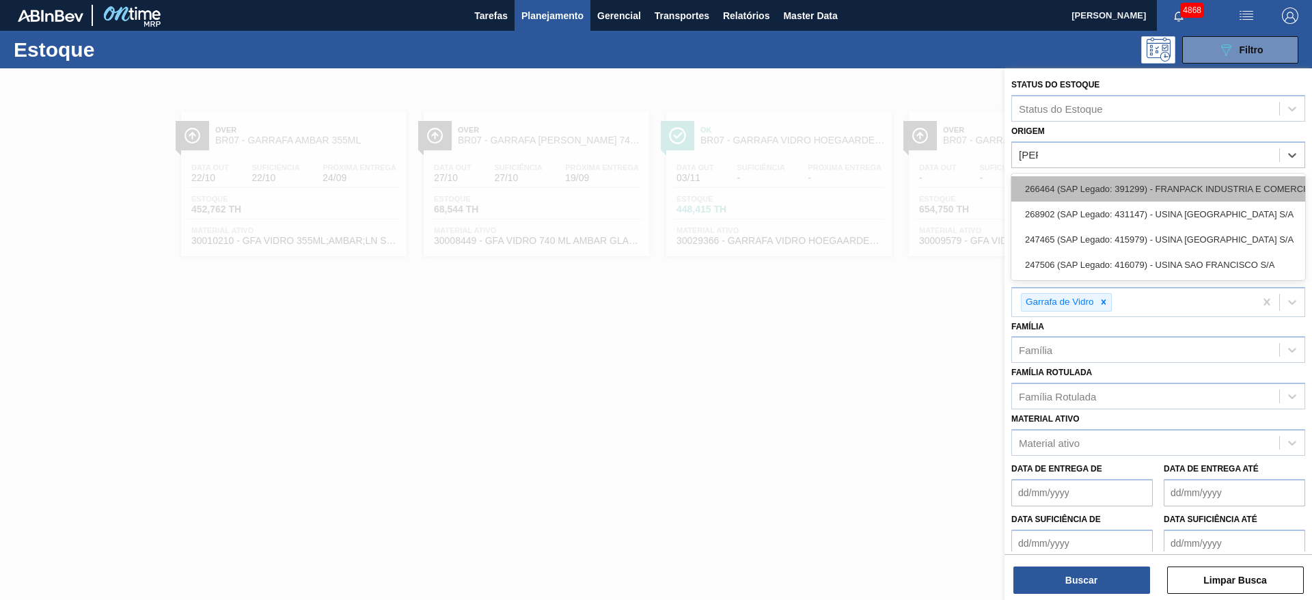
click at [1143, 193] on div "266464 (SAP Legado: 391299) - FRANPACK INDUSTRIA E COMERCIO DE EMBALAG-ENS EIRE…" at bounding box center [1159, 188] width 294 height 25
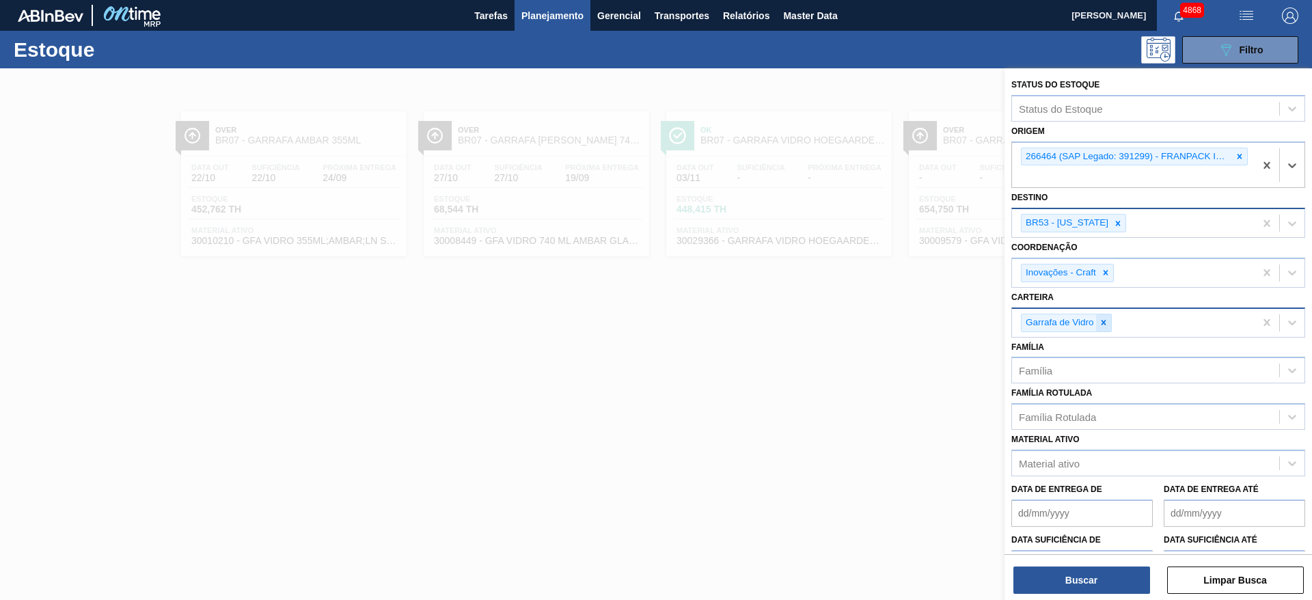
click at [1102, 316] on div at bounding box center [1103, 322] width 15 height 17
click at [1107, 276] on icon at bounding box center [1106, 273] width 10 height 10
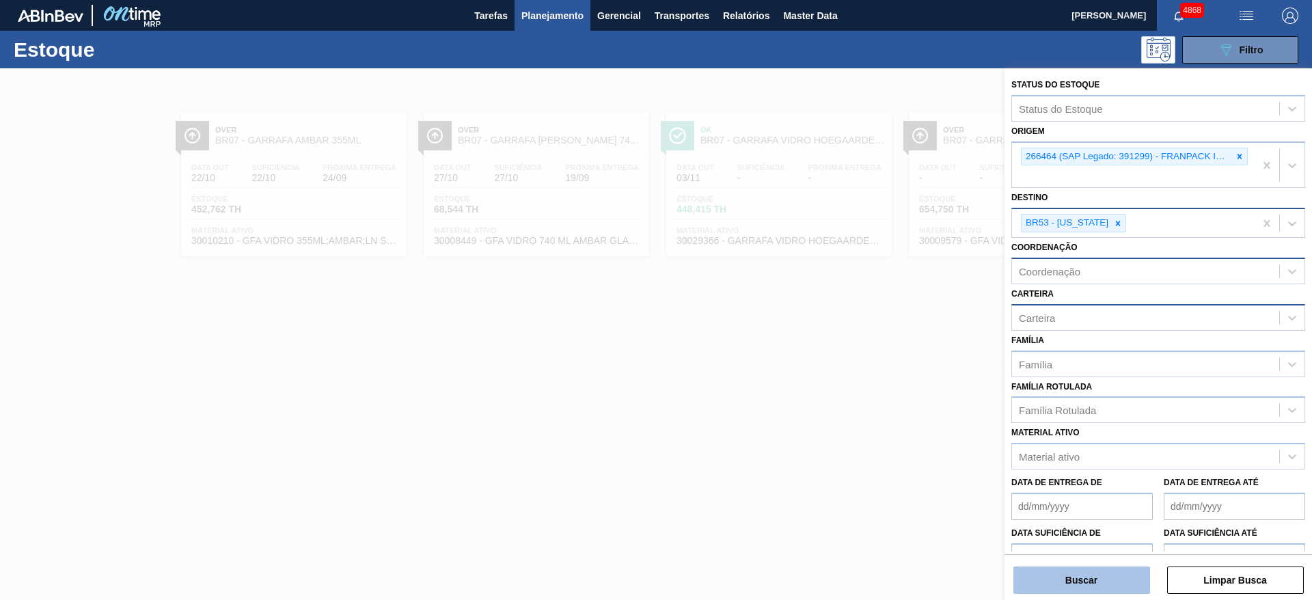
click at [1075, 571] on button "Buscar" at bounding box center [1082, 580] width 137 height 27
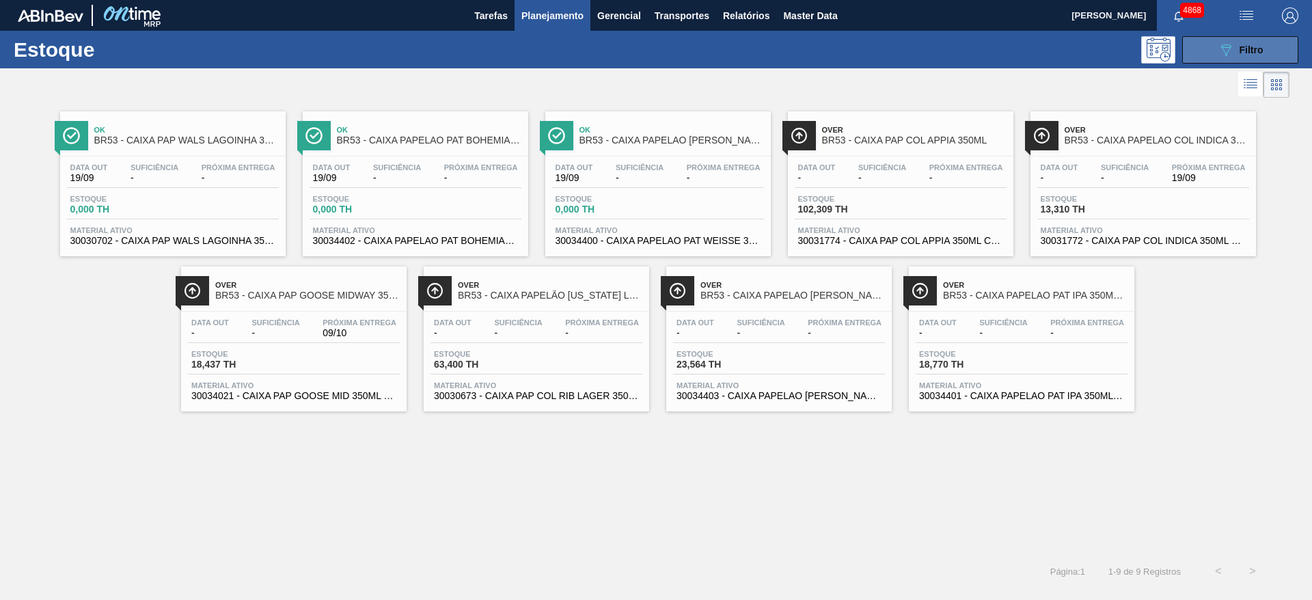
click at [1252, 38] on button "089F7B8B-B2A5-4AFE-B5C0-19BA573D28AC Filtro" at bounding box center [1240, 49] width 116 height 27
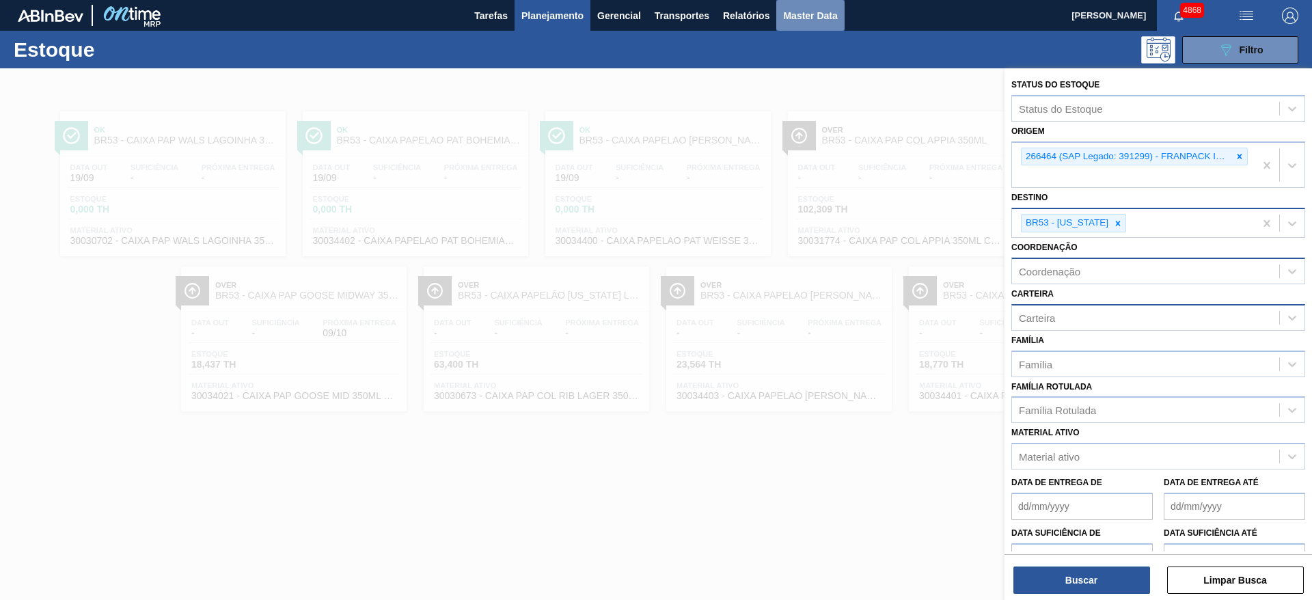
click at [813, 24] on button "Master Data" at bounding box center [810, 15] width 68 height 31
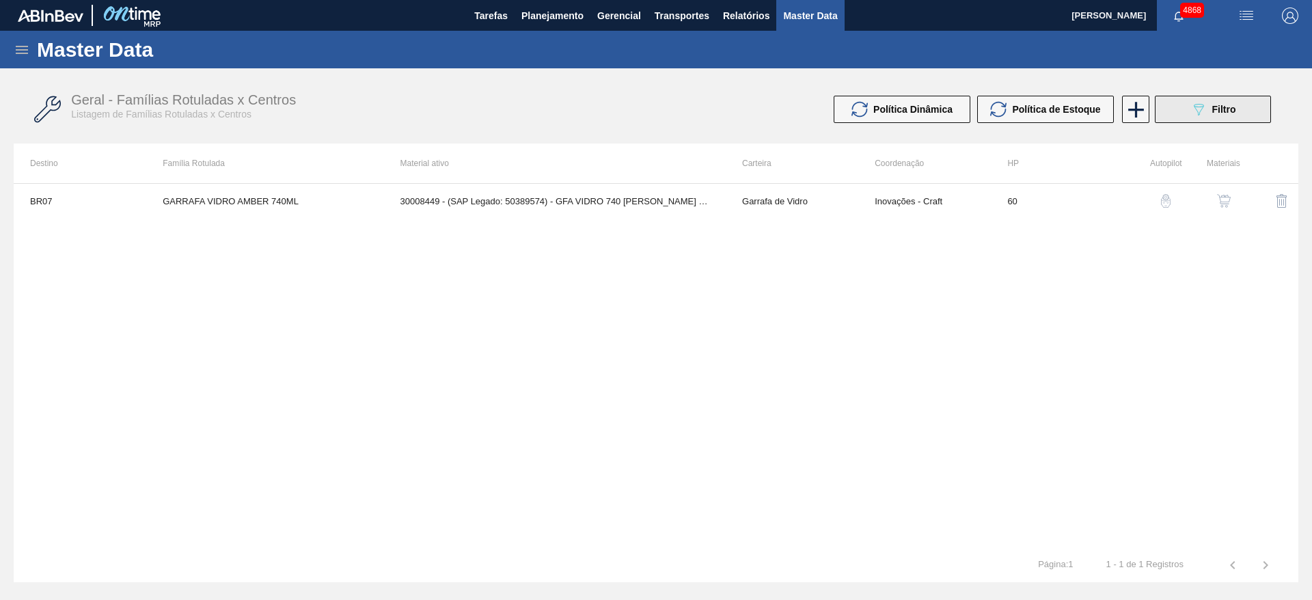
click at [1184, 111] on button "089F7B8B-B2A5-4AFE-B5C0-19BA573D28AC Filtro" at bounding box center [1213, 109] width 116 height 27
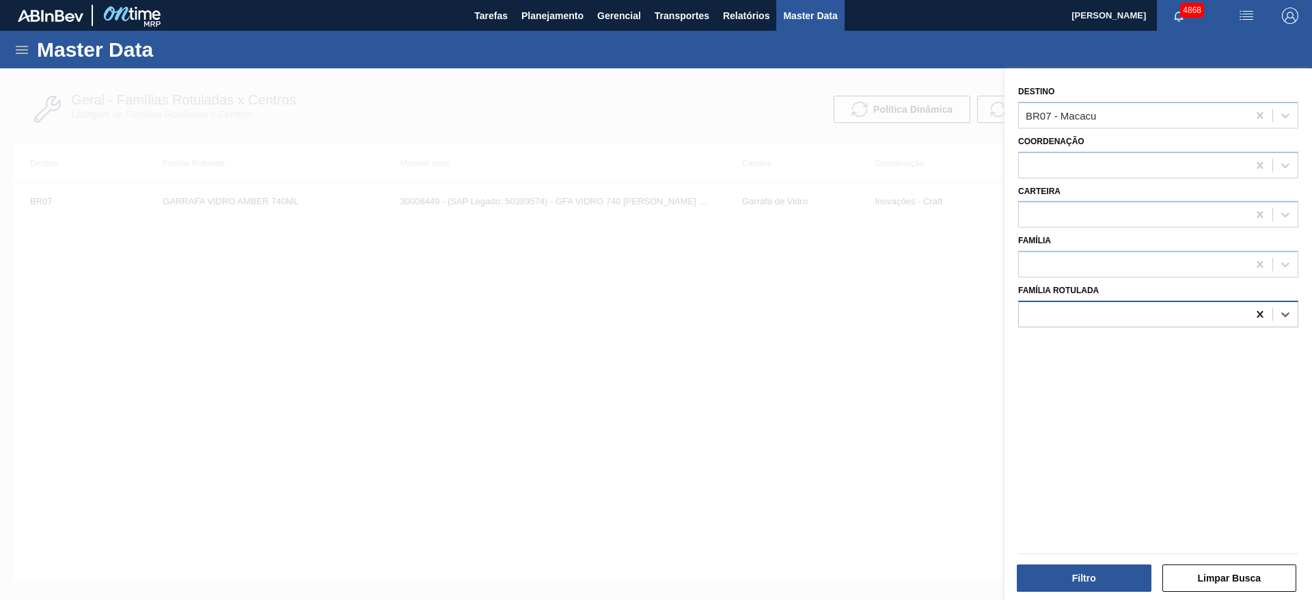
click at [1259, 306] on div at bounding box center [1260, 314] width 25 height 25
click at [1040, 316] on Rotulada "cx pap pat" at bounding box center [1050, 314] width 49 height 12
drag, startPoint x: 1072, startPoint y: 316, endPoint x: 890, endPoint y: 294, distance: 183.9
click at [1005, 294] on div "Destino BR07 - Macacu Coordenação Carteira Família Família Rotulada Use Up and …" at bounding box center [1159, 368] width 308 height 600
type Rotulada "caixa papelão patagonia i"
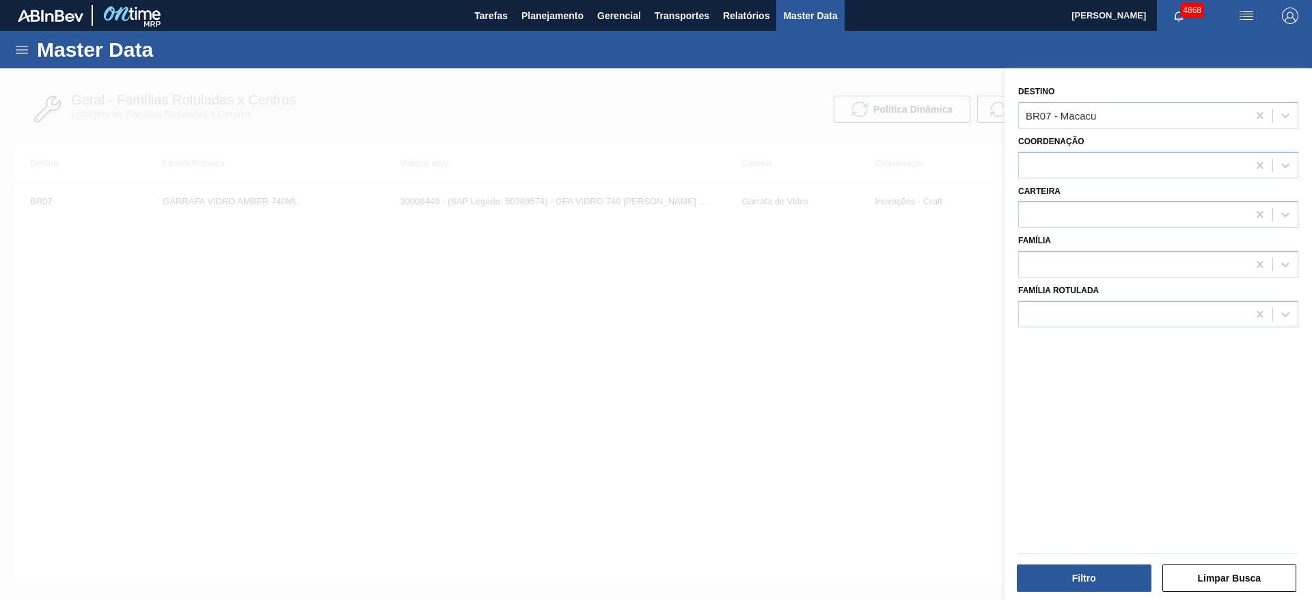
click at [254, 370] on div at bounding box center [656, 368] width 1312 height 600
